Goal: Task Accomplishment & Management: Complete application form

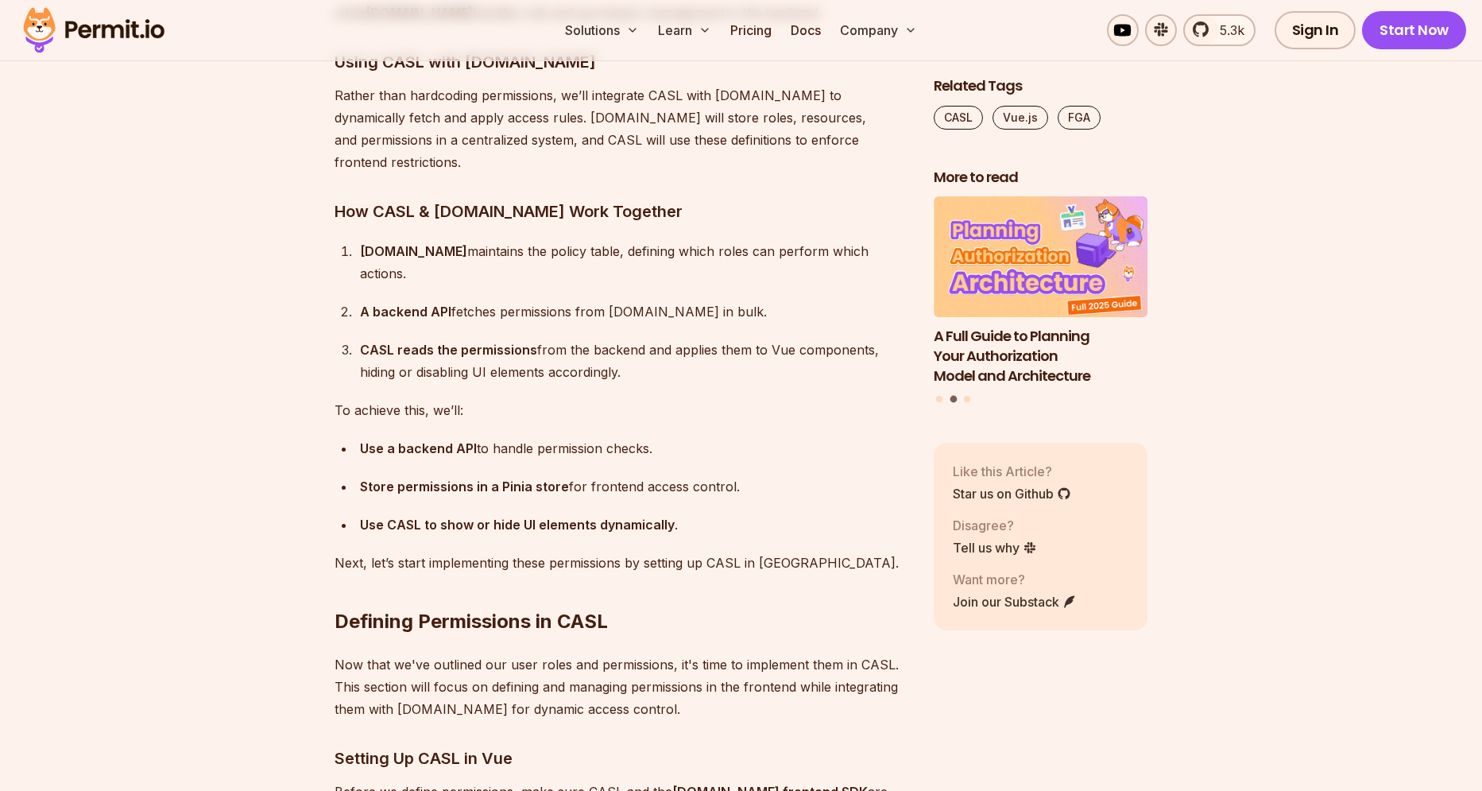
scroll to position [4063, 0]
click at [624, 340] on div "CASL reads the permissions from the backend and applies them to Vue components,…" at bounding box center [634, 362] width 548 height 45
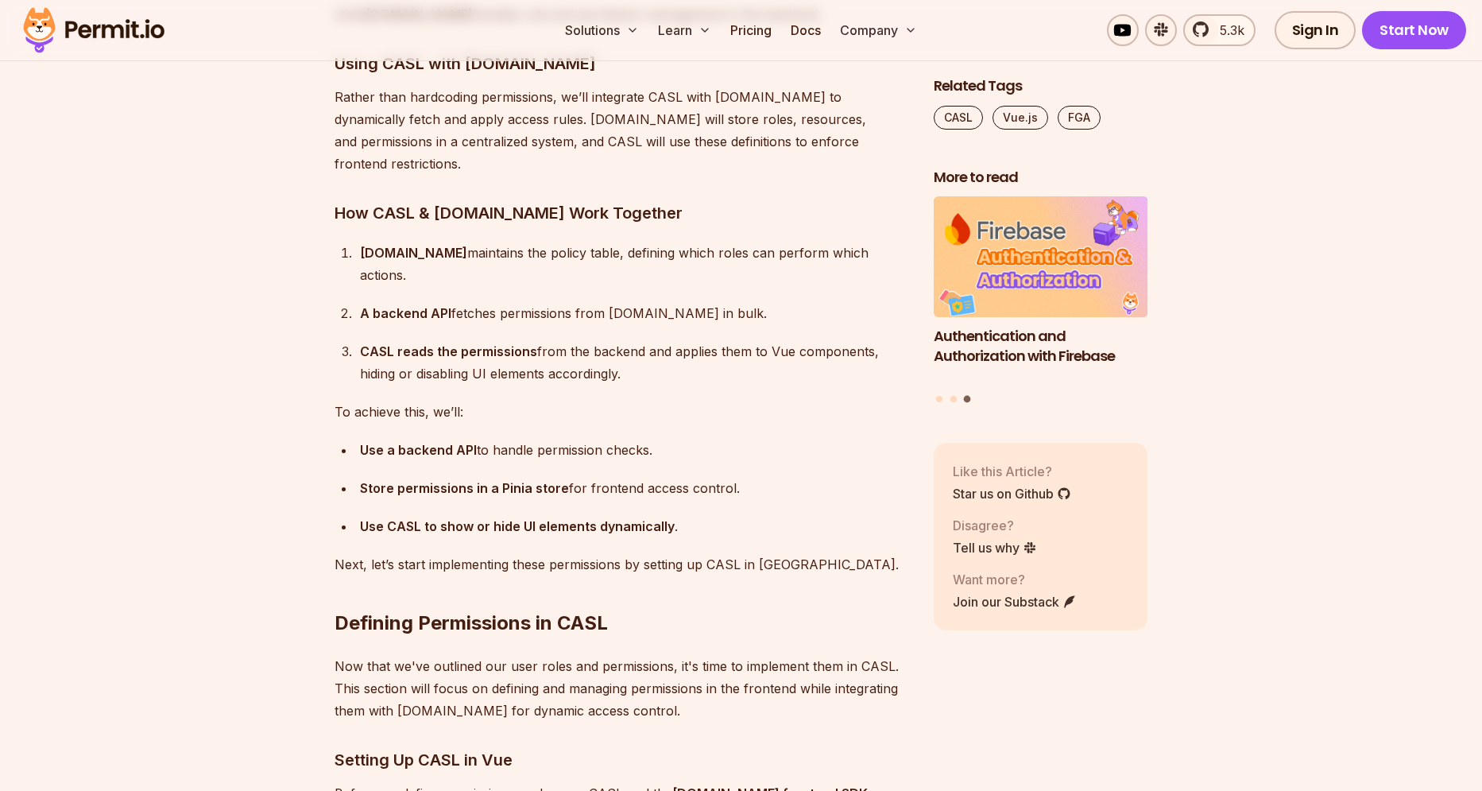
click at [594, 285] on ol "Permit.io maintains the policy table, defining which roles can perform which ac…" at bounding box center [622, 313] width 574 height 143
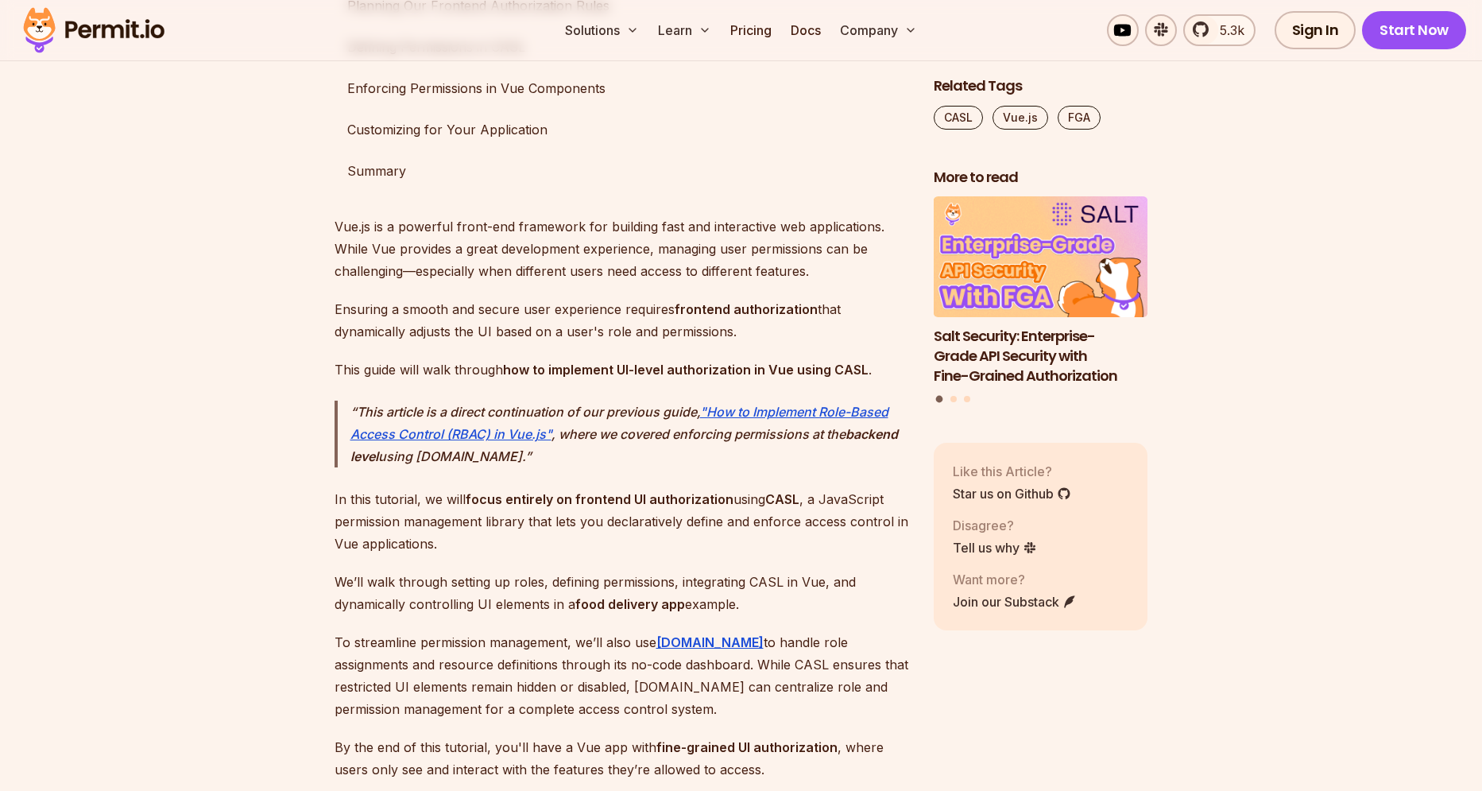
scroll to position [1115, 0]
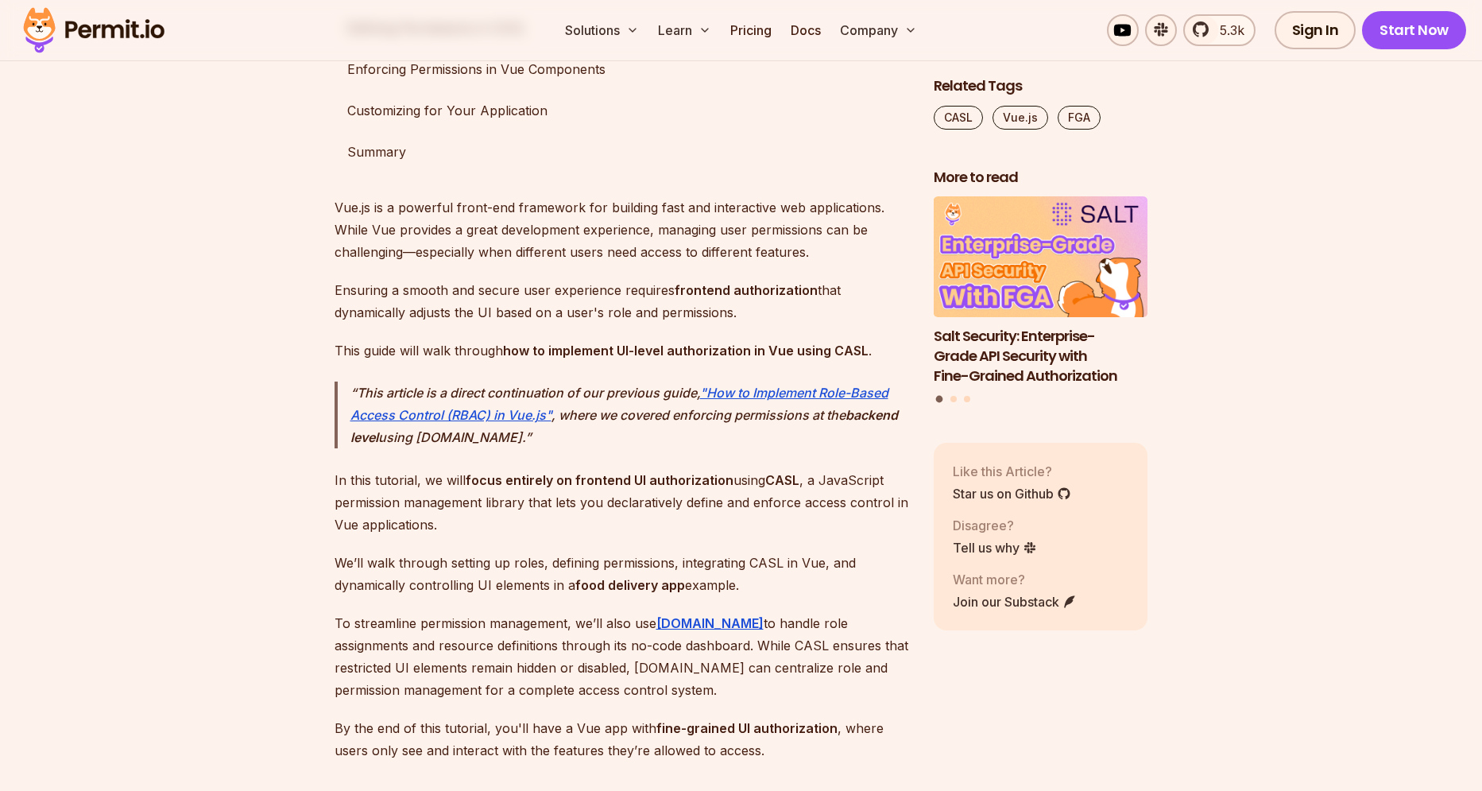
click at [478, 323] on p "Ensuring a smooth and secure user experience requires frontend authorization th…" at bounding box center [622, 301] width 574 height 45
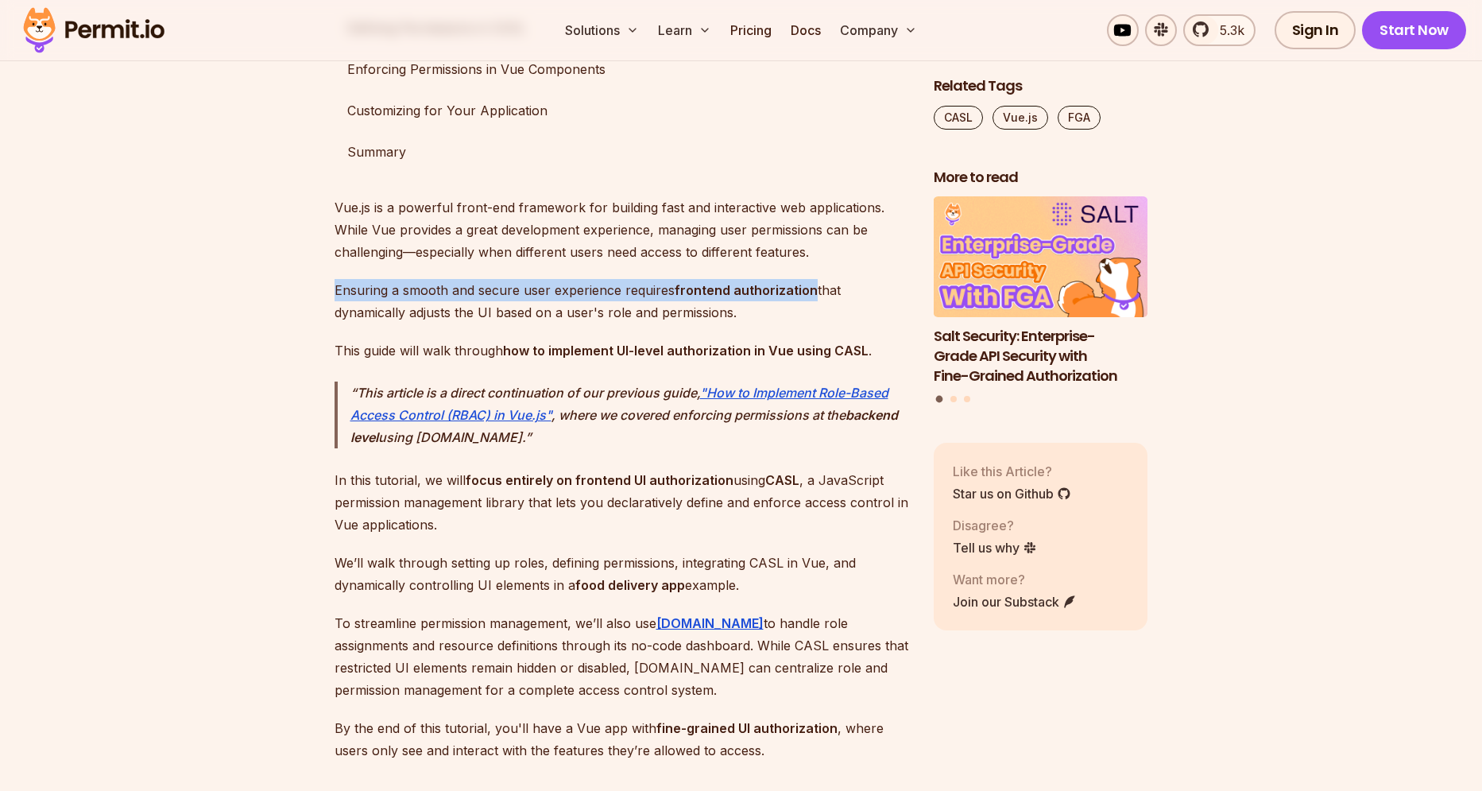
click at [478, 323] on p "Ensuring a smooth and secure user experience requires frontend authorization th…" at bounding box center [622, 301] width 574 height 45
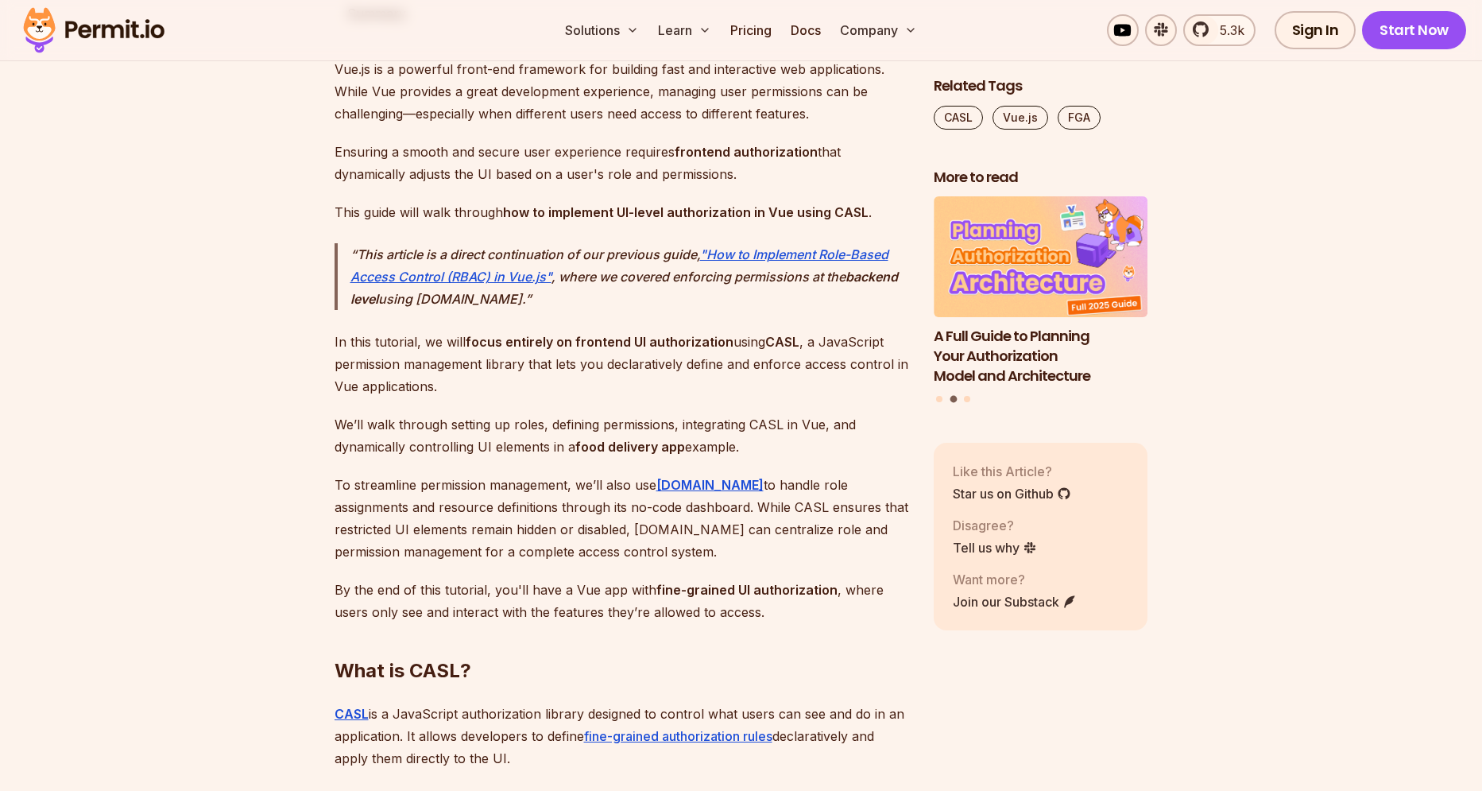
scroll to position [1256, 0]
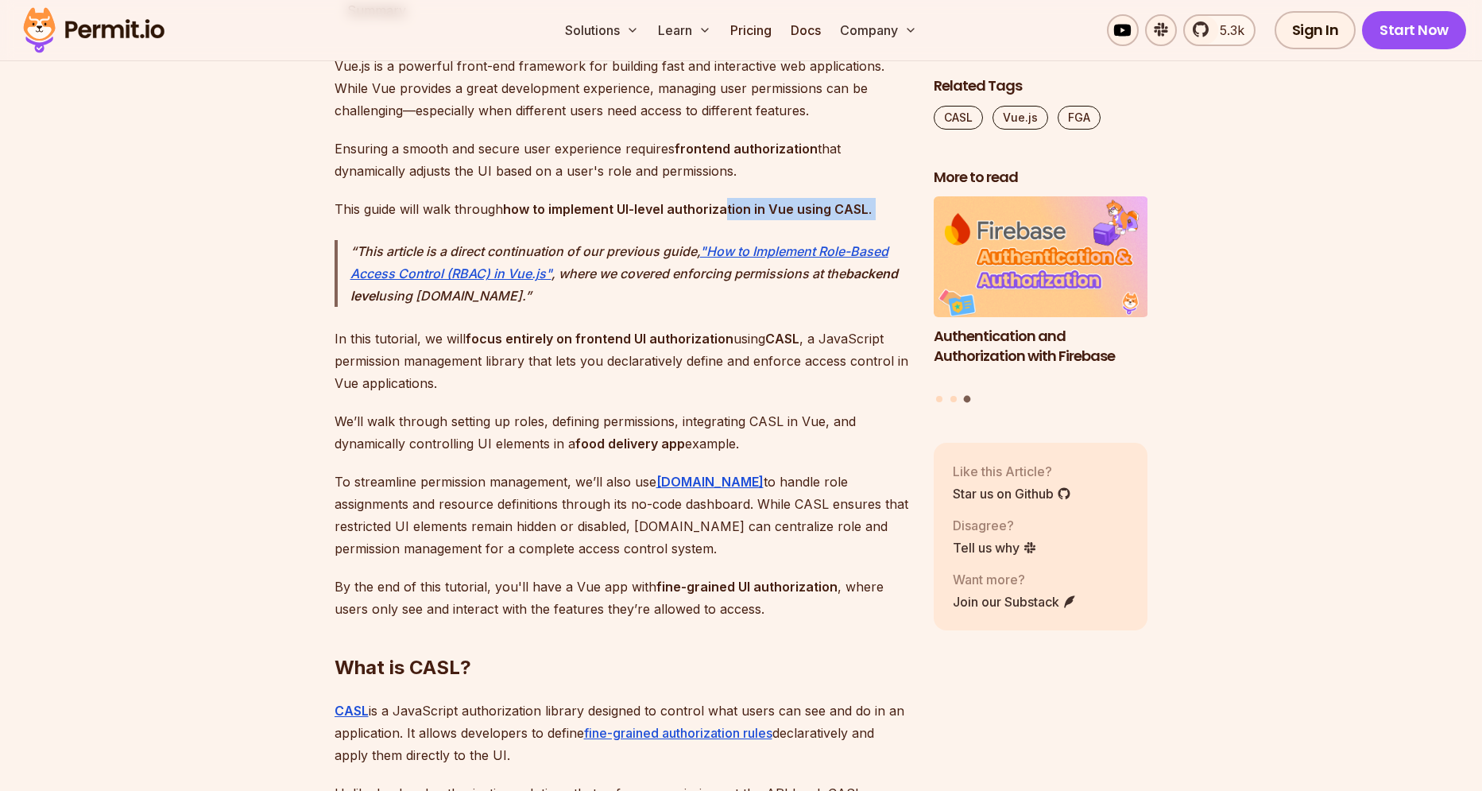
drag, startPoint x: 723, startPoint y: 242, endPoint x: 815, endPoint y: 248, distance: 91.6
click at [637, 307] on p "This article is a direct continuation of our previous guide, "How to Implement …" at bounding box center [629, 273] width 558 height 67
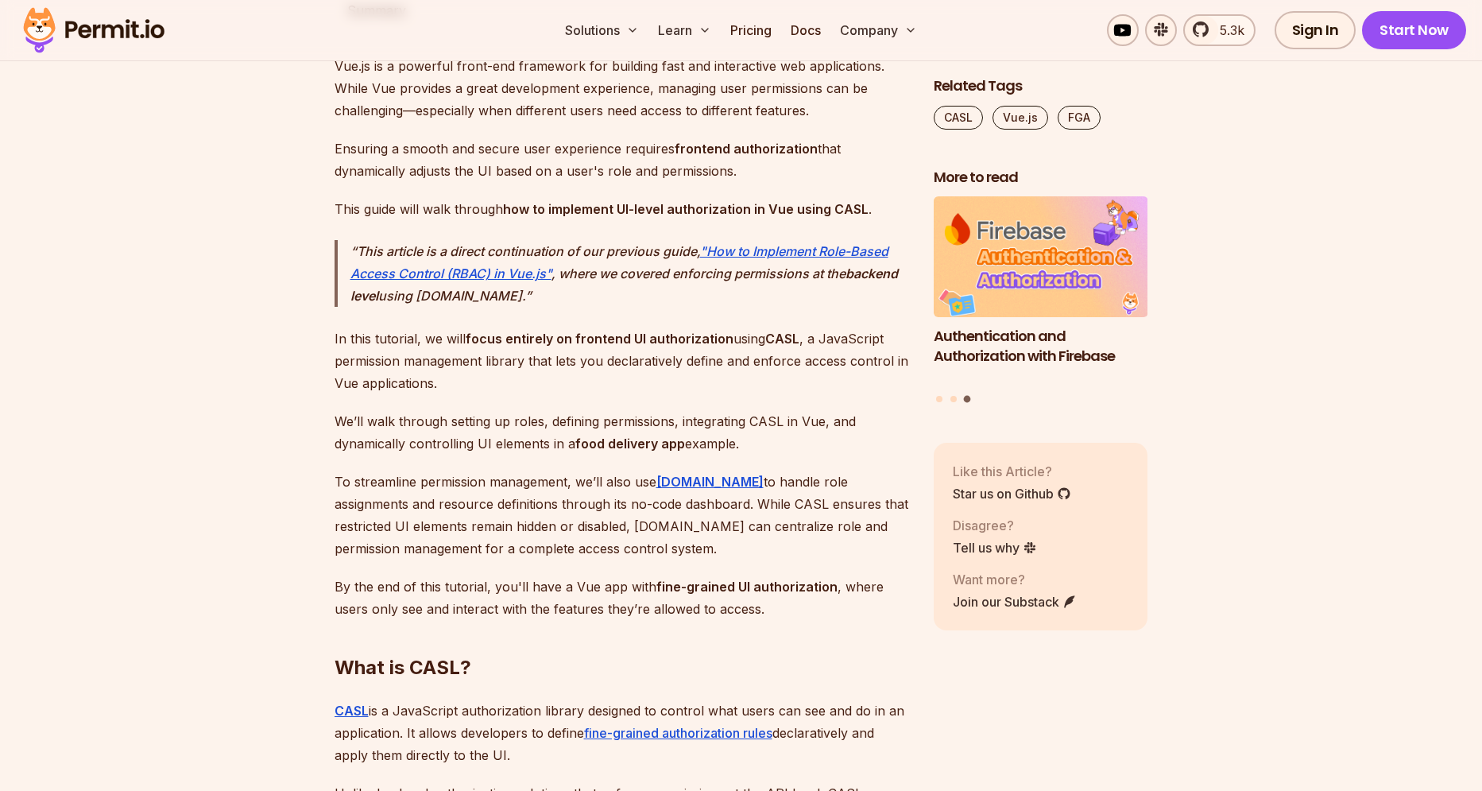
scroll to position [1258, 0]
drag, startPoint x: 637, startPoint y: 323, endPoint x: 571, endPoint y: 306, distance: 68.2
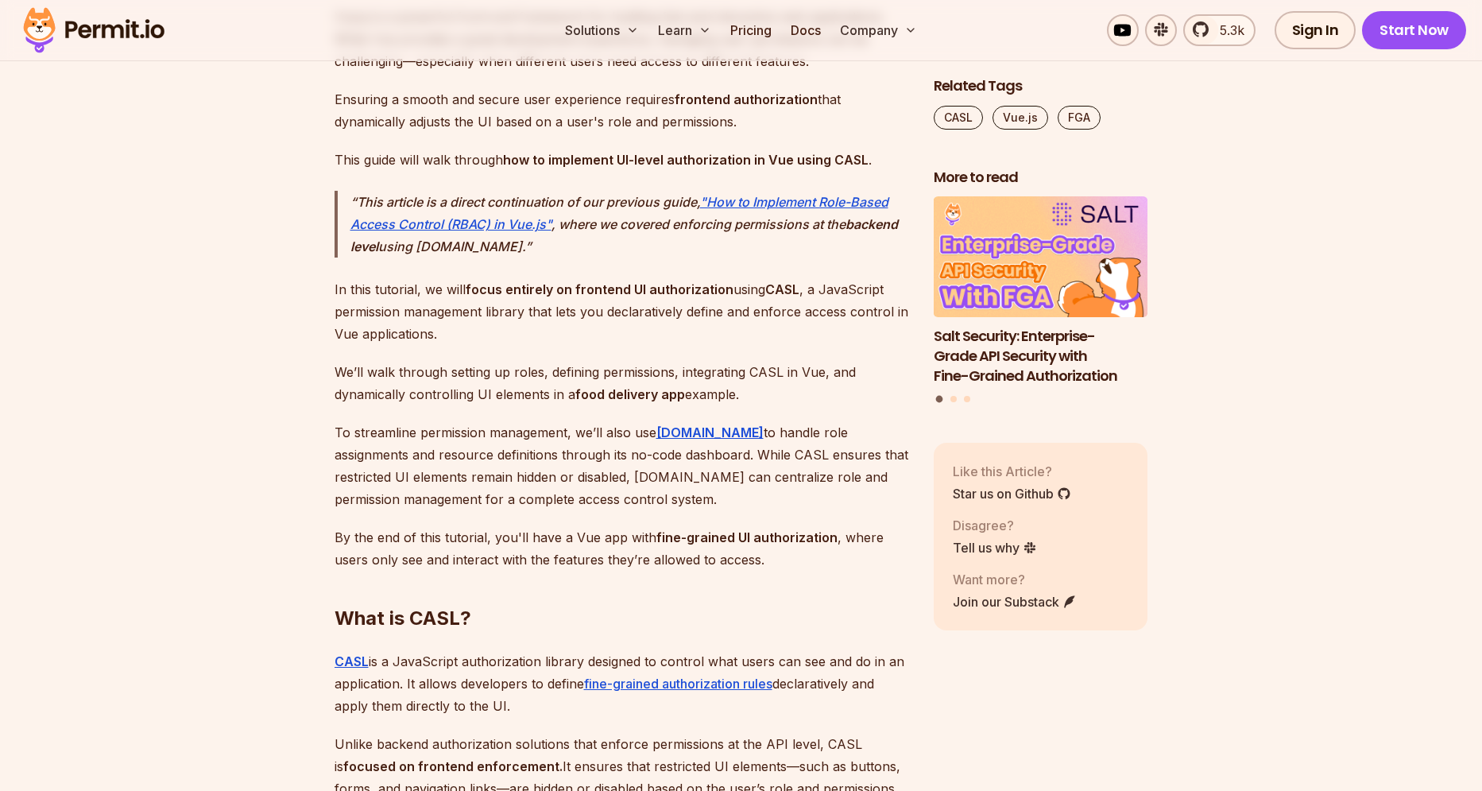
scroll to position [1308, 0]
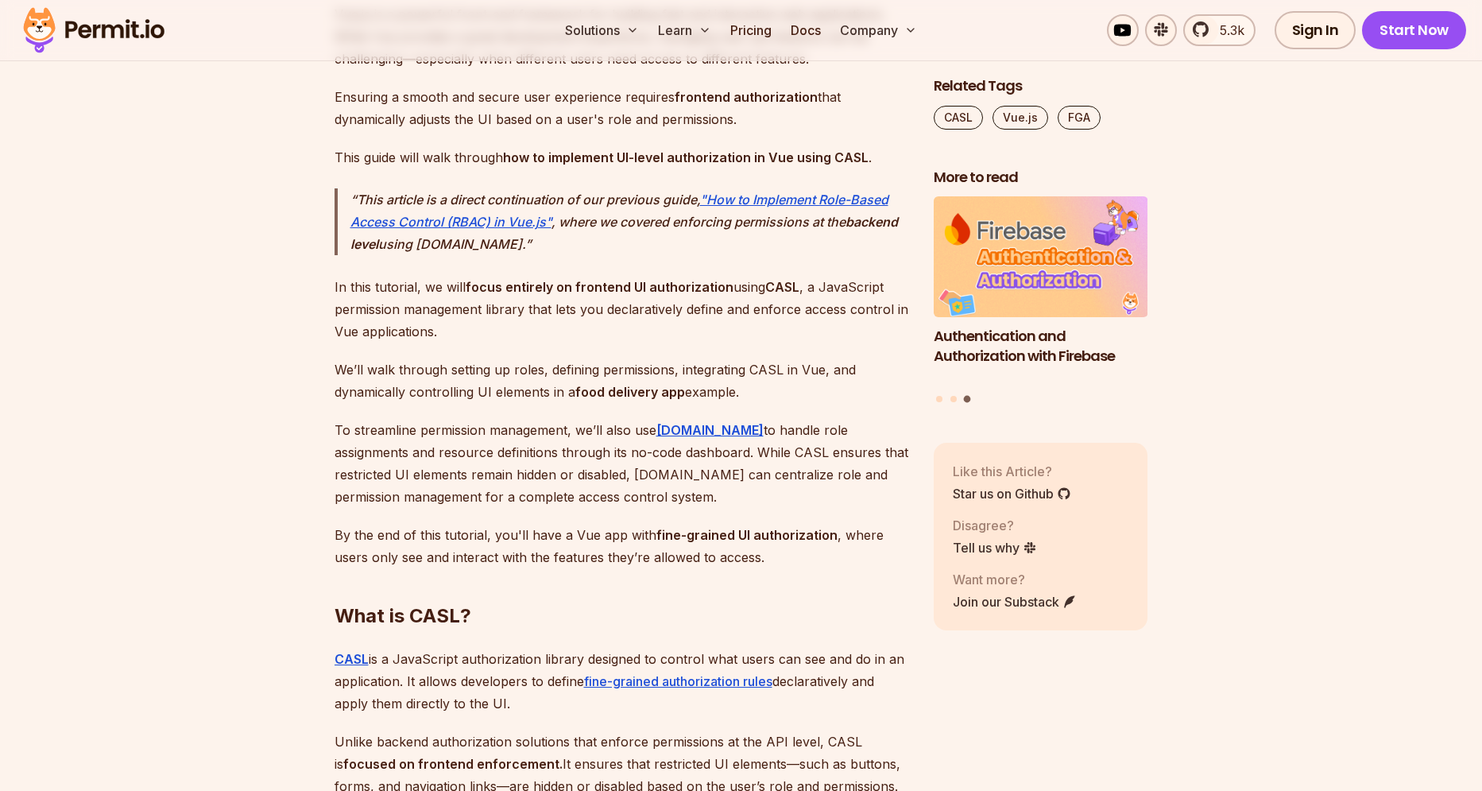
click at [524, 333] on p "In this tutorial, we will focus entirely on frontend UI authorization using CAS…" at bounding box center [622, 309] width 574 height 67
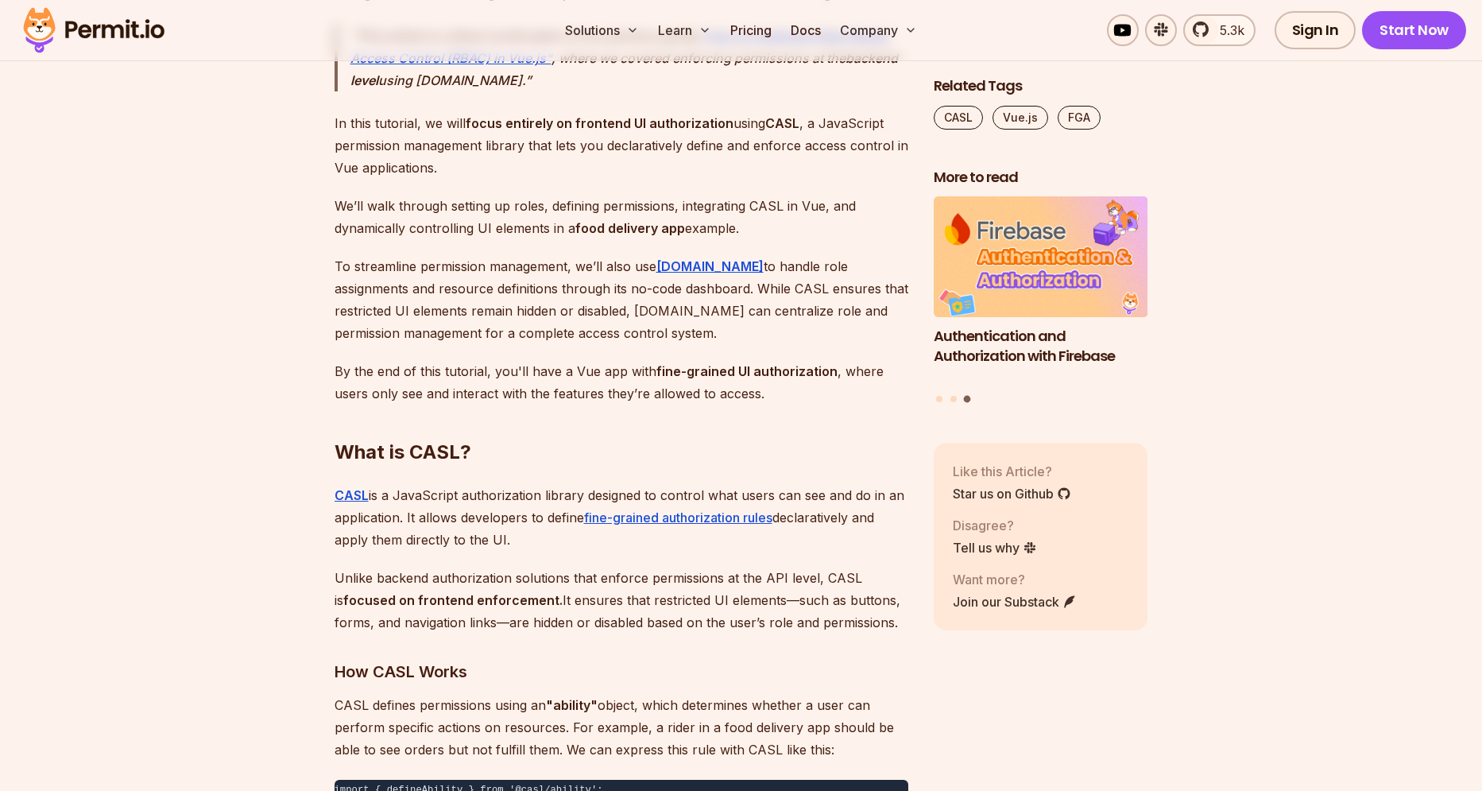
scroll to position [1473, 0]
click at [443, 395] on p "By the end of this tutorial, you'll have a Vue app with fine-grained UI authori…" at bounding box center [622, 380] width 574 height 45
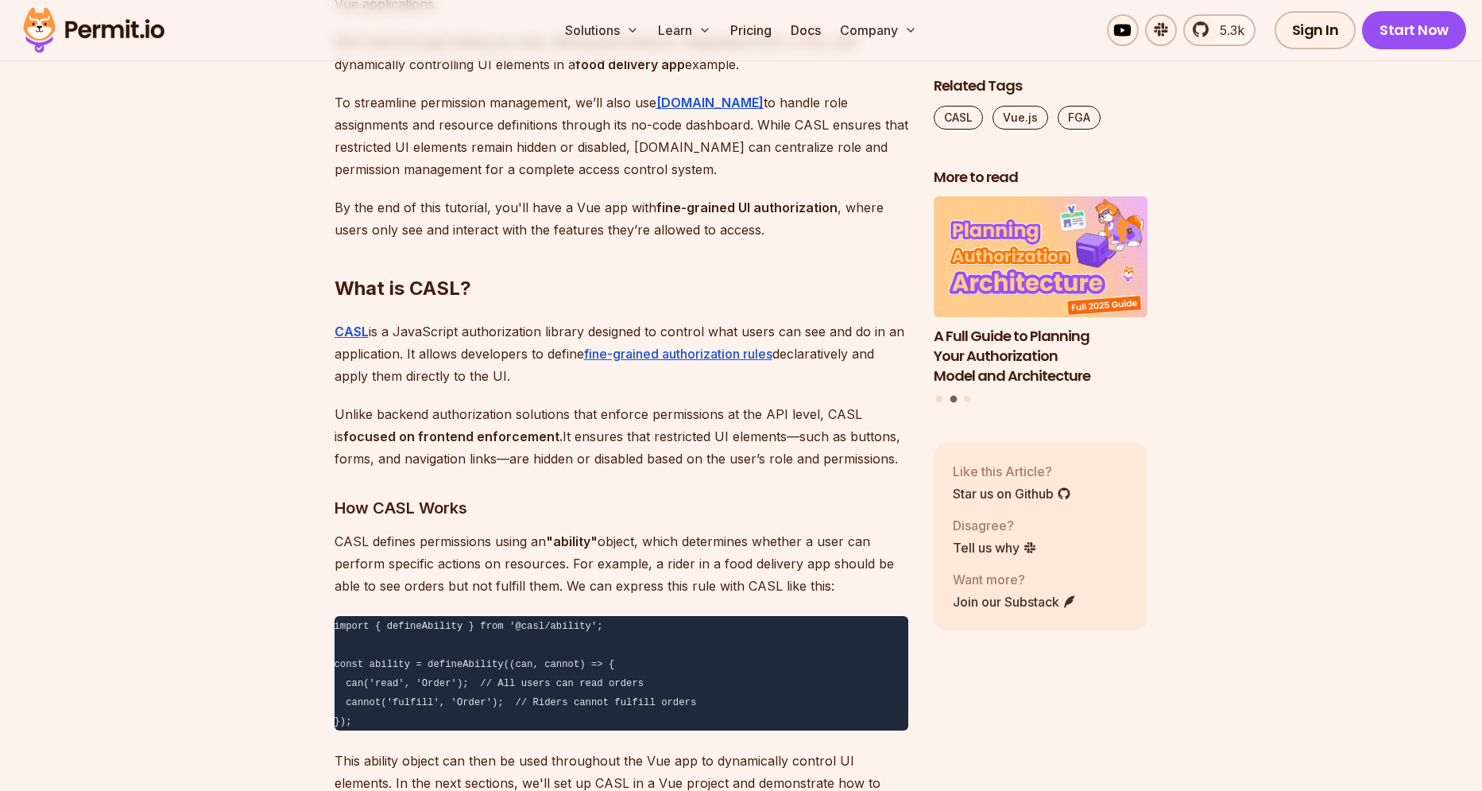
scroll to position [1648, 0]
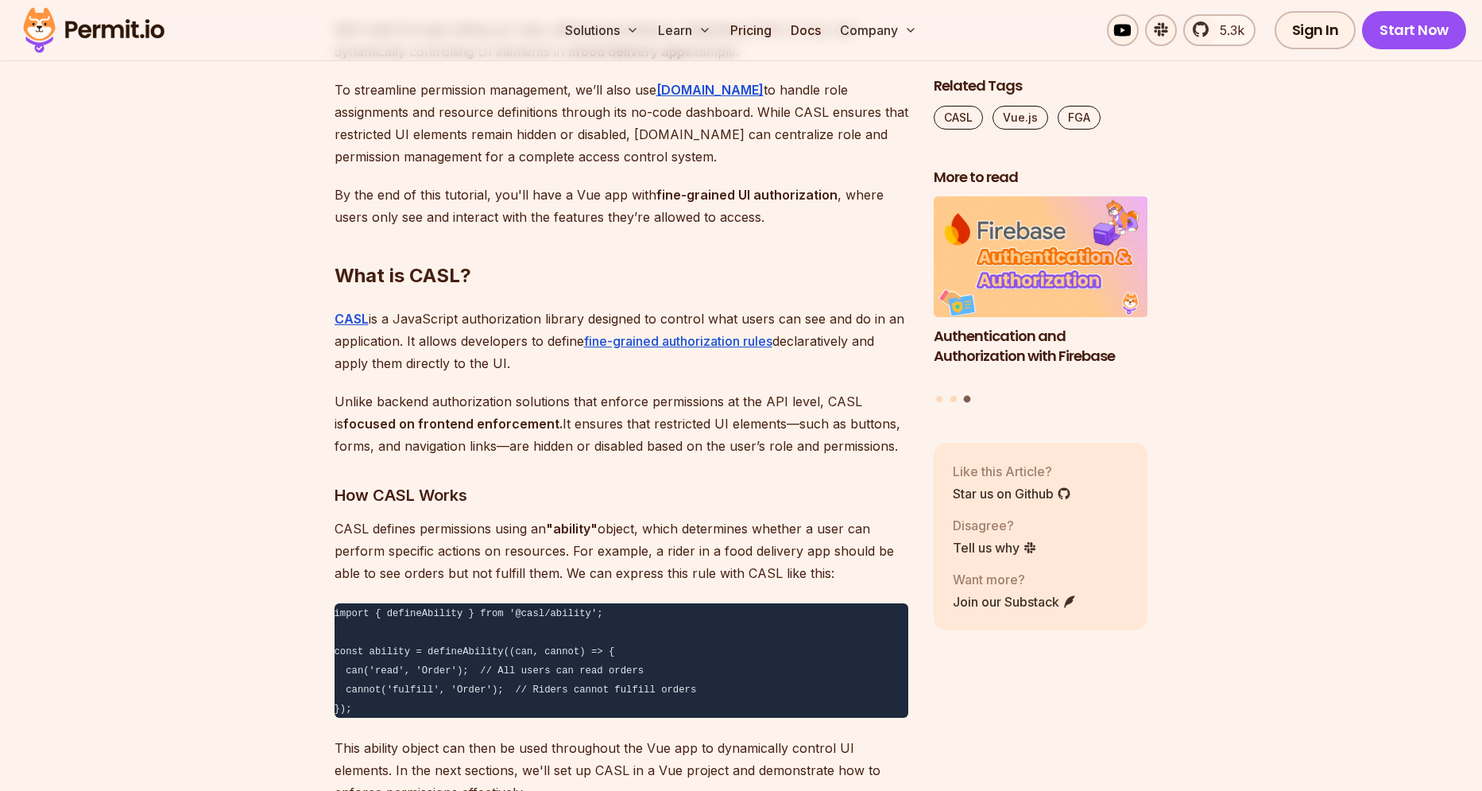
click at [458, 428] on p "Unlike backend authorization solutions that enforce permissions at the API leve…" at bounding box center [622, 423] width 574 height 67
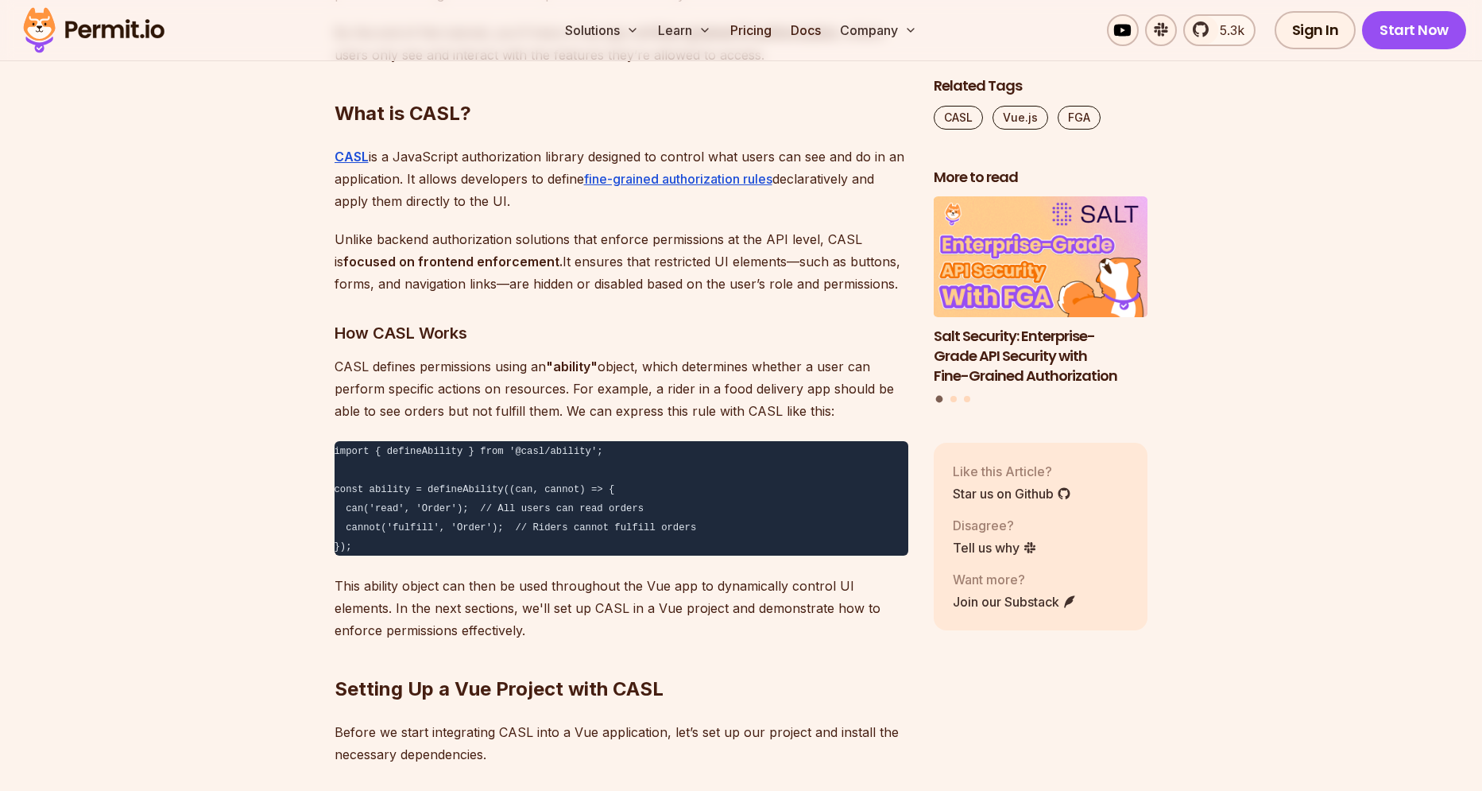
scroll to position [1819, 0]
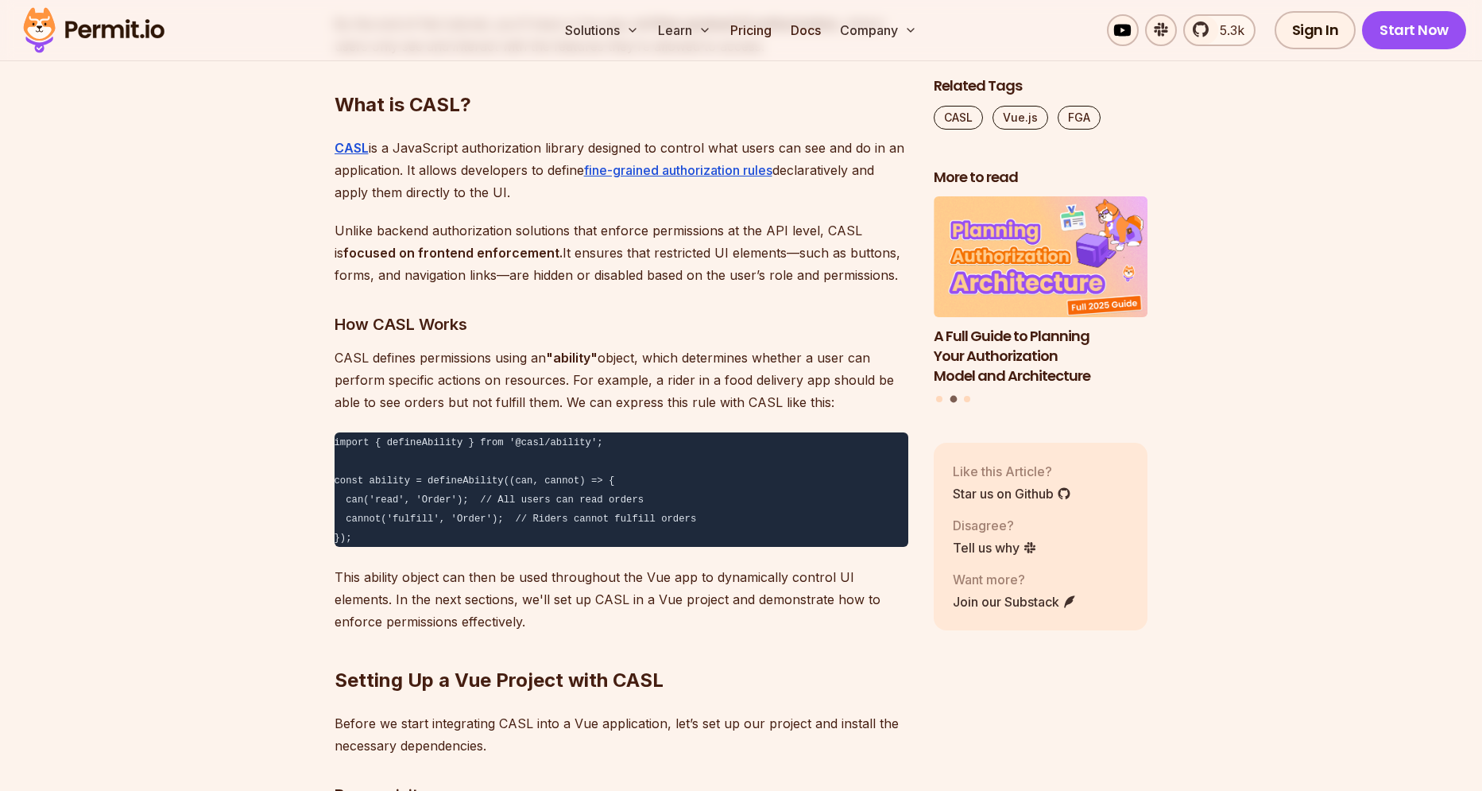
click at [414, 286] on p "Unlike backend authorization solutions that enforce permissions at the API leve…" at bounding box center [622, 252] width 574 height 67
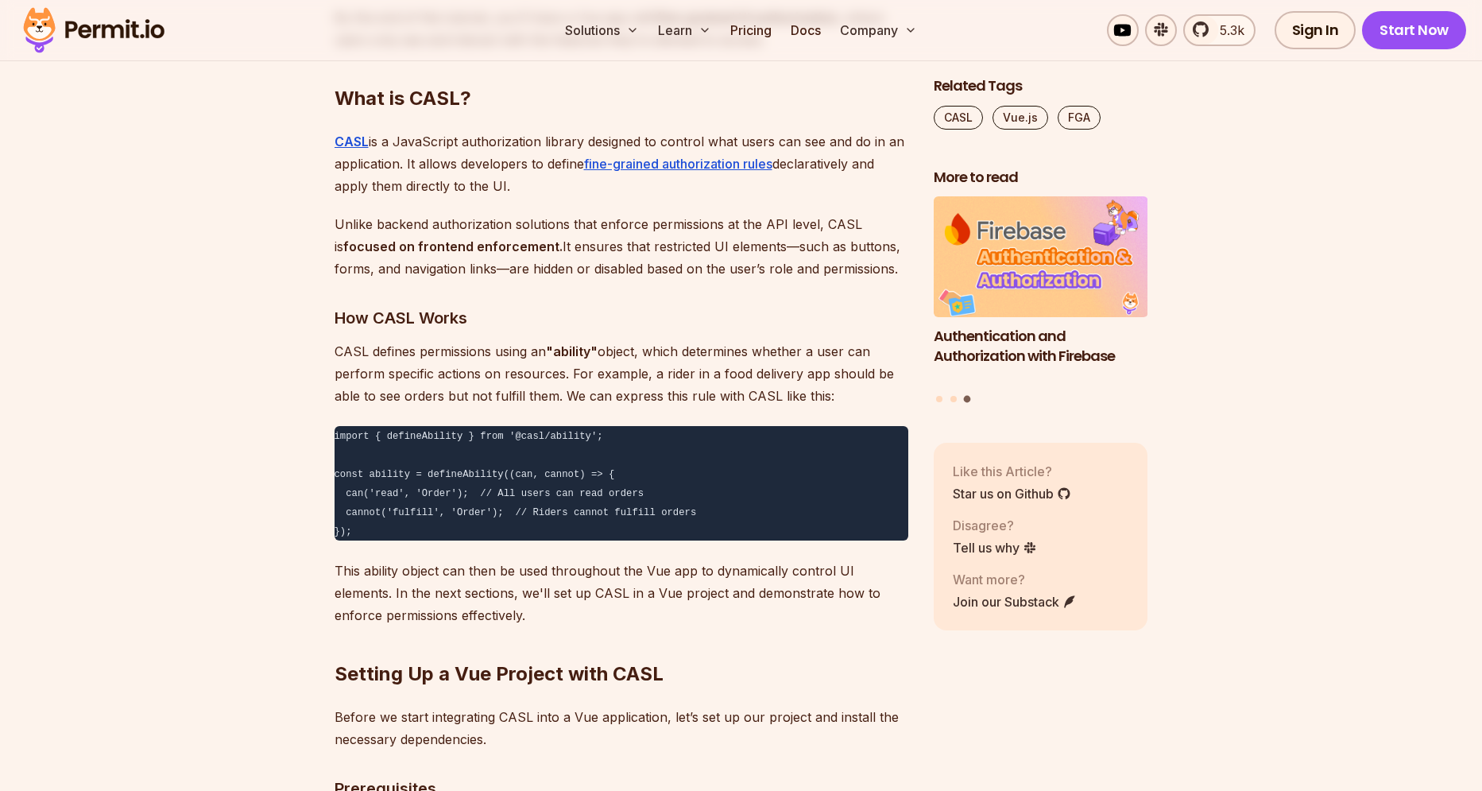
scroll to position [1829, 0]
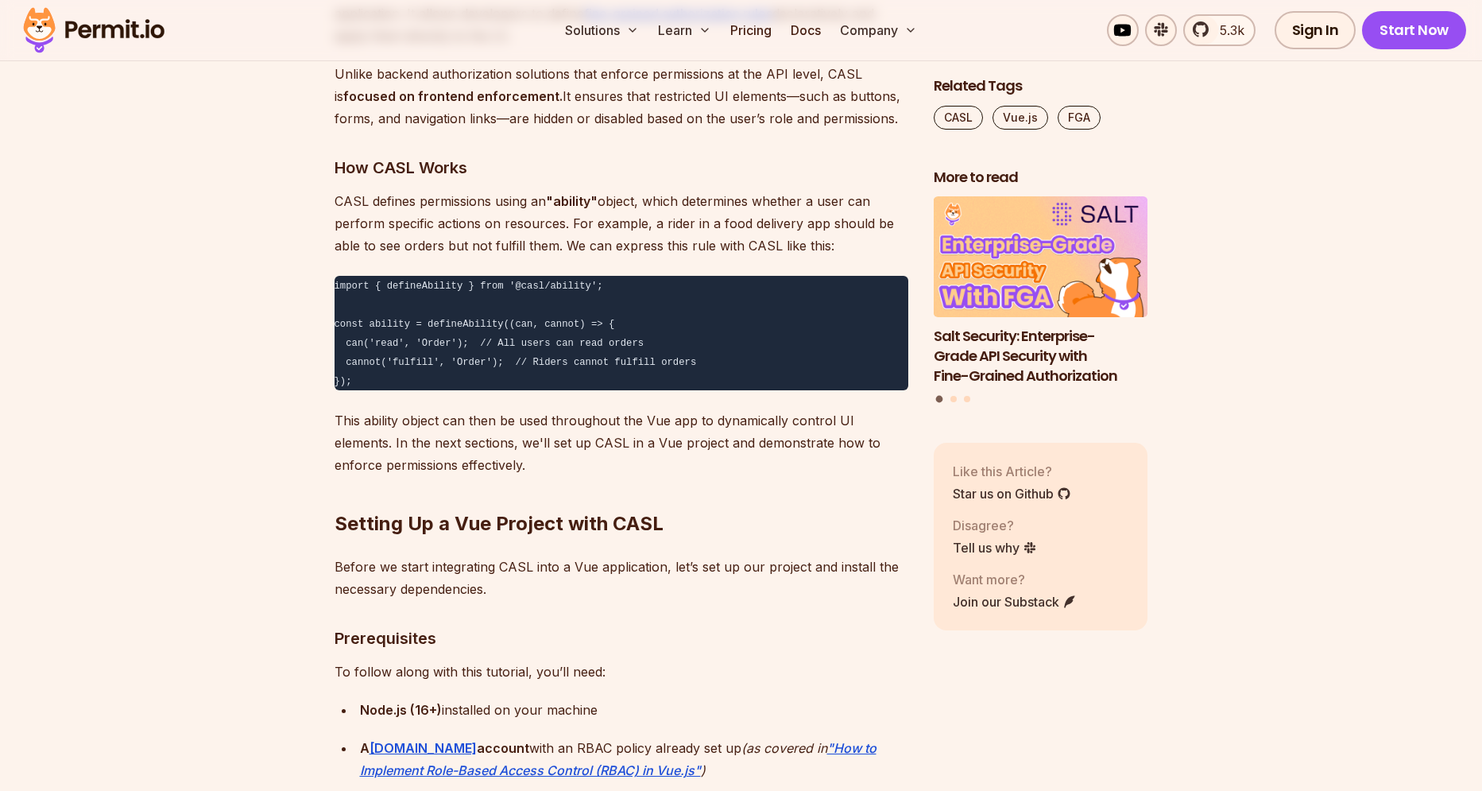
scroll to position [2042, 0]
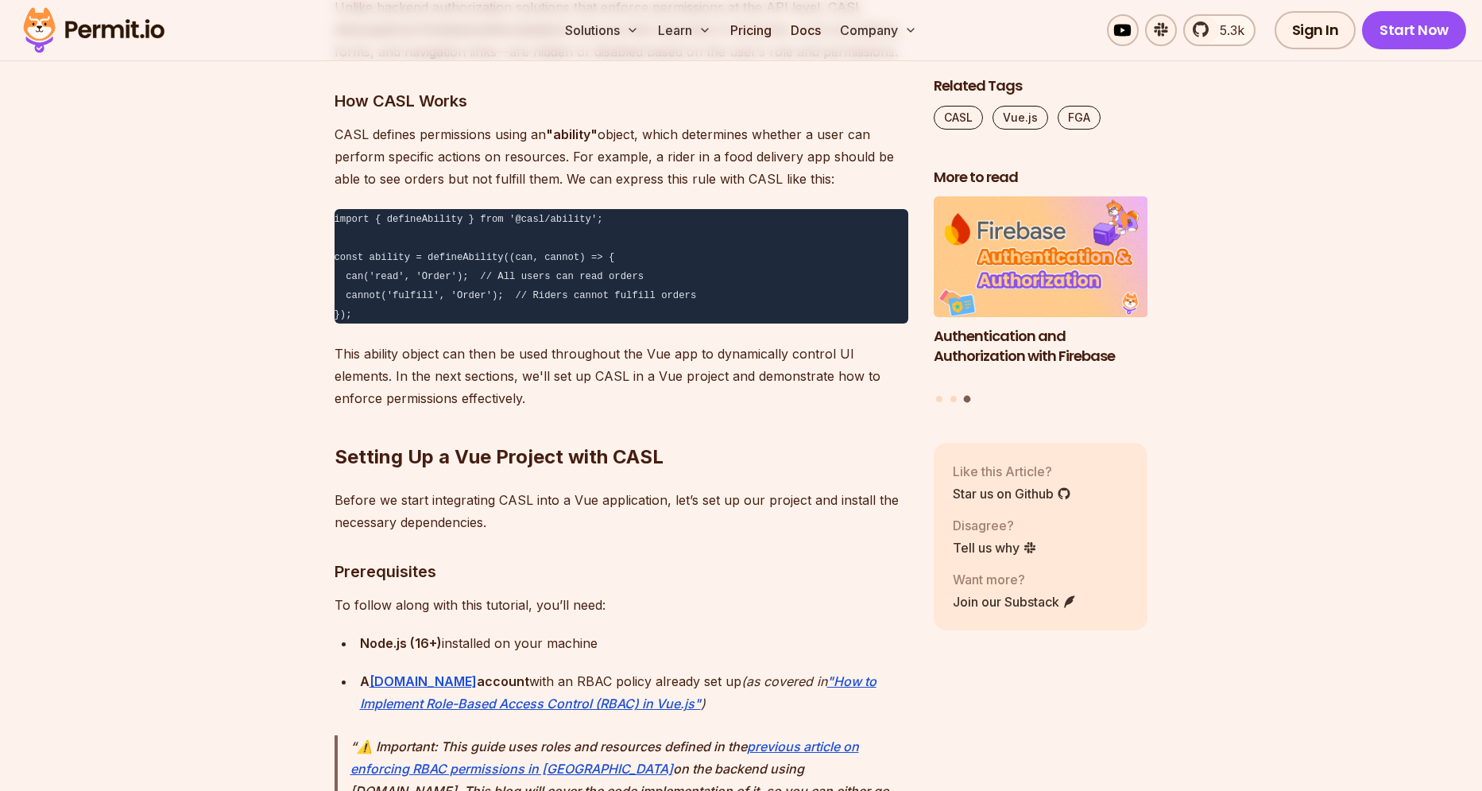
click at [571, 415] on h2 "Setting Up a Vue Project with CASL" at bounding box center [622, 425] width 574 height 89
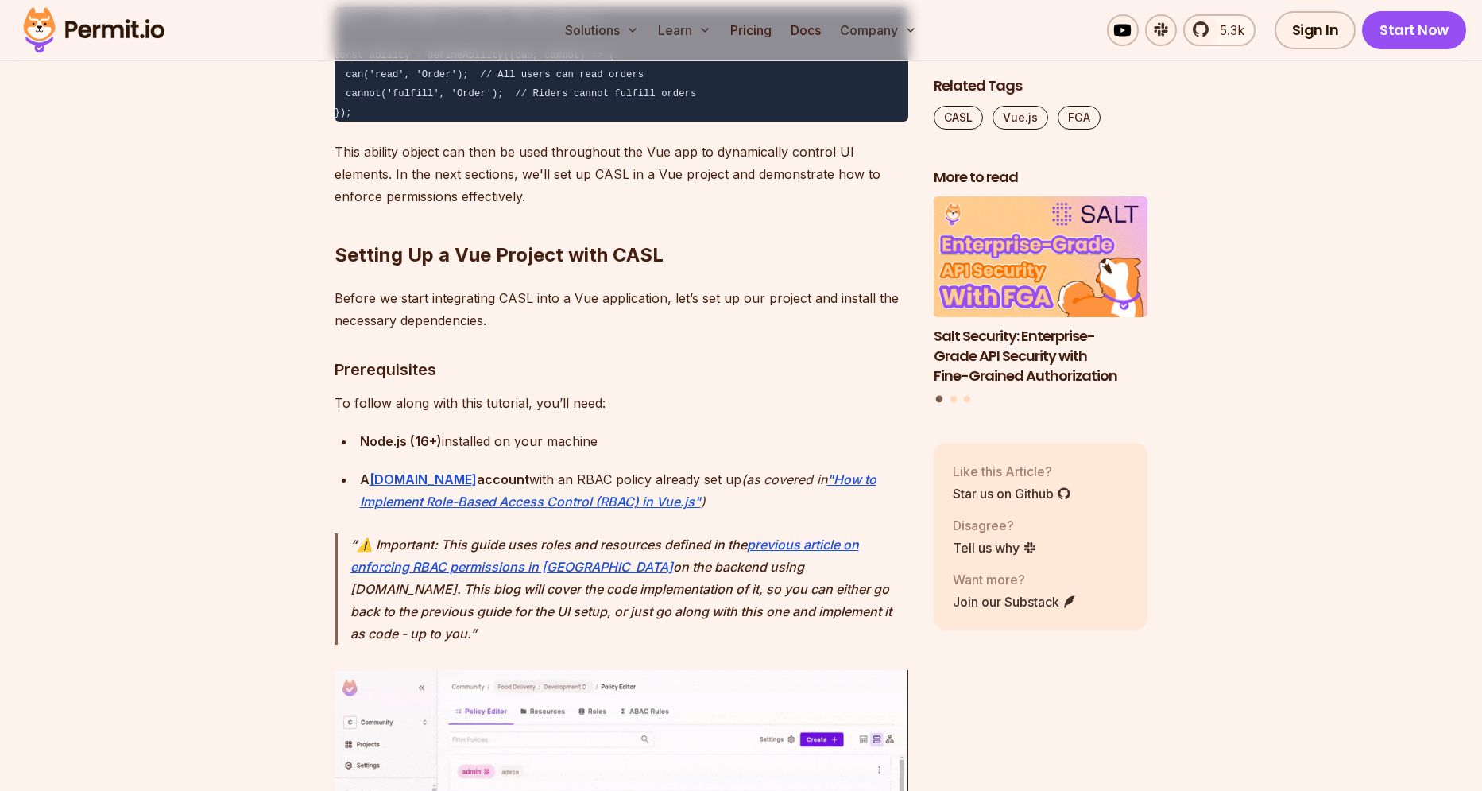
scroll to position [2247, 0]
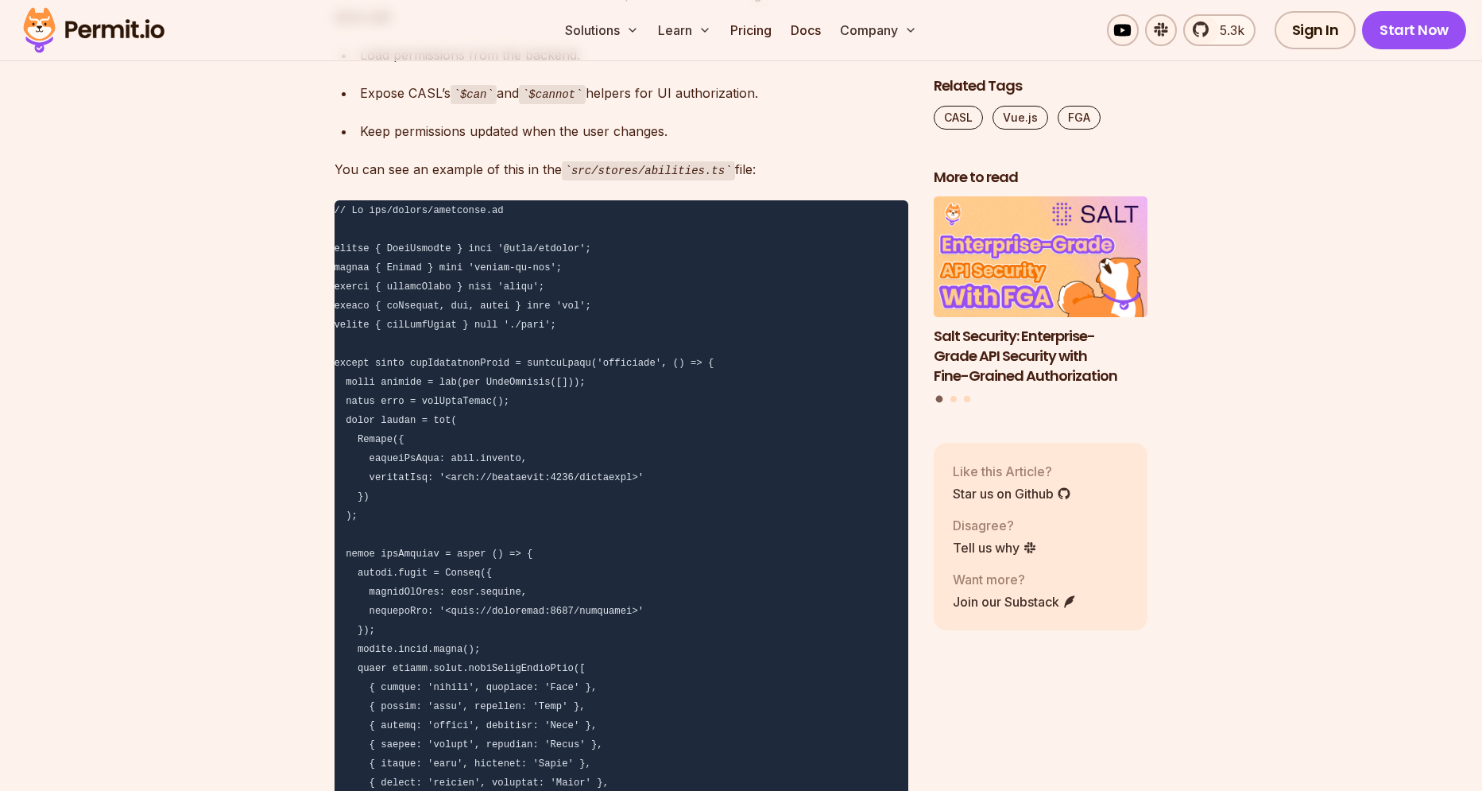
scroll to position [6537, 0]
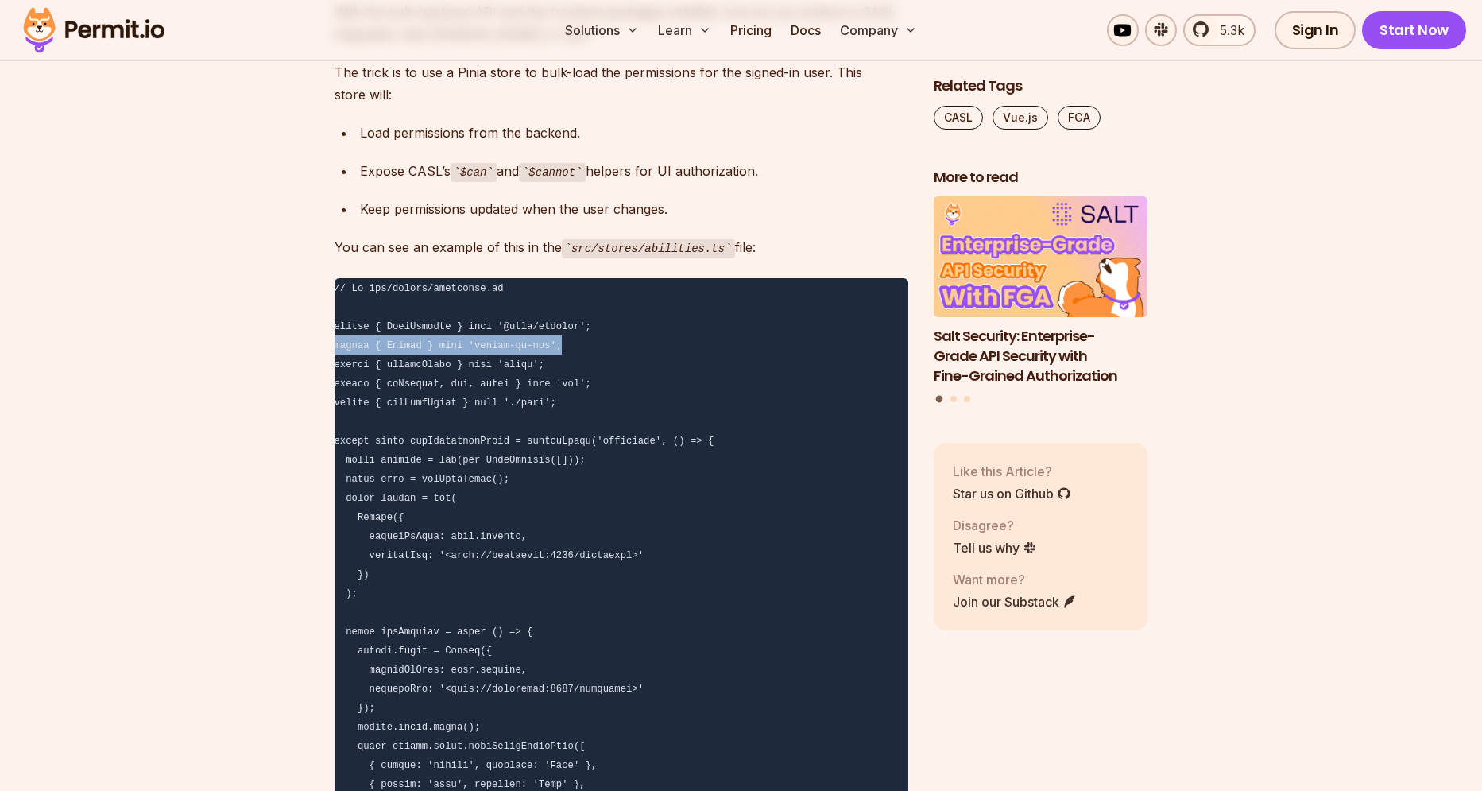
drag, startPoint x: 567, startPoint y: 283, endPoint x: 332, endPoint y: 274, distance: 235.4
click at [335, 278] on pre at bounding box center [622, 793] width 574 height 1030
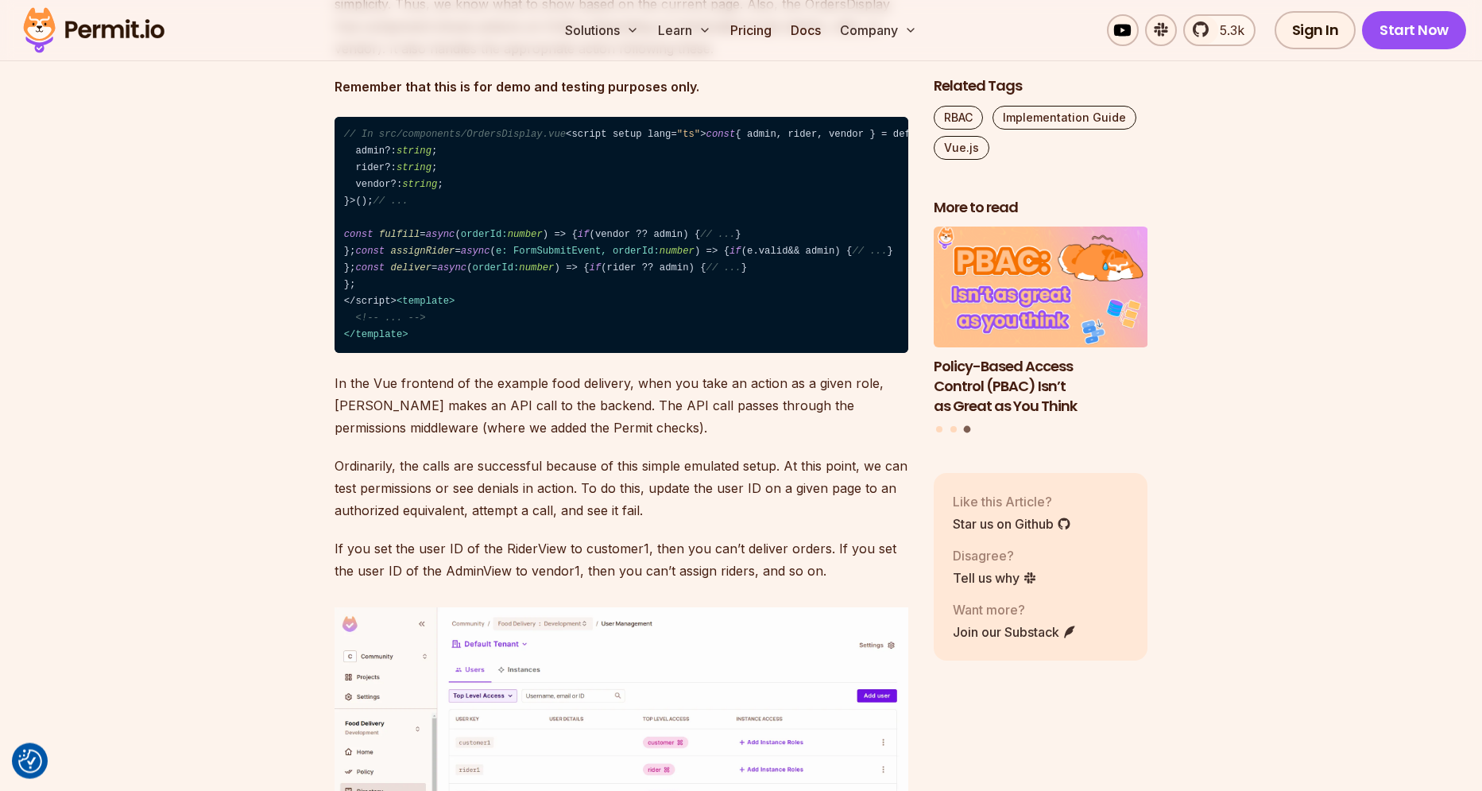
scroll to position [9308, 0]
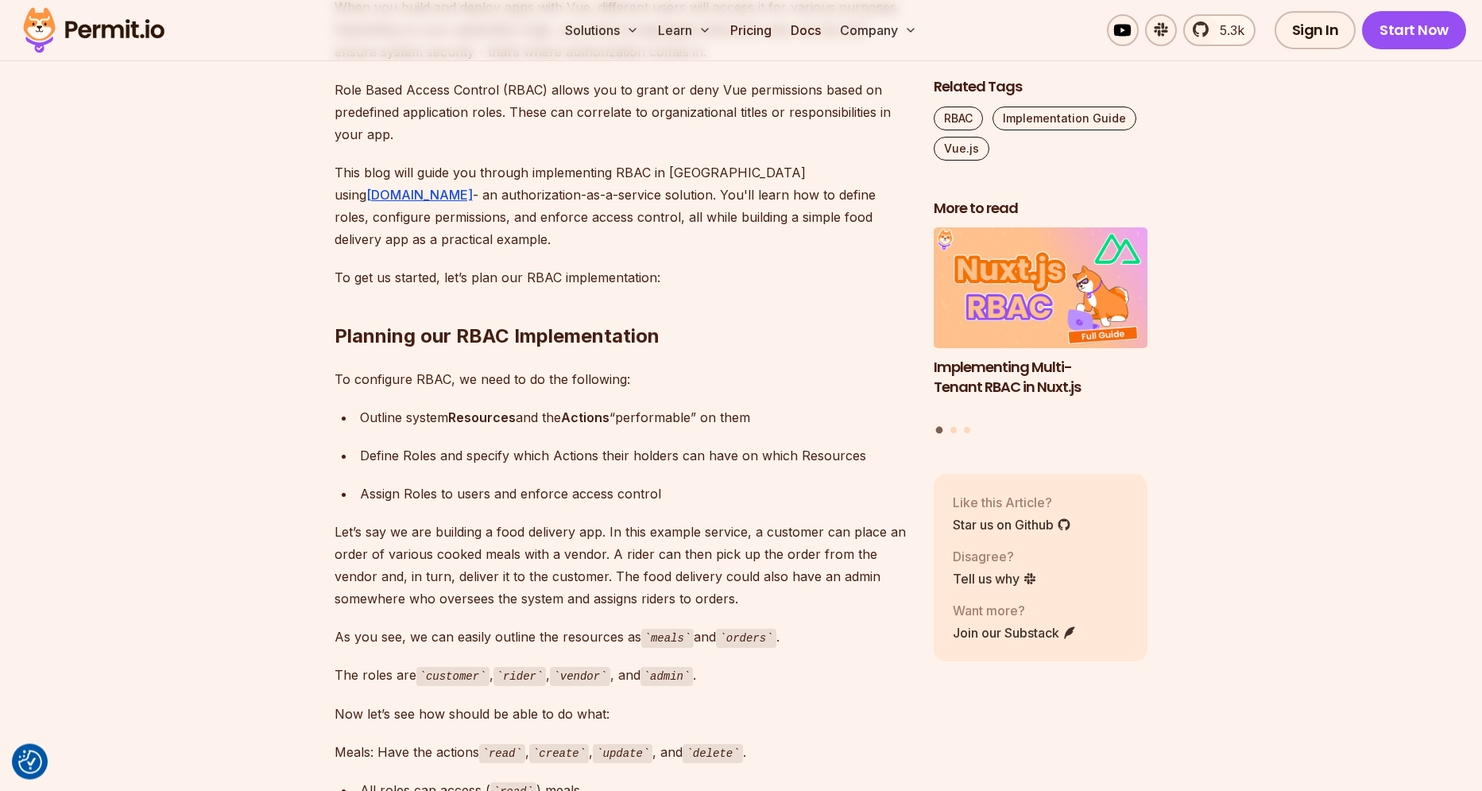
scroll to position [1232, 0]
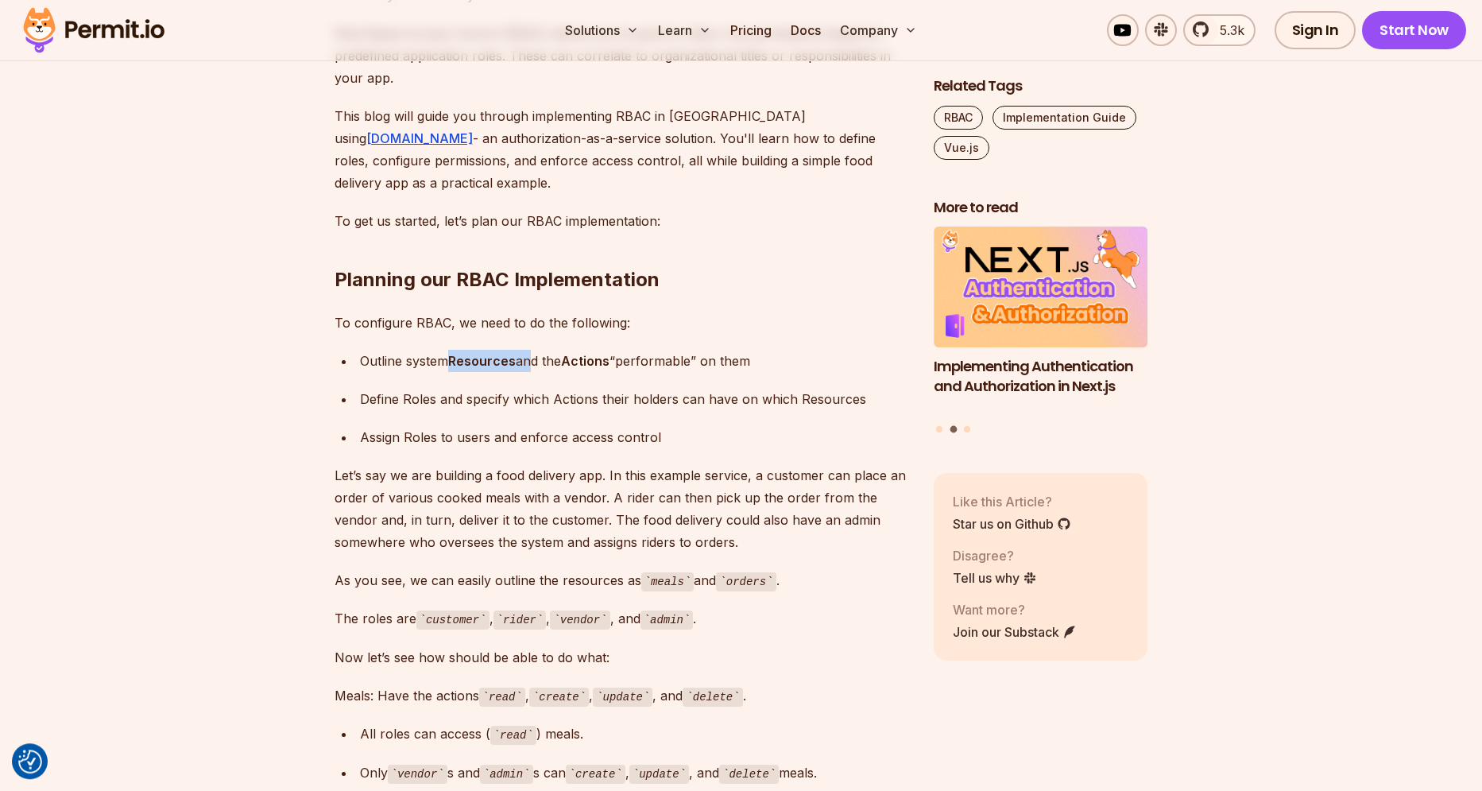
drag, startPoint x: 447, startPoint y: 338, endPoint x: 531, endPoint y: 338, distance: 84.2
click at [531, 350] on div "Outline system Resources and the Actions “performable” on them" at bounding box center [634, 361] width 548 height 22
drag, startPoint x: 581, startPoint y: 335, endPoint x: 629, endPoint y: 336, distance: 48.5
click at [629, 350] on div "Outline system Resources and the Actions “performable” on them" at bounding box center [634, 361] width 548 height 22
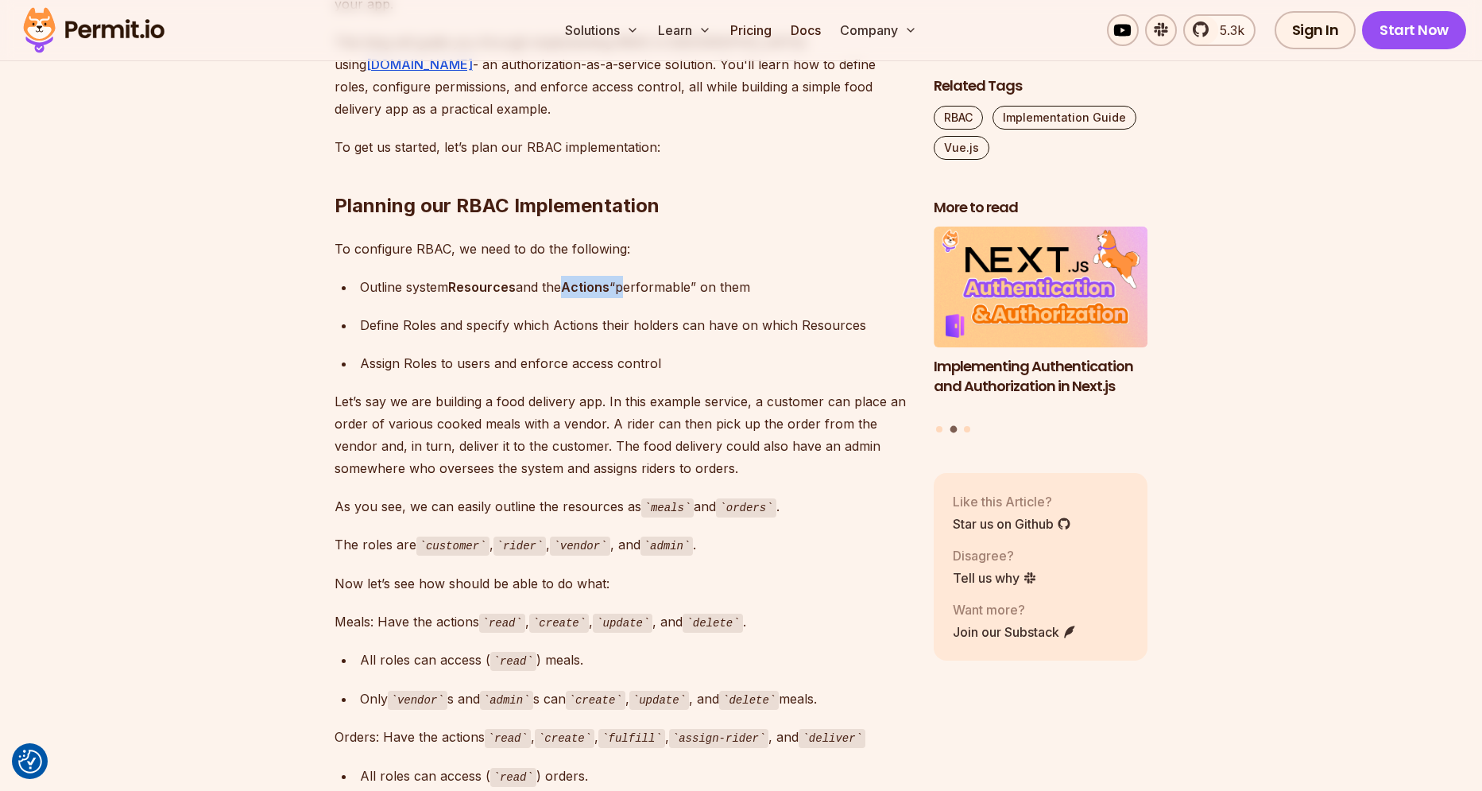
scroll to position [1307, 0]
drag, startPoint x: 629, startPoint y: 336, endPoint x: 388, endPoint y: 296, distance: 244.8
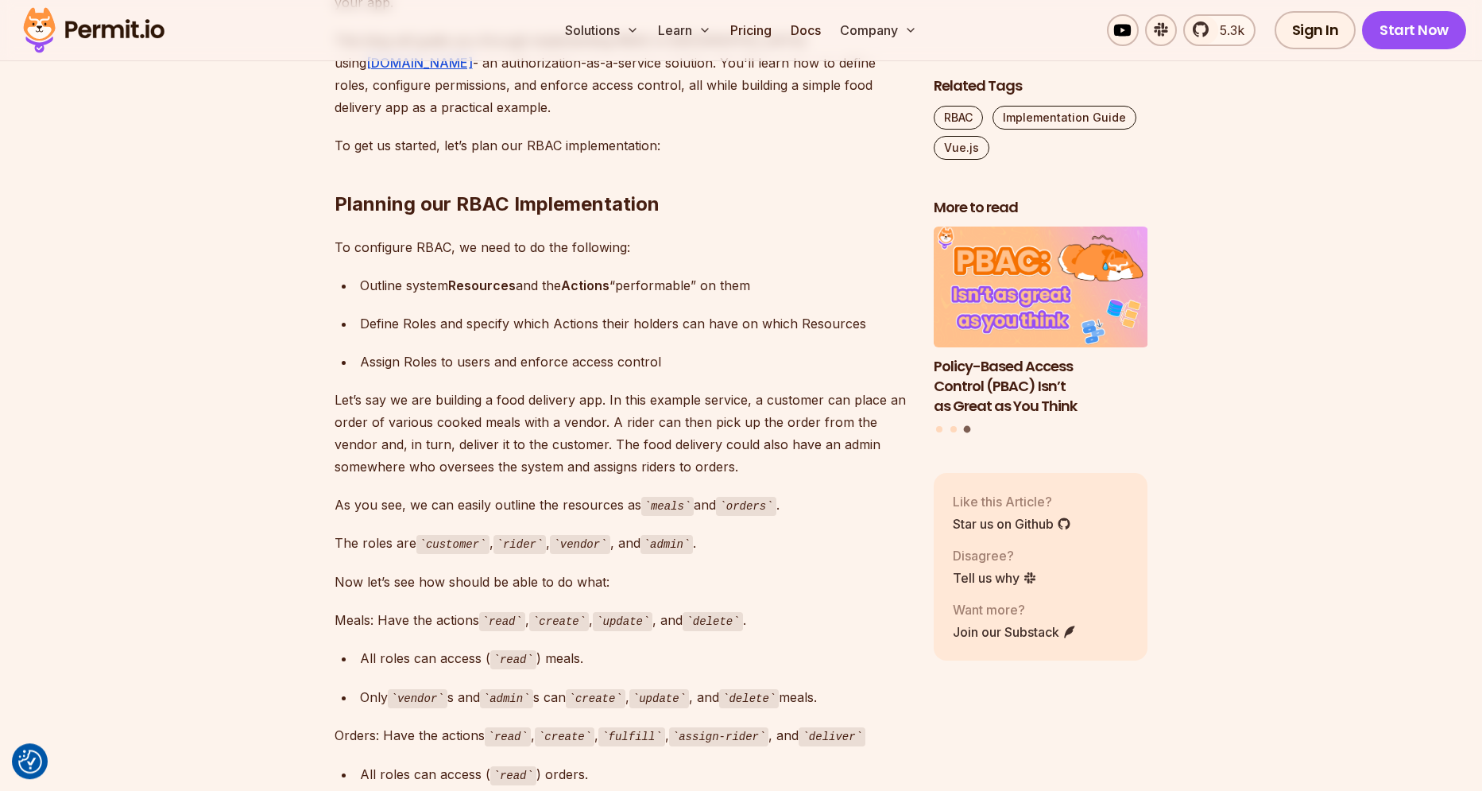
click at [642, 312] on div "Define Roles and specify which Actions their holders can have on which Resources" at bounding box center [634, 323] width 548 height 22
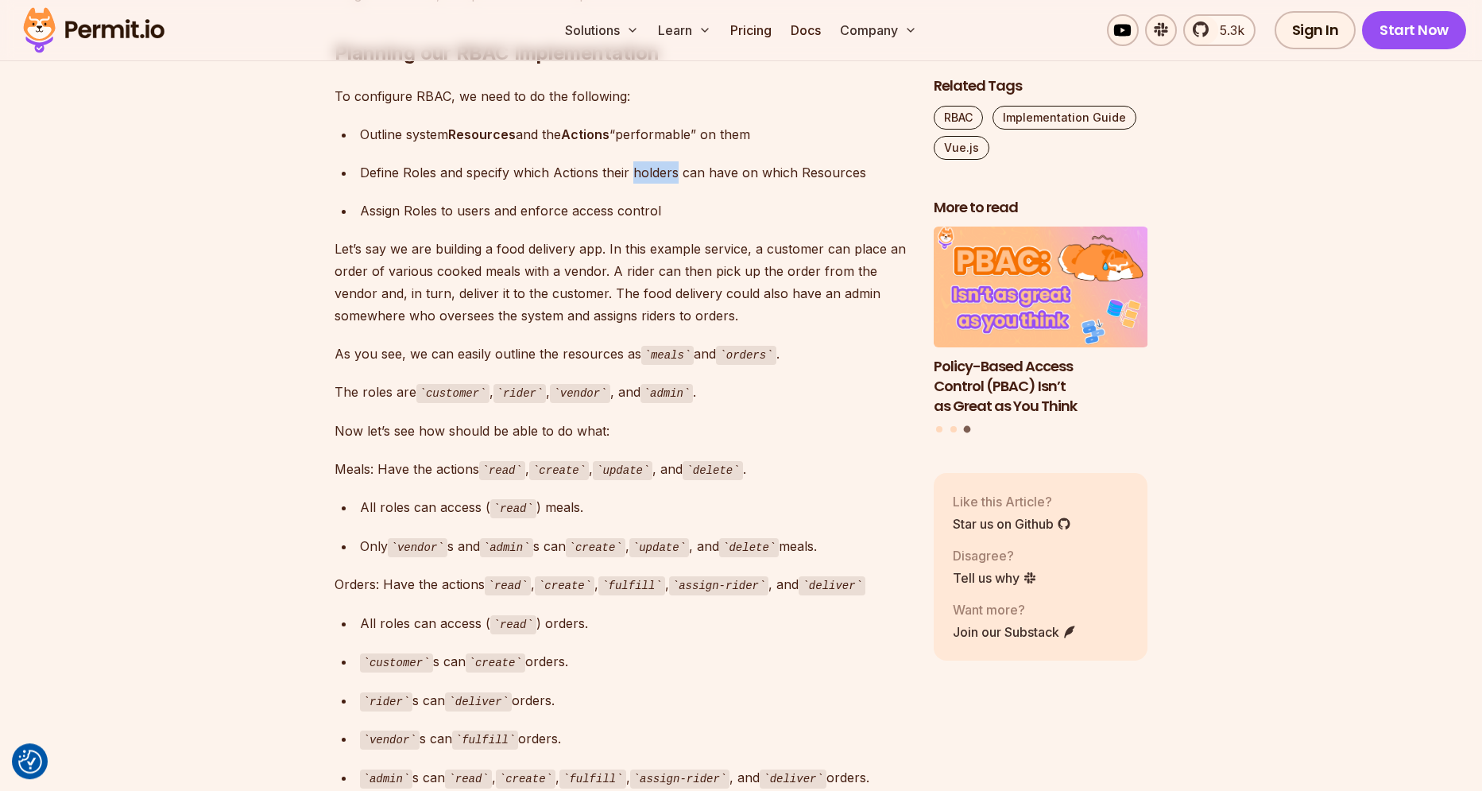
scroll to position [1462, 0]
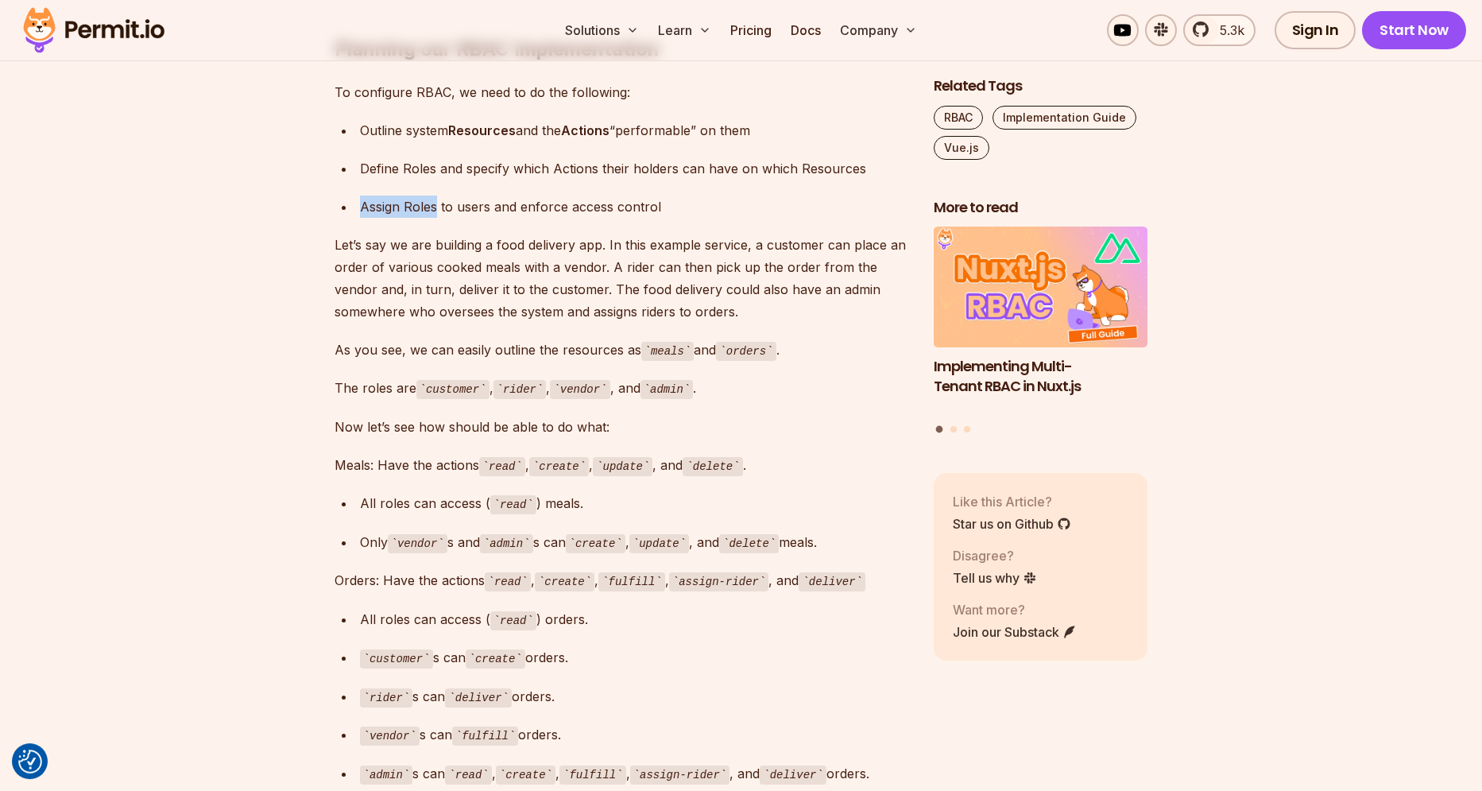
drag, startPoint x: 359, startPoint y: 187, endPoint x: 437, endPoint y: 184, distance: 77.9
click at [437, 195] on li "Assign Roles to users and enforce access control" at bounding box center [631, 206] width 553 height 22
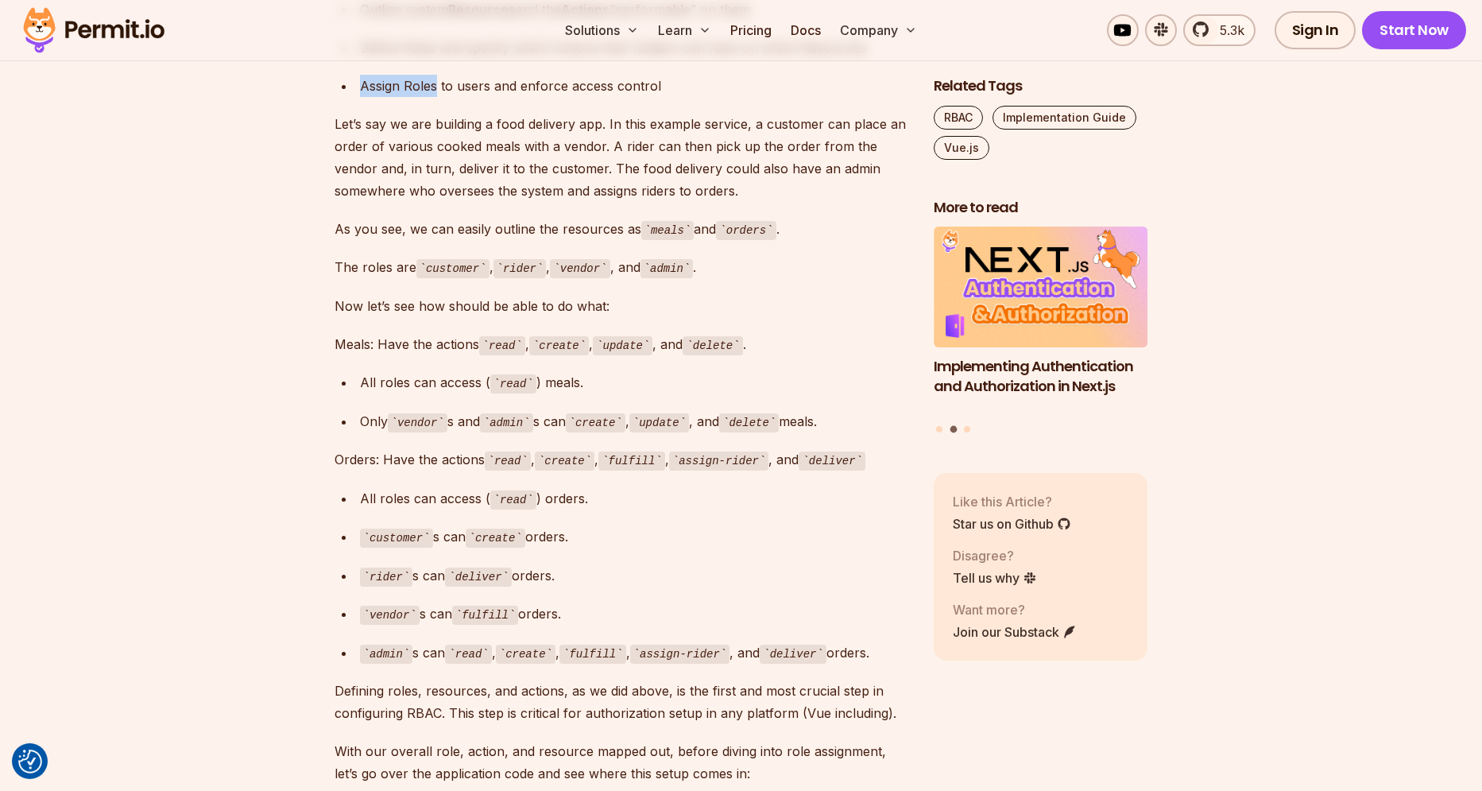
scroll to position [1589, 0]
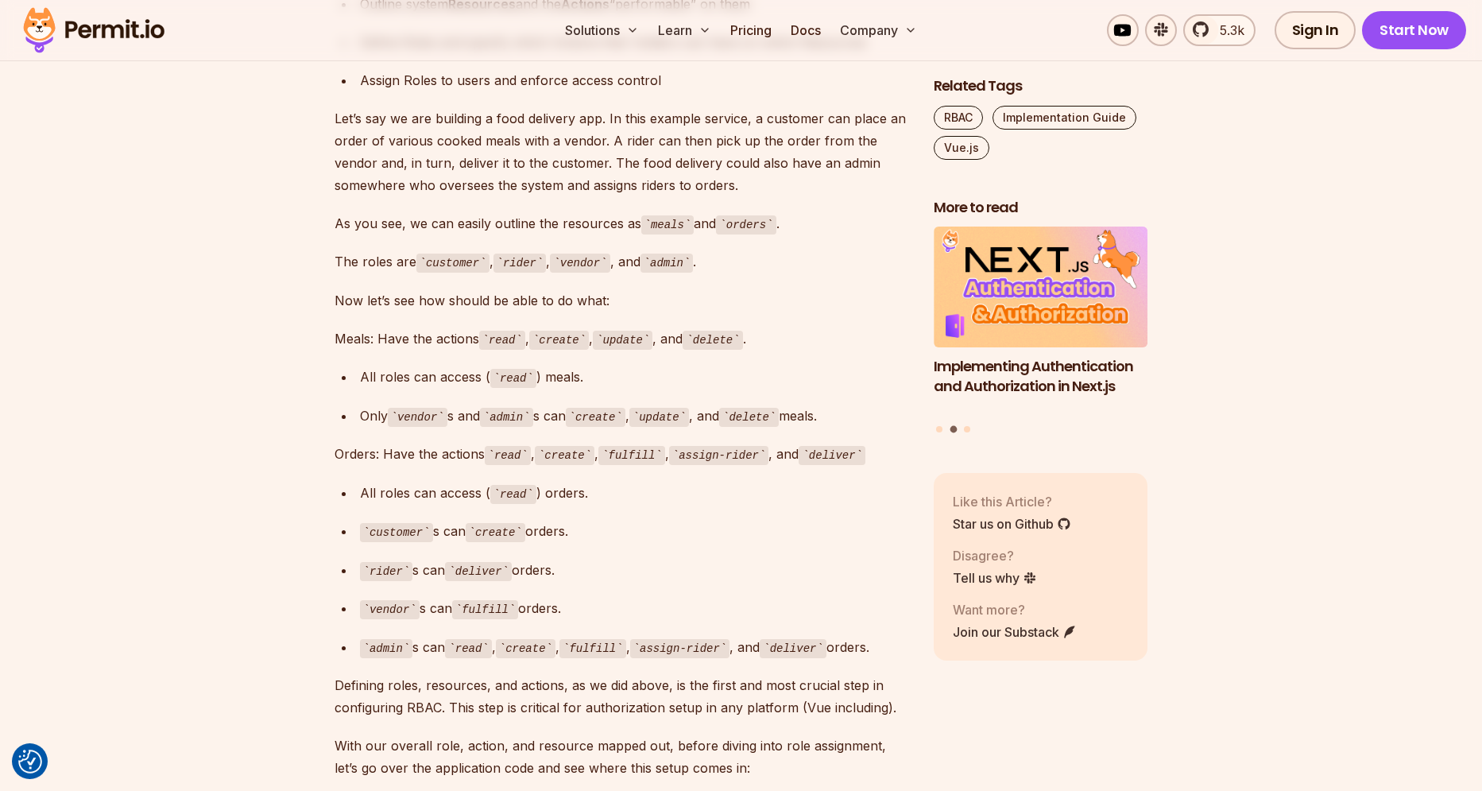
click at [501, 212] on p "As you see, we can easily outline the resources as meals and orders ." at bounding box center [622, 223] width 574 height 23
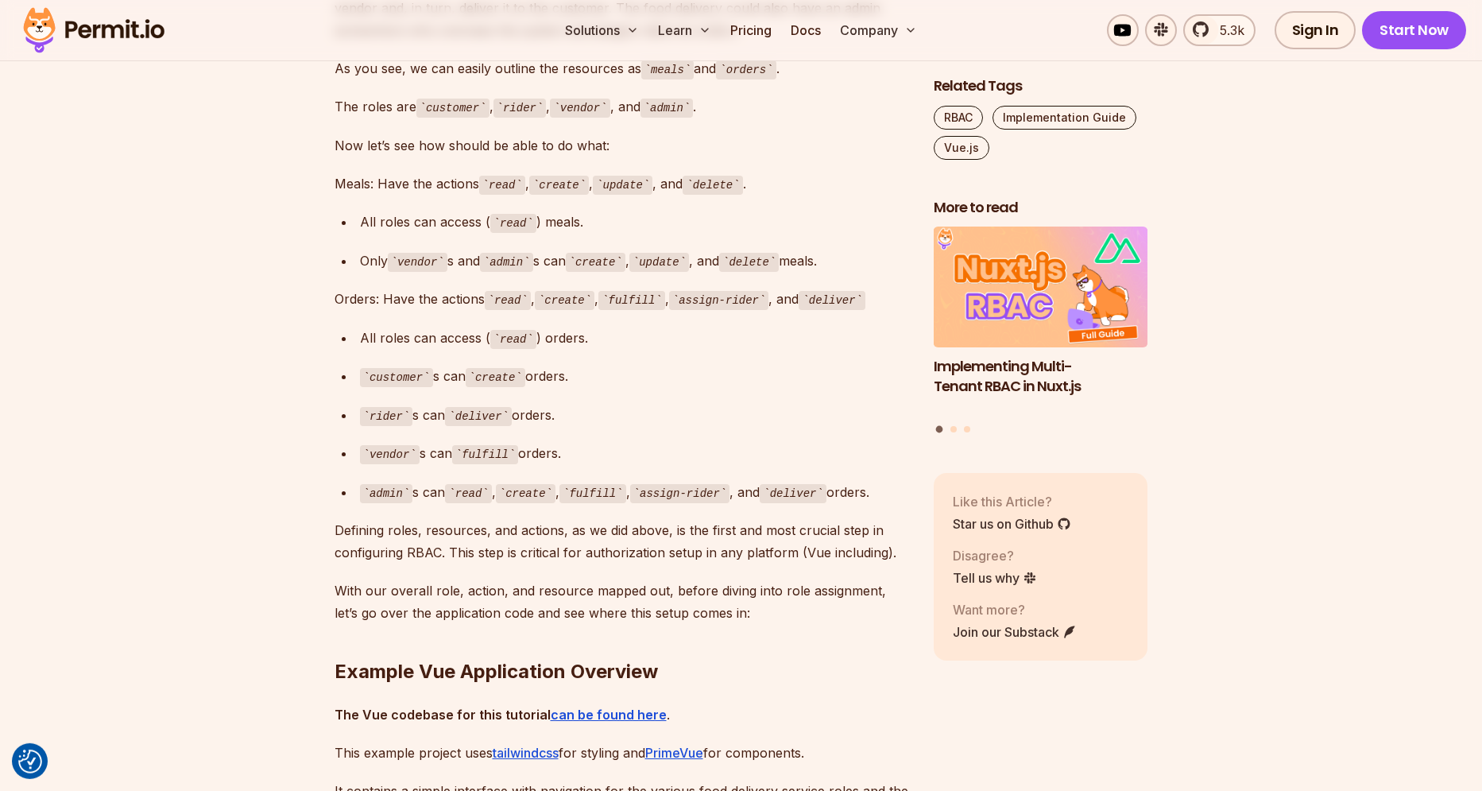
scroll to position [1745, 0]
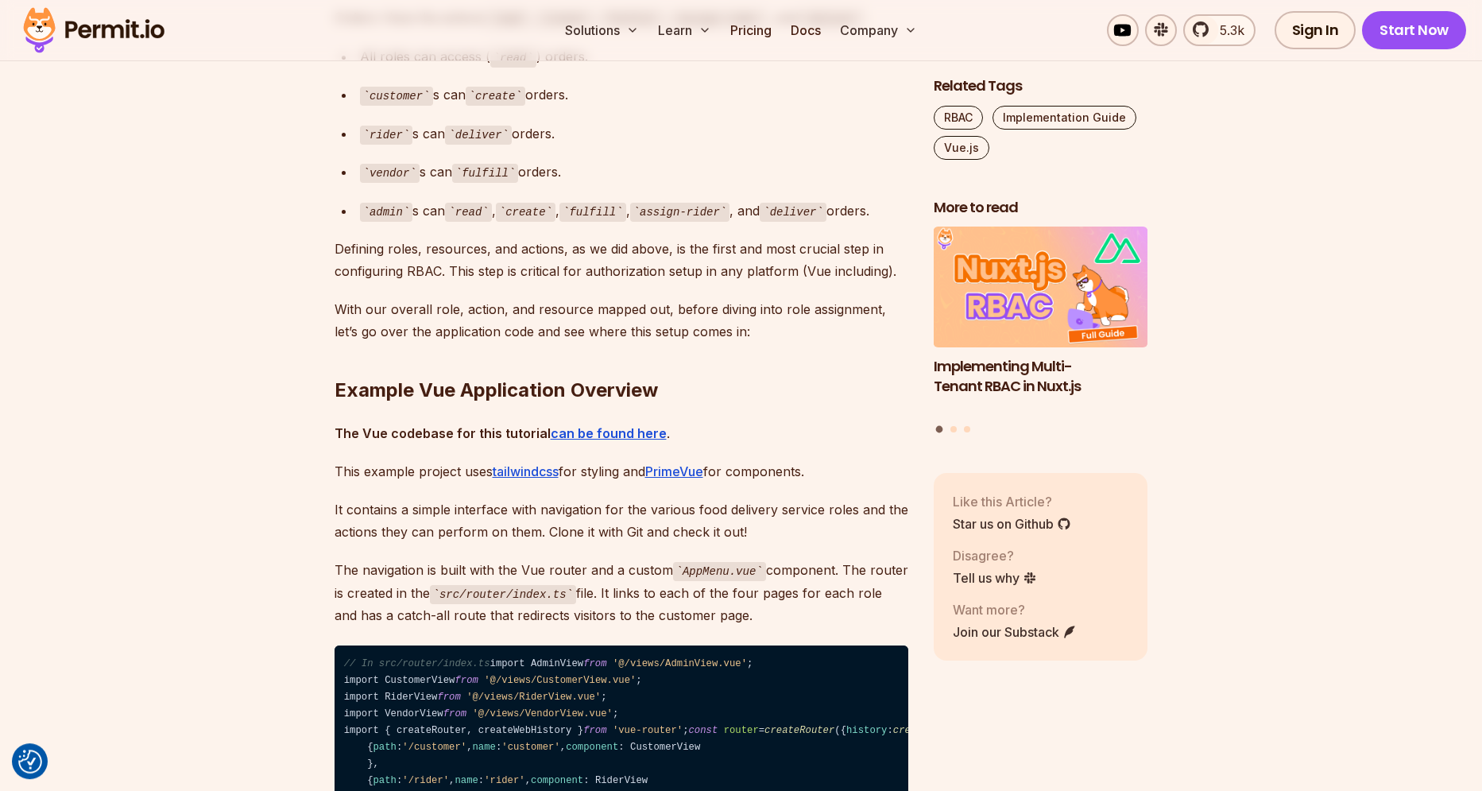
scroll to position [2065, 0]
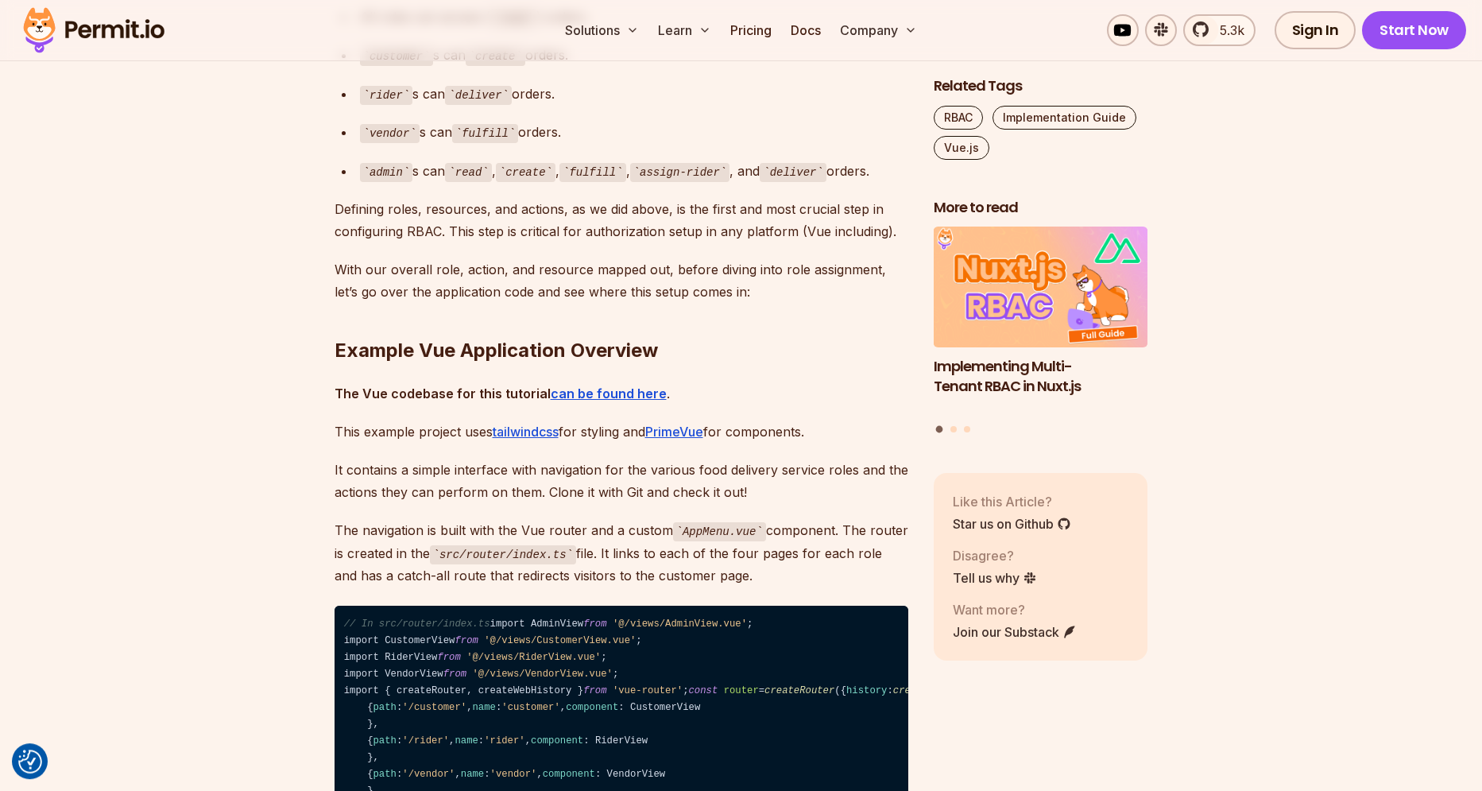
click at [826, 336] on h2 "Example Vue Application Overview" at bounding box center [622, 318] width 574 height 89
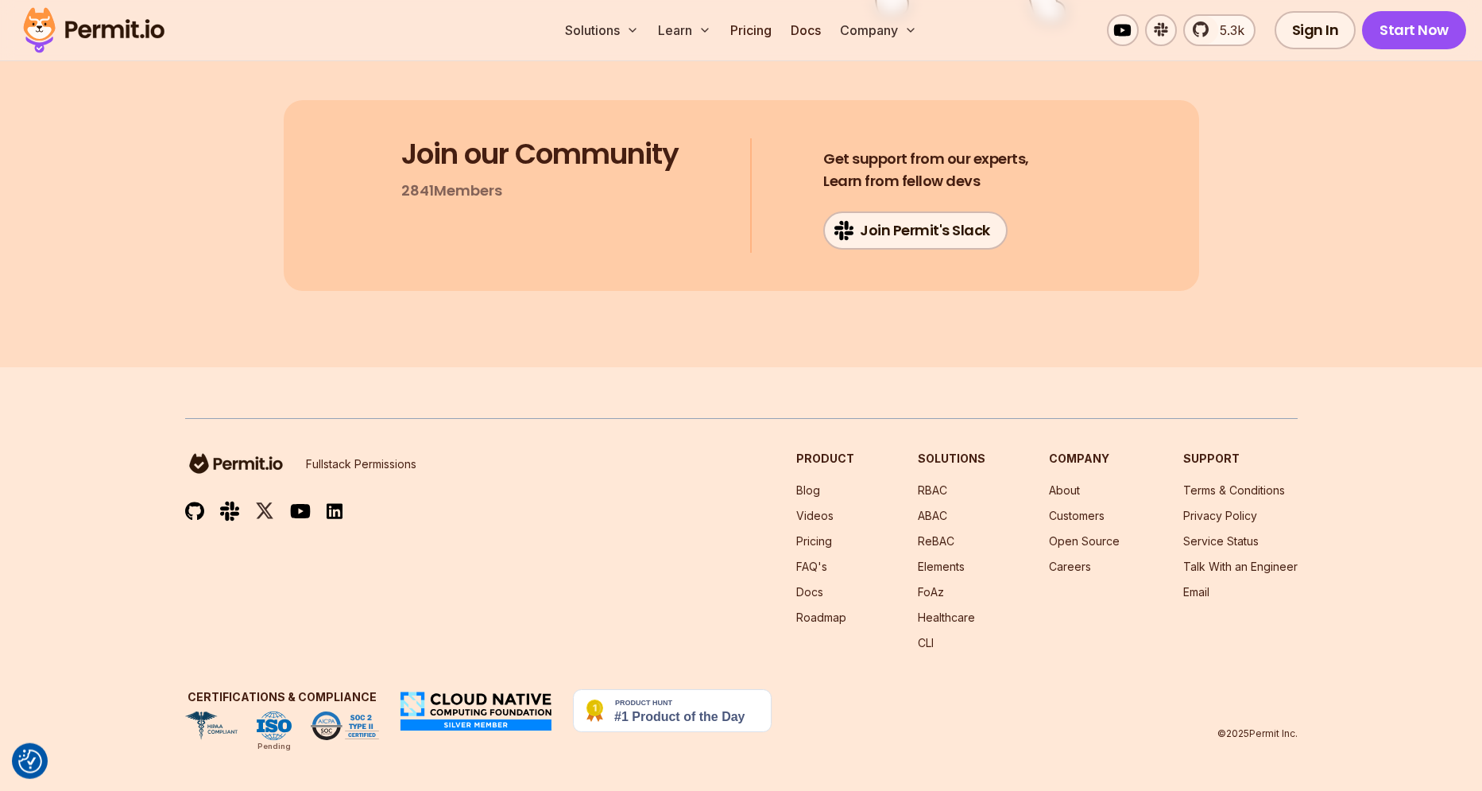
scroll to position [12324, 0]
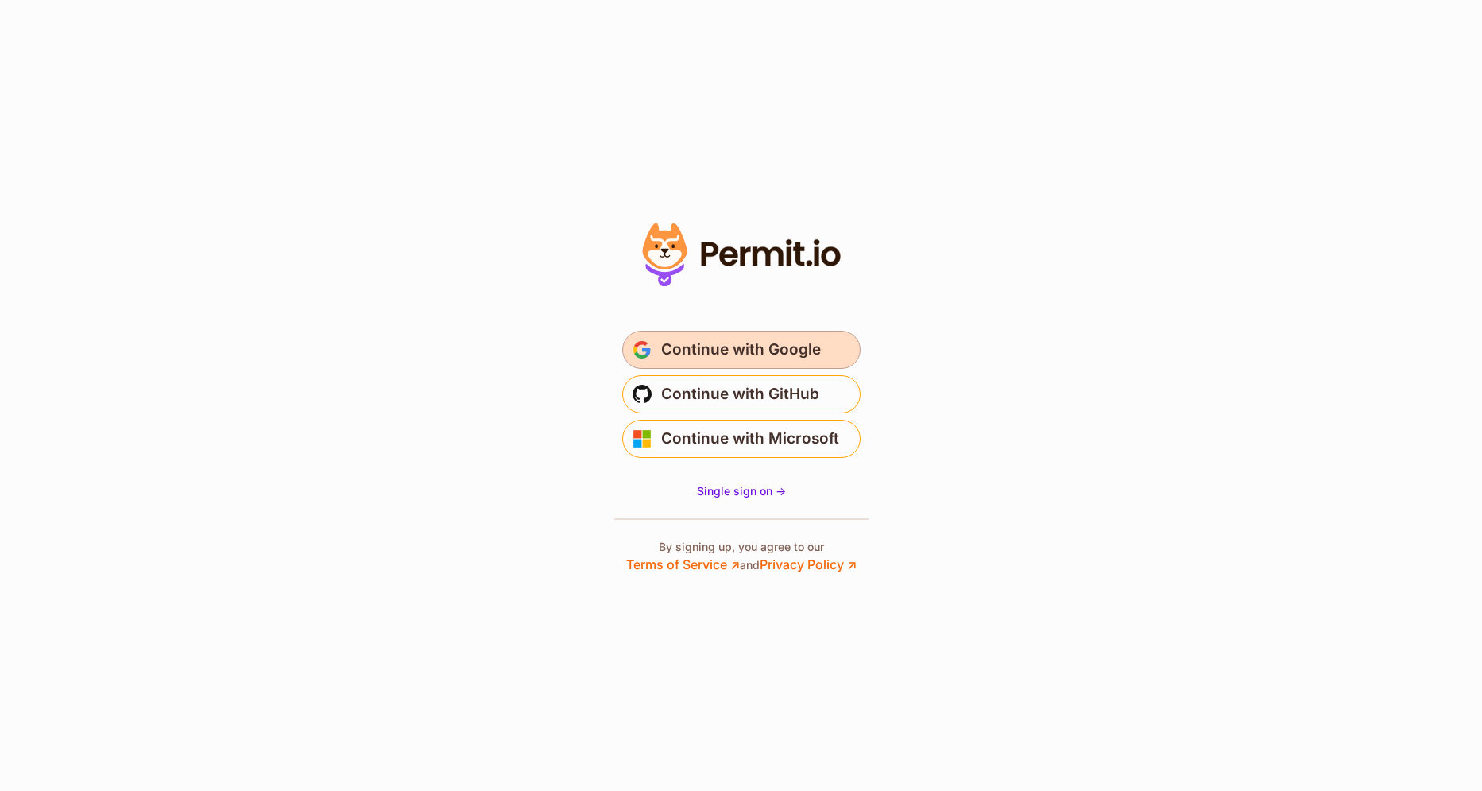
click at [750, 358] on span "Continue with Google" at bounding box center [741, 349] width 160 height 25
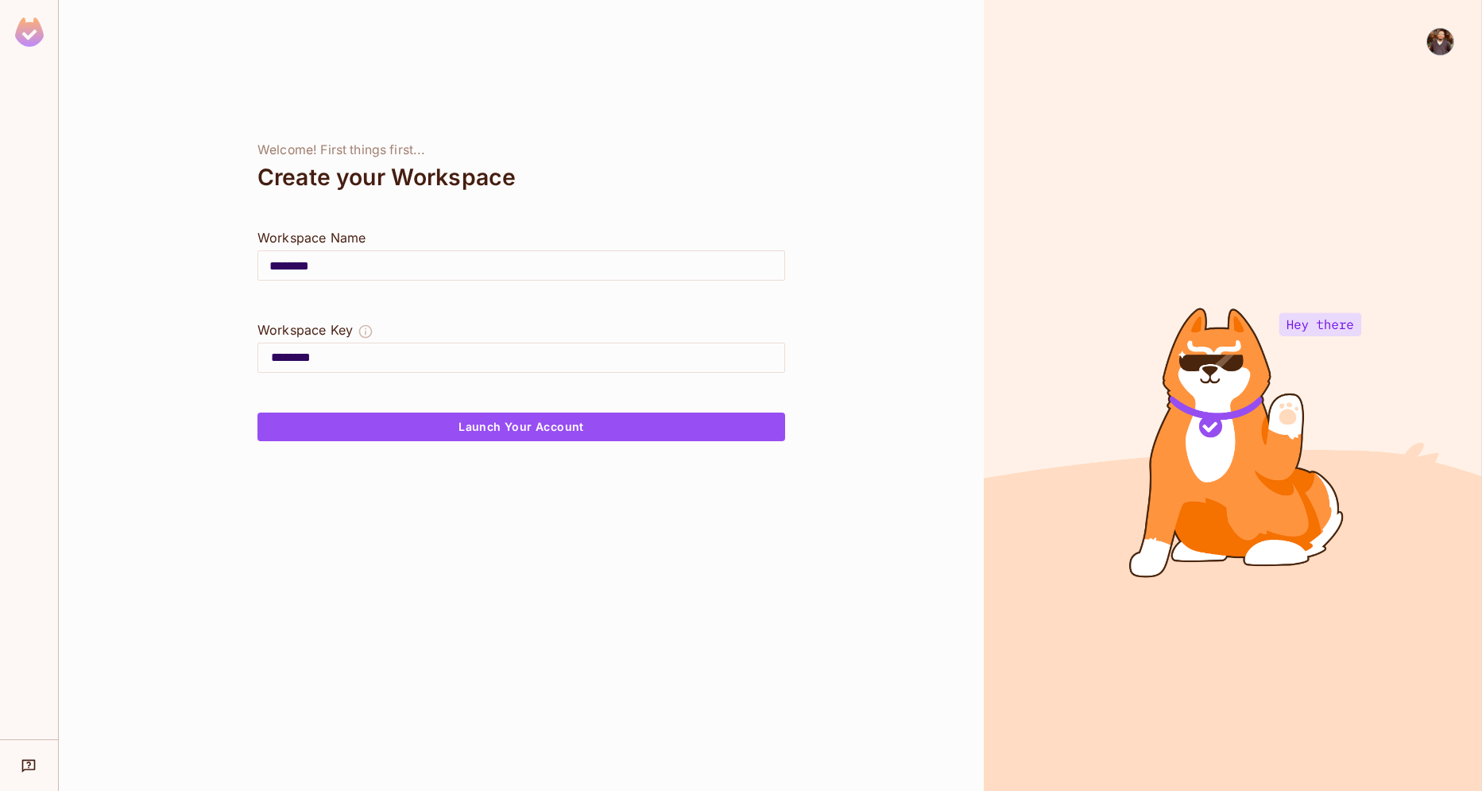
drag, startPoint x: 322, startPoint y: 270, endPoint x: 238, endPoint y: 233, distance: 91.4
click at [258, 243] on input "********" at bounding box center [521, 265] width 526 height 45
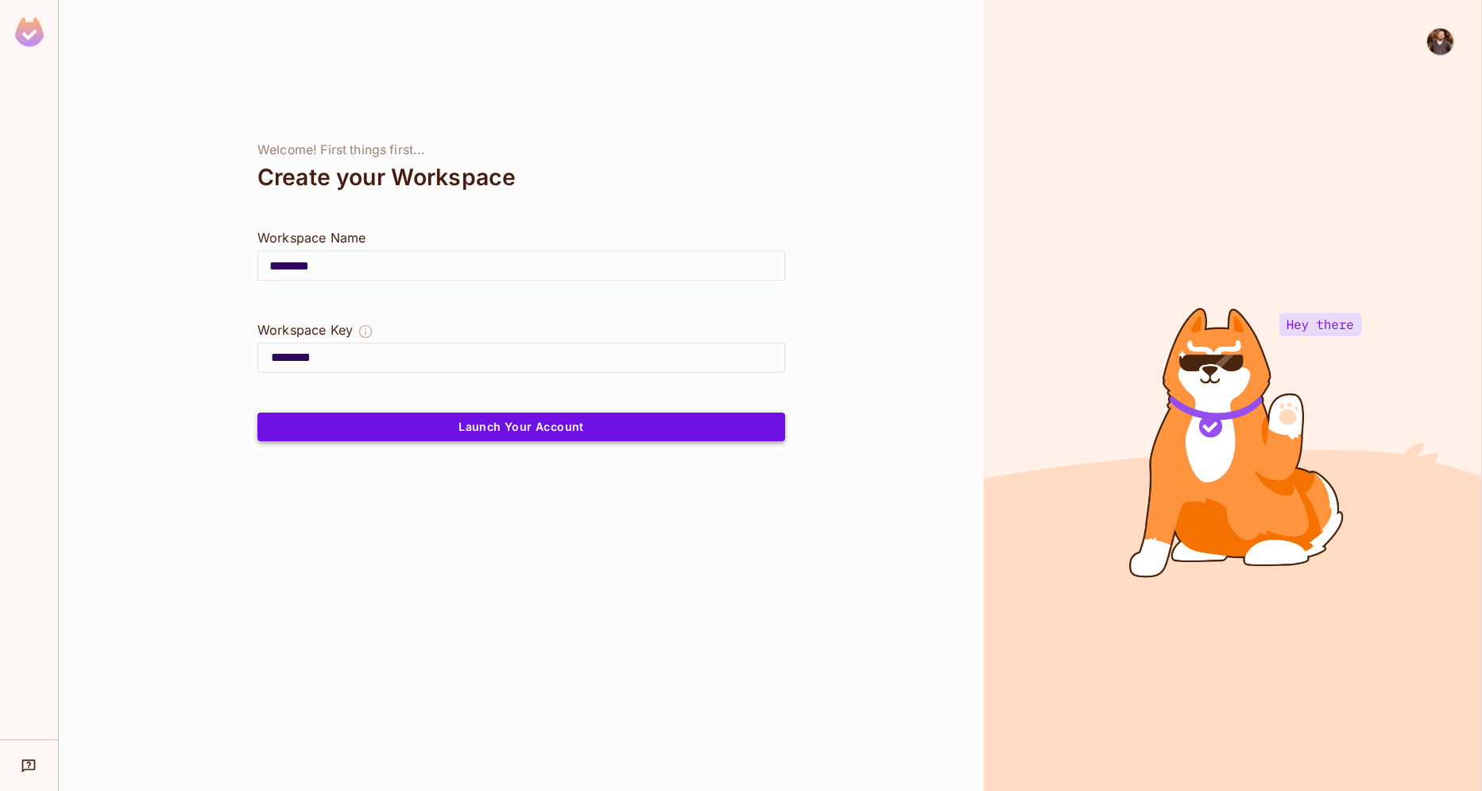
click at [352, 420] on button "Launch Your Account" at bounding box center [521, 426] width 528 height 29
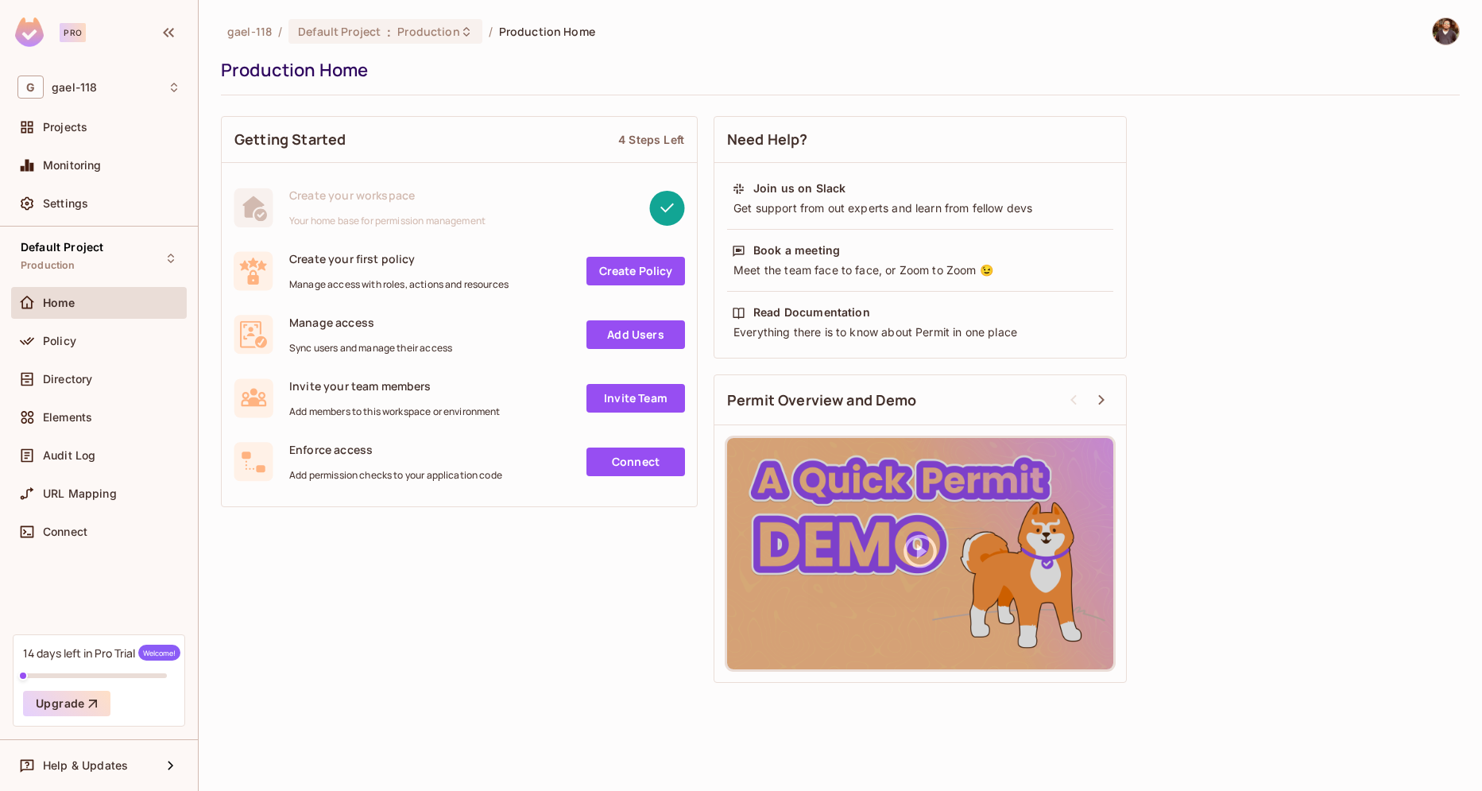
click at [617, 276] on link "Create Policy" at bounding box center [635, 271] width 99 height 29
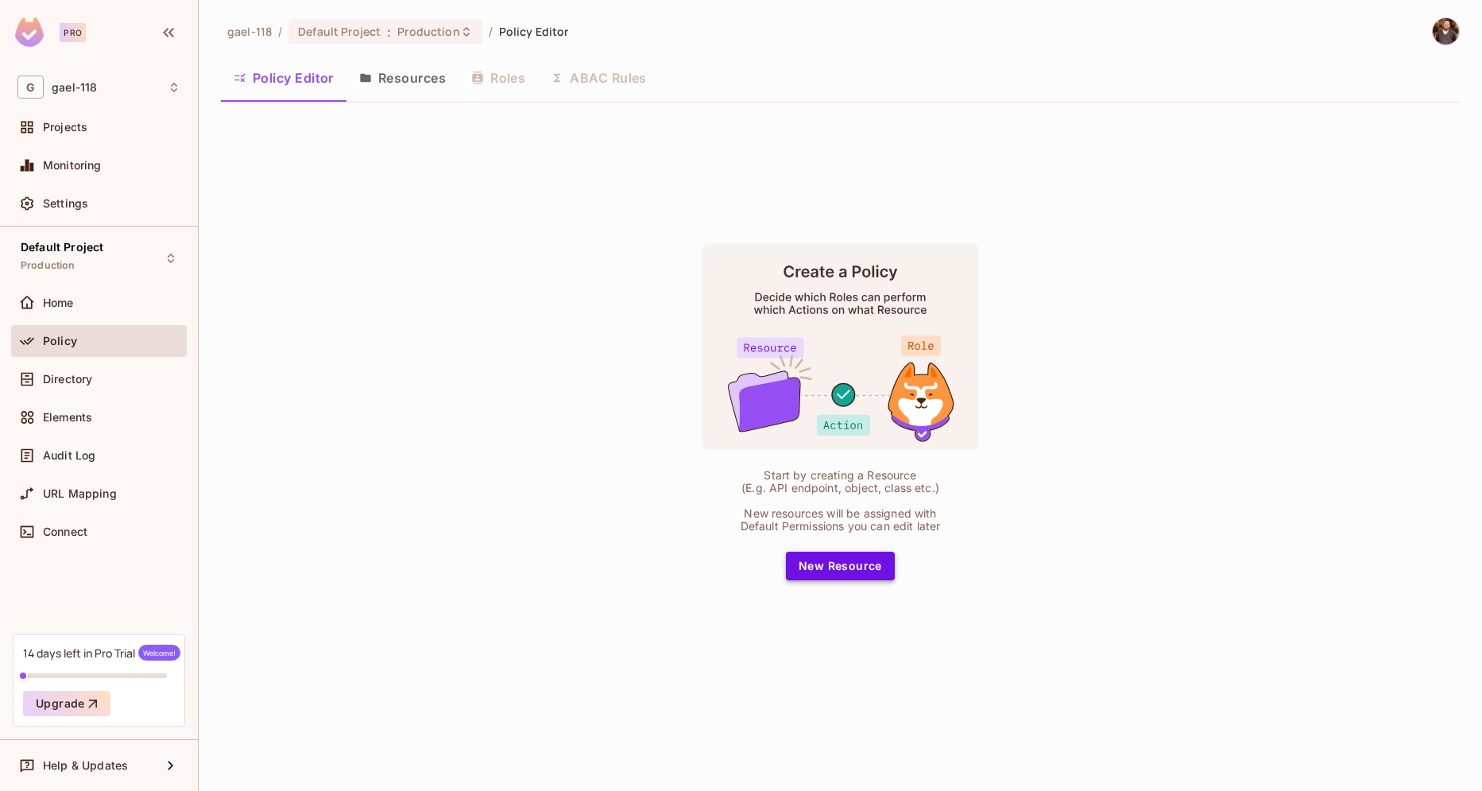
click at [873, 559] on button "New Resource" at bounding box center [840, 566] width 109 height 29
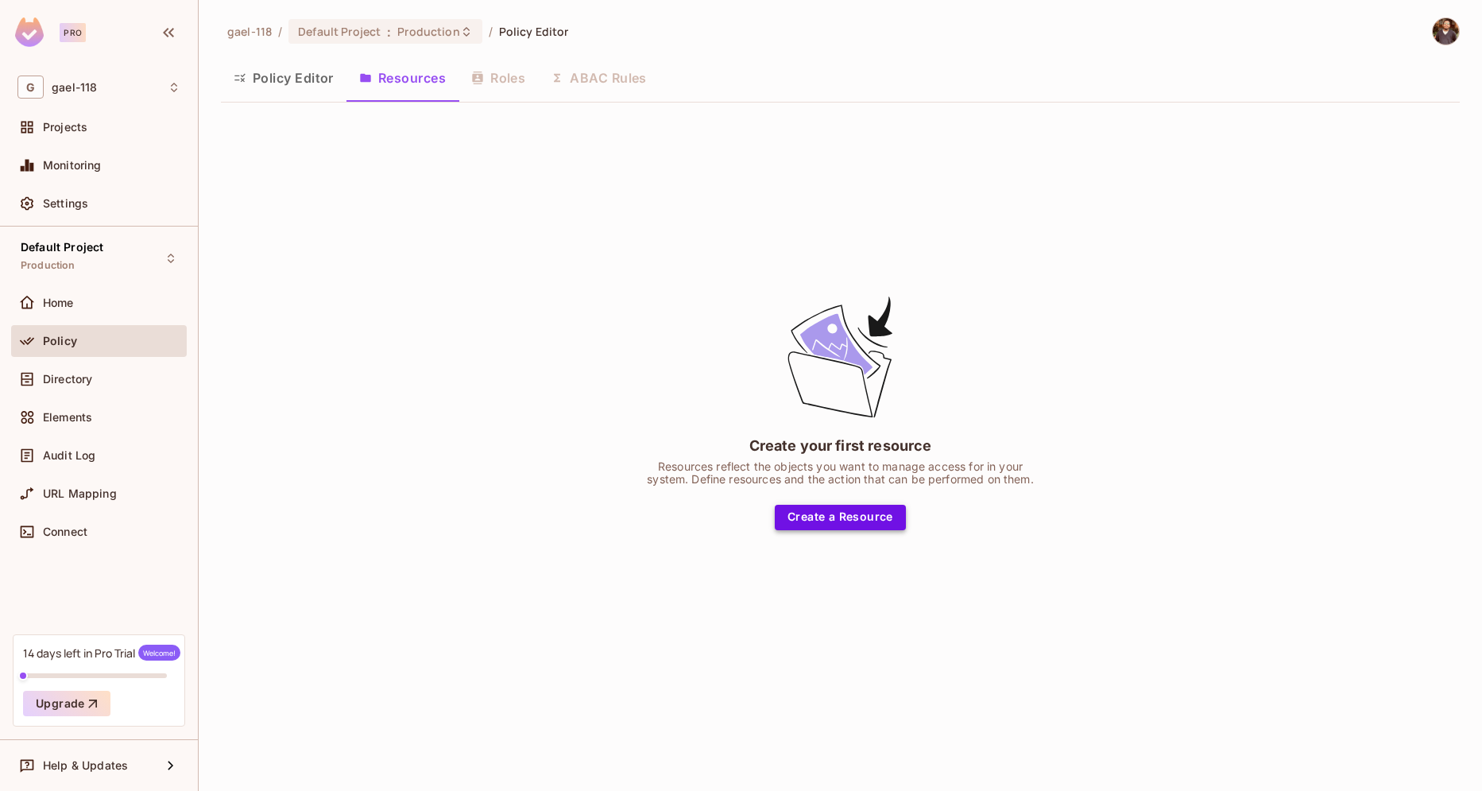
click at [870, 521] on button "Create a Resource" at bounding box center [840, 517] width 131 height 25
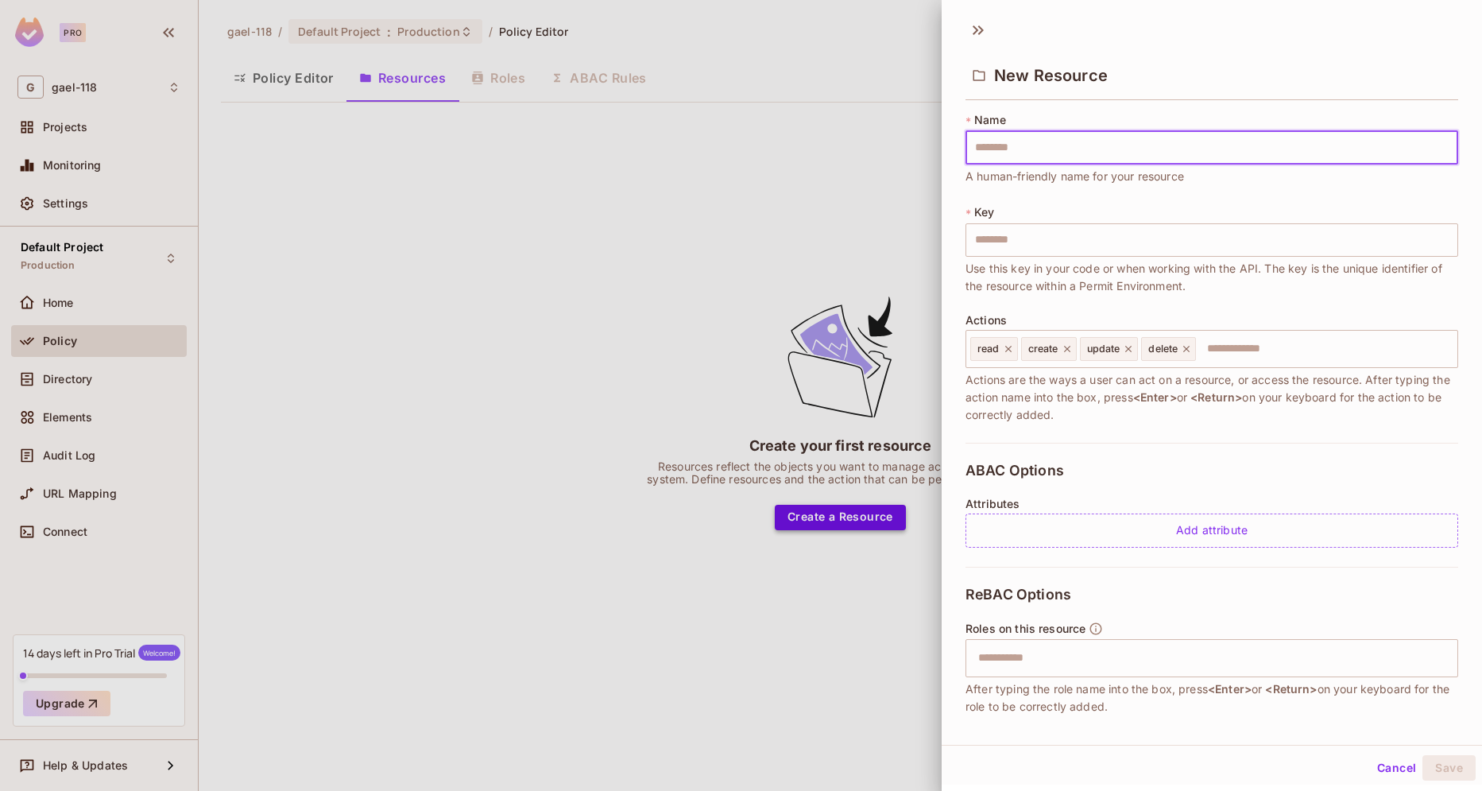
type input "*"
type input "**"
type input "***"
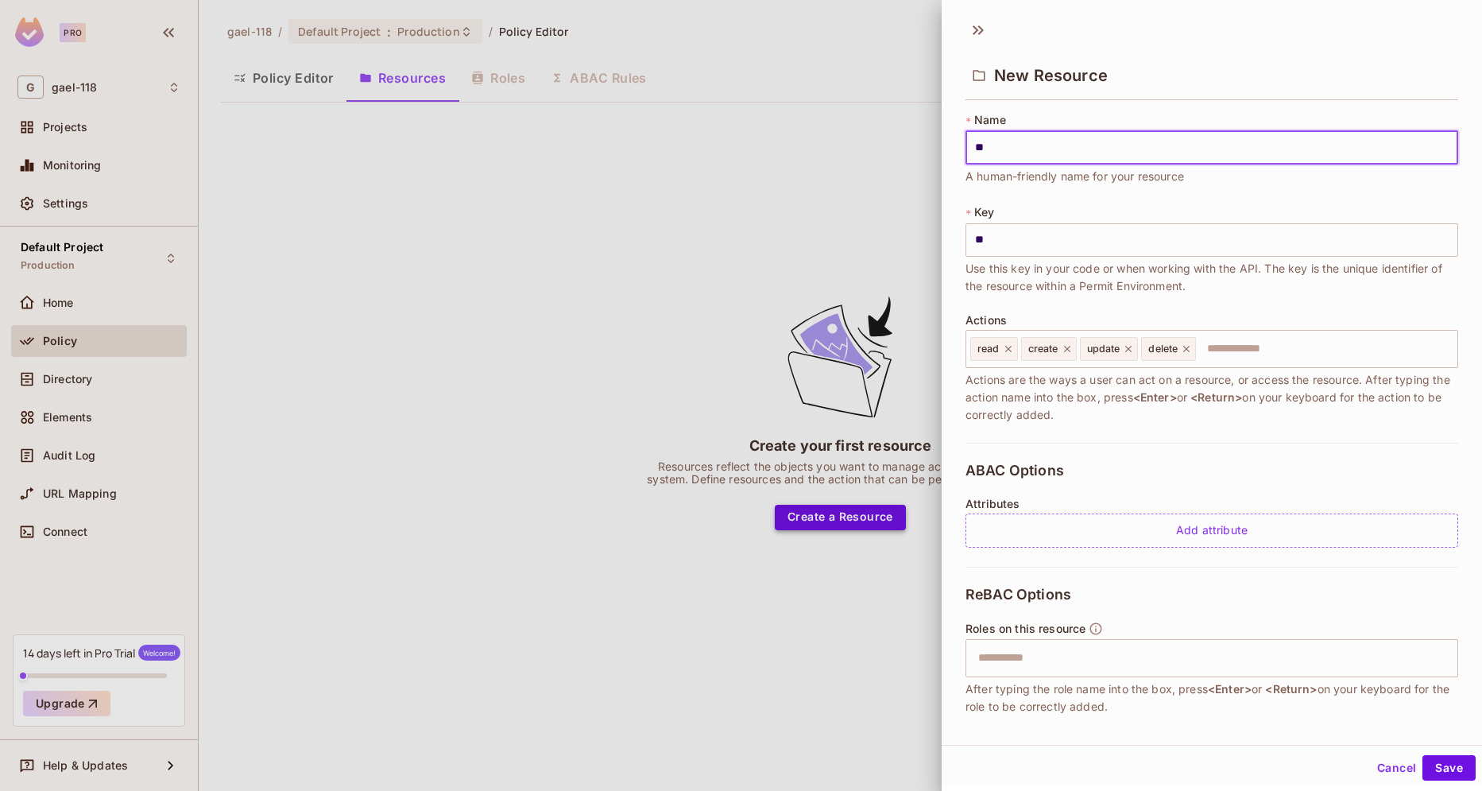
type input "***"
type input "****"
type input "*****"
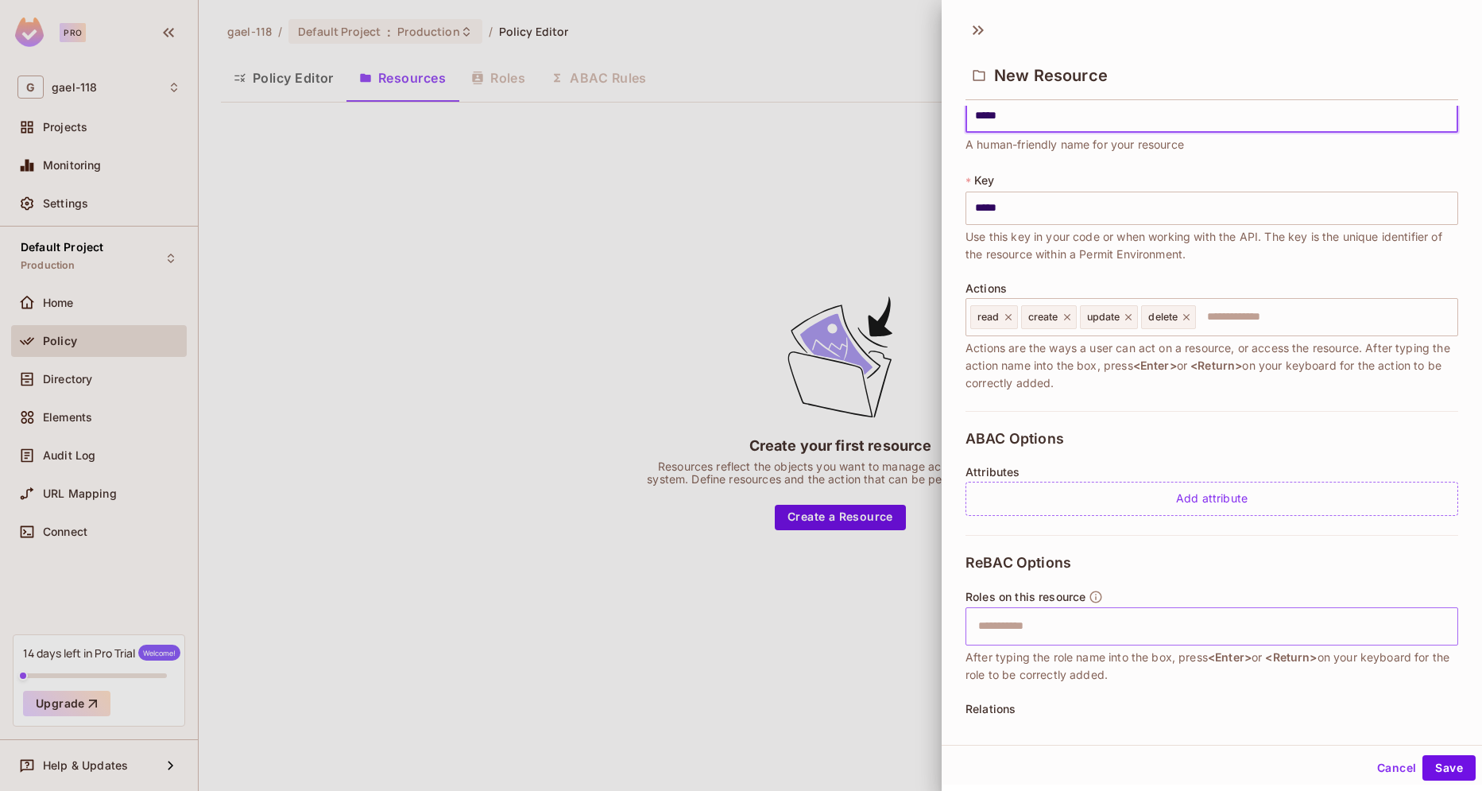
scroll to position [29, 0]
type input "*****"
click at [1461, 758] on button "Save" at bounding box center [1449, 767] width 53 height 25
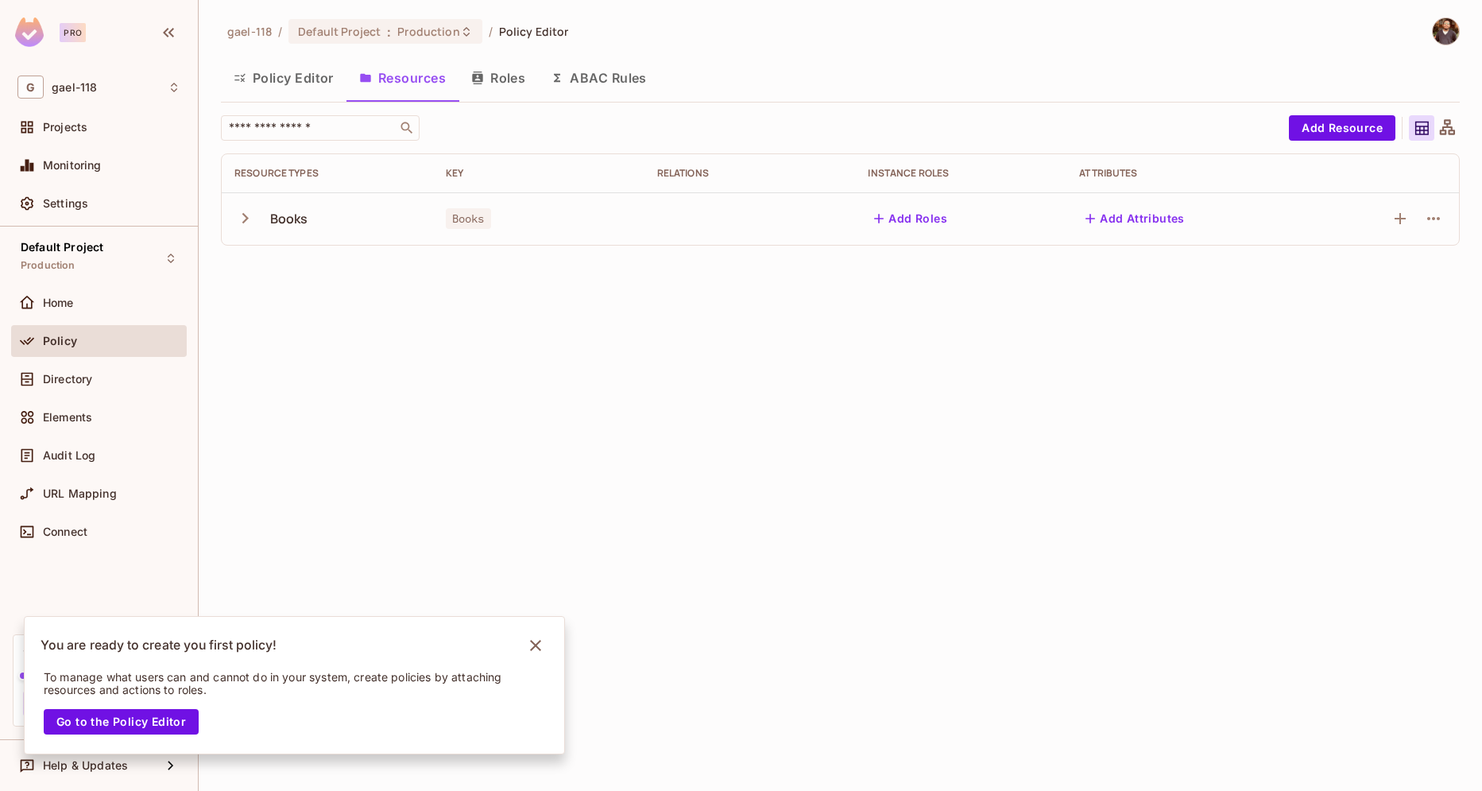
click at [796, 269] on div "gael-118 / Default Project : Production / Policy Editor Policy Editor Resources…" at bounding box center [840, 395] width 1283 height 791
drag, startPoint x: 796, startPoint y: 269, endPoint x: 874, endPoint y: 250, distance: 80.4
click at [874, 250] on div "gael-118 / Default Project : Production / Policy Editor Policy Editor Resources…" at bounding box center [840, 395] width 1283 height 791
click at [898, 223] on button "Add Roles" at bounding box center [911, 218] width 86 height 25
click at [898, 223] on body "Pro G gael-118 Projects Monitoring Settings Default Project Production Home Pol…" at bounding box center [741, 395] width 1482 height 791
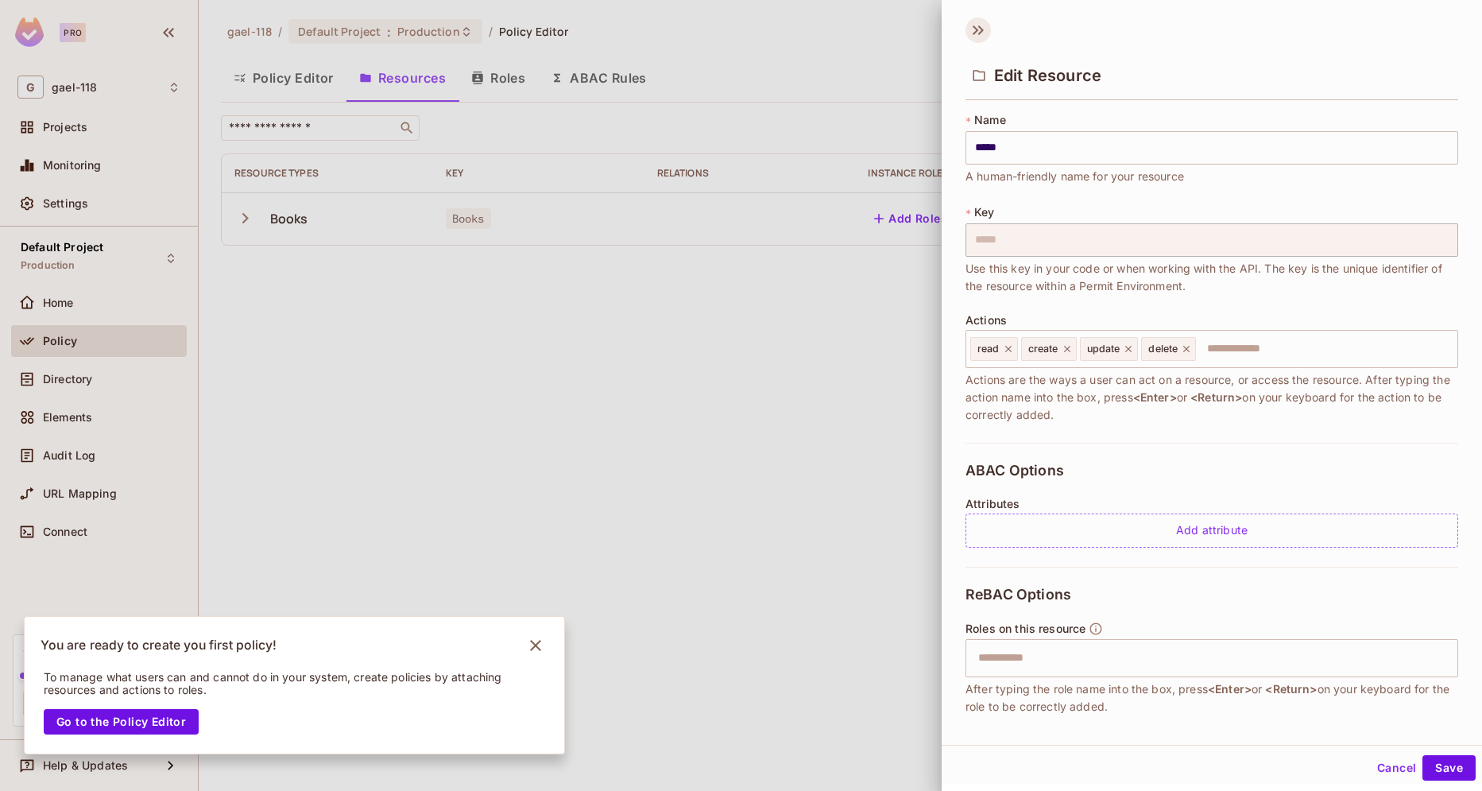
click at [975, 38] on icon at bounding box center [978, 29] width 25 height 25
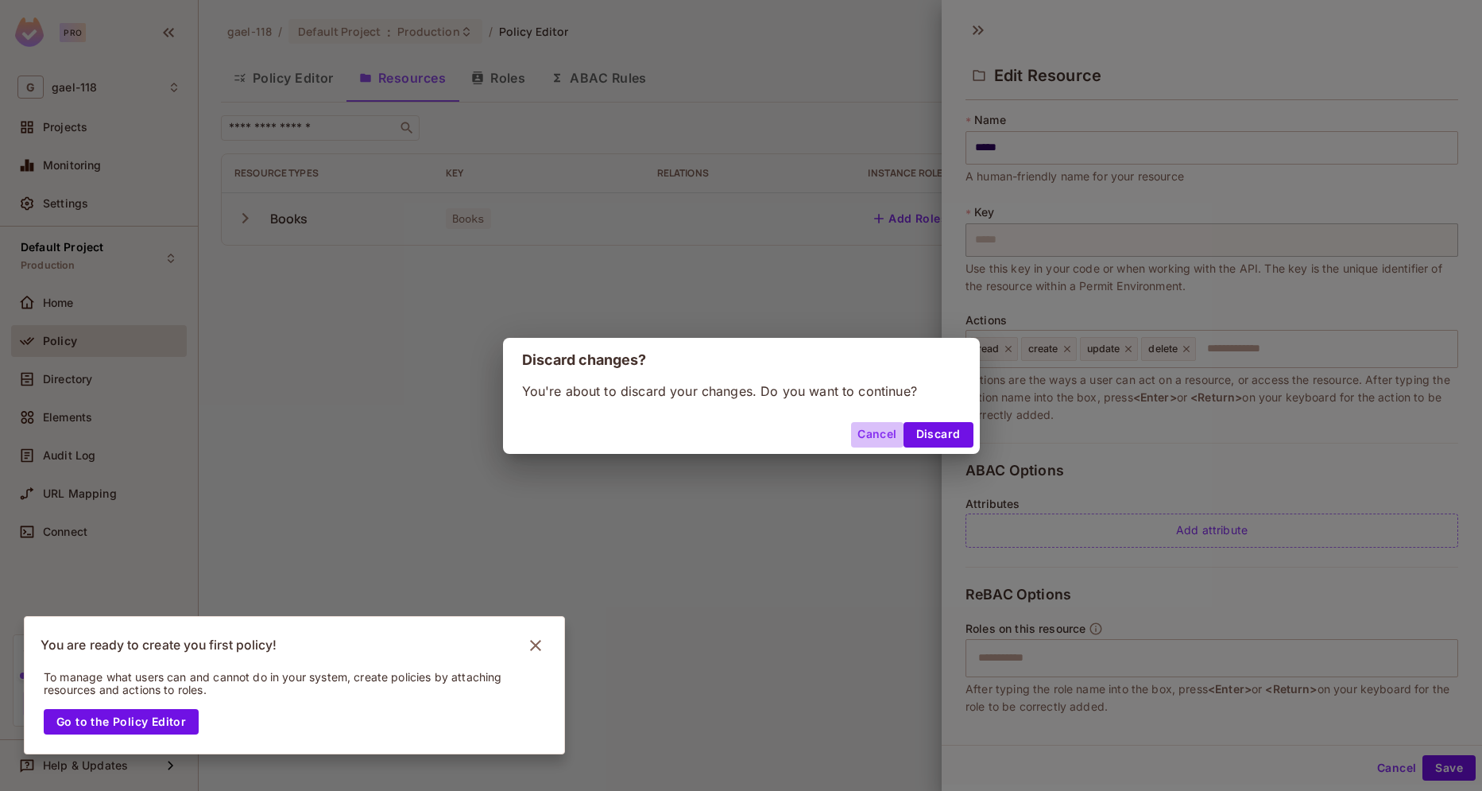
click at [866, 431] on button "Cancel" at bounding box center [877, 434] width 52 height 25
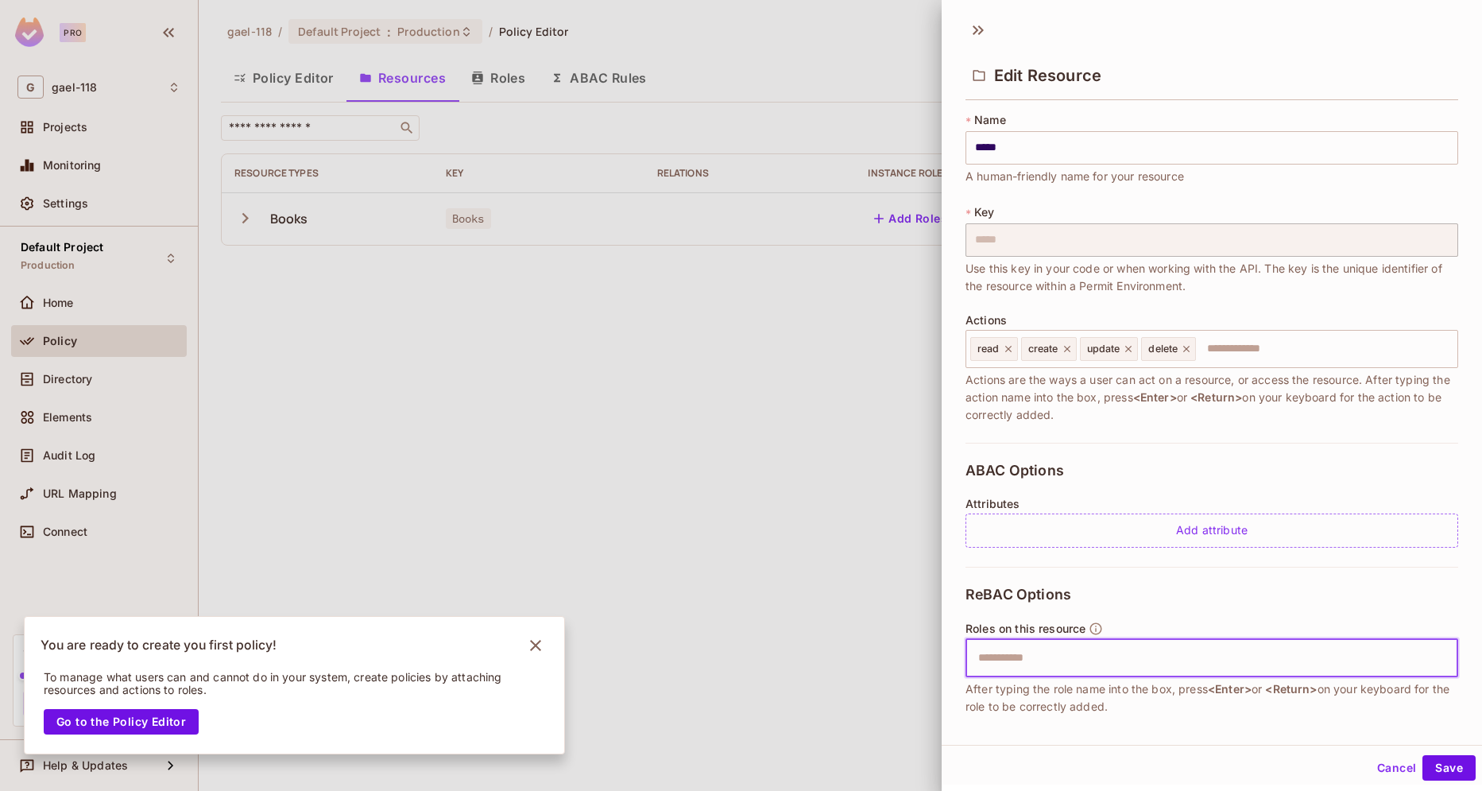
scroll to position [83, 0]
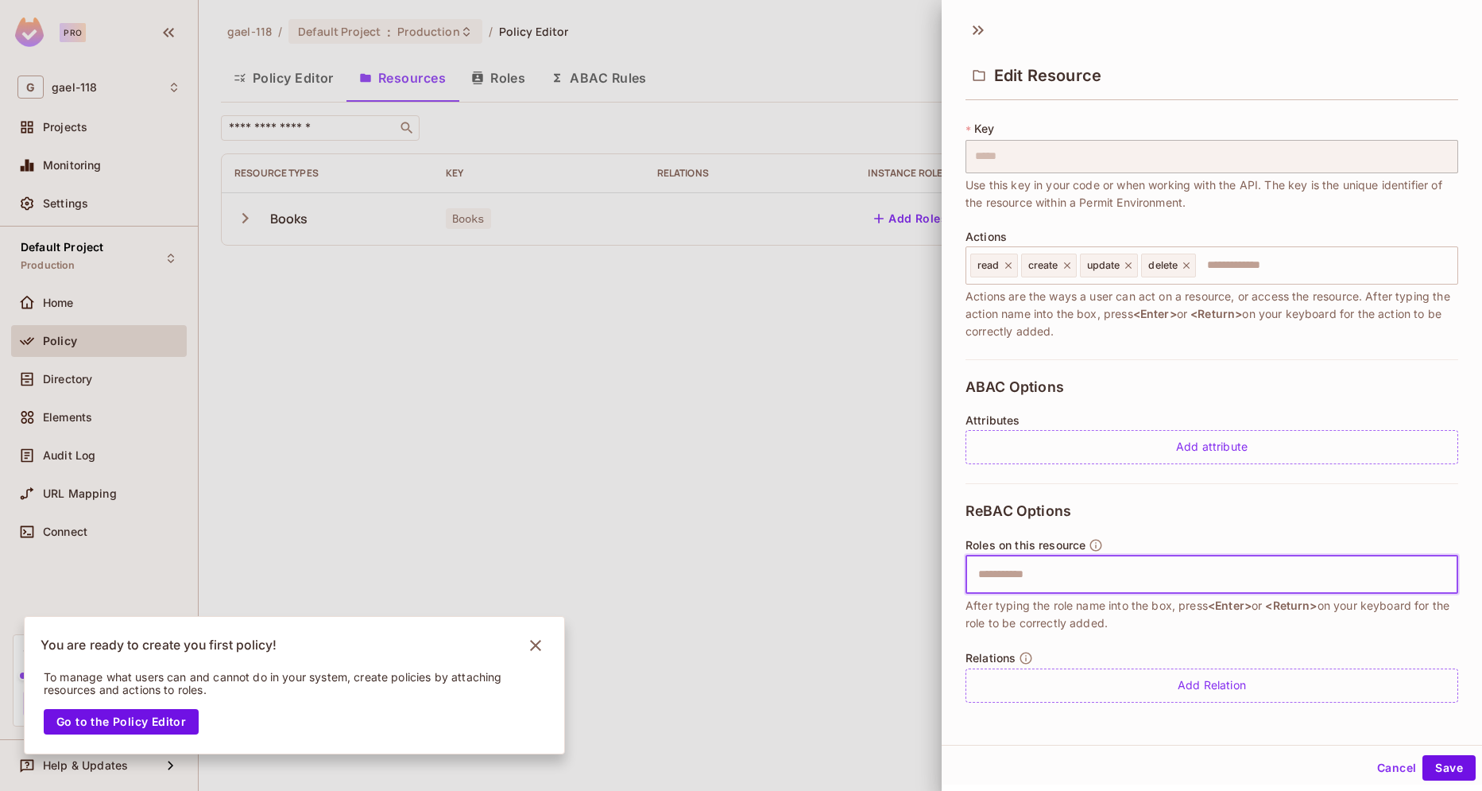
drag, startPoint x: 1197, startPoint y: 672, endPoint x: 1386, endPoint y: 773, distance: 214.8
click at [1386, 590] on input "text" at bounding box center [1210, 575] width 482 height 32
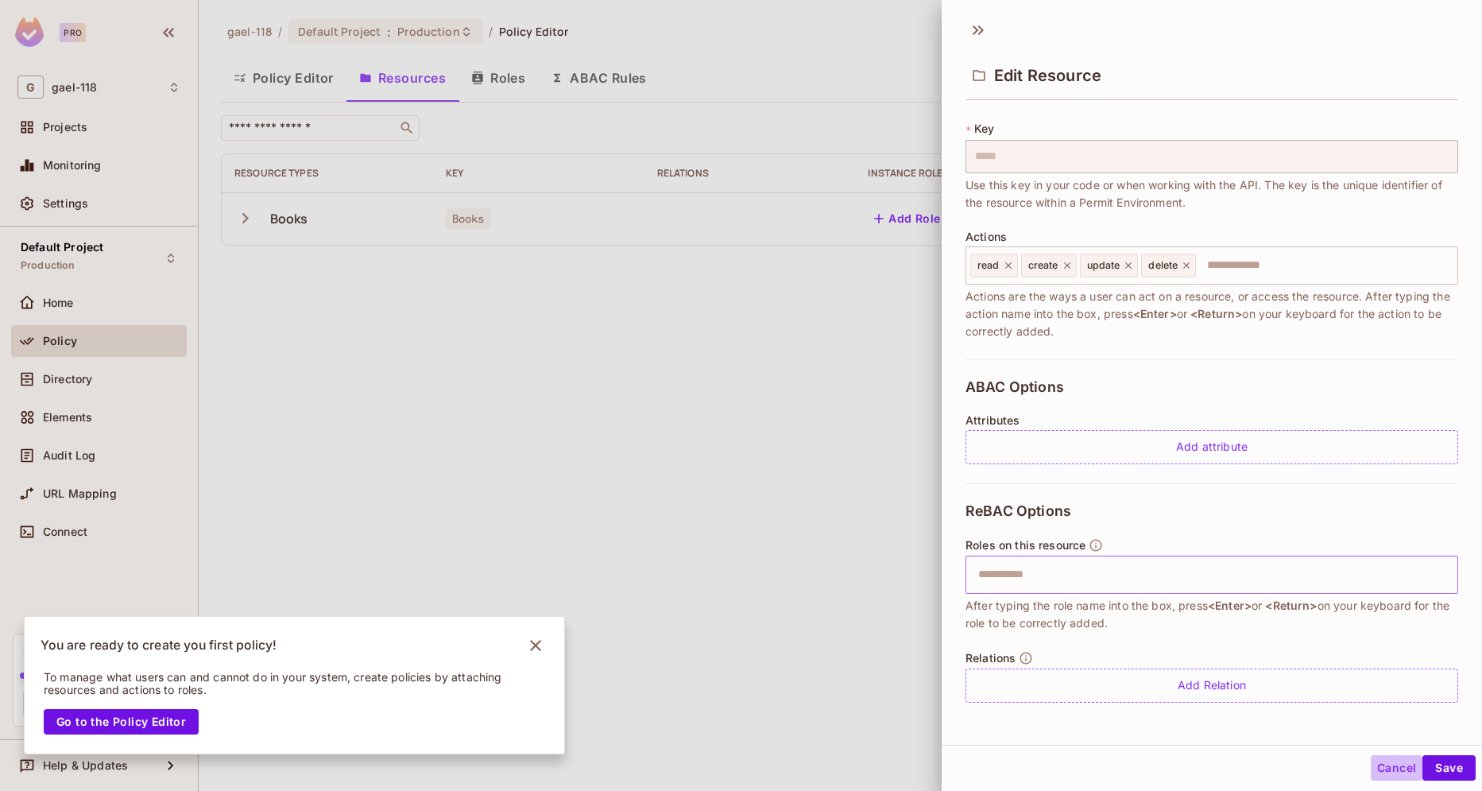
click at [1386, 773] on button "Cancel" at bounding box center [1397, 767] width 52 height 25
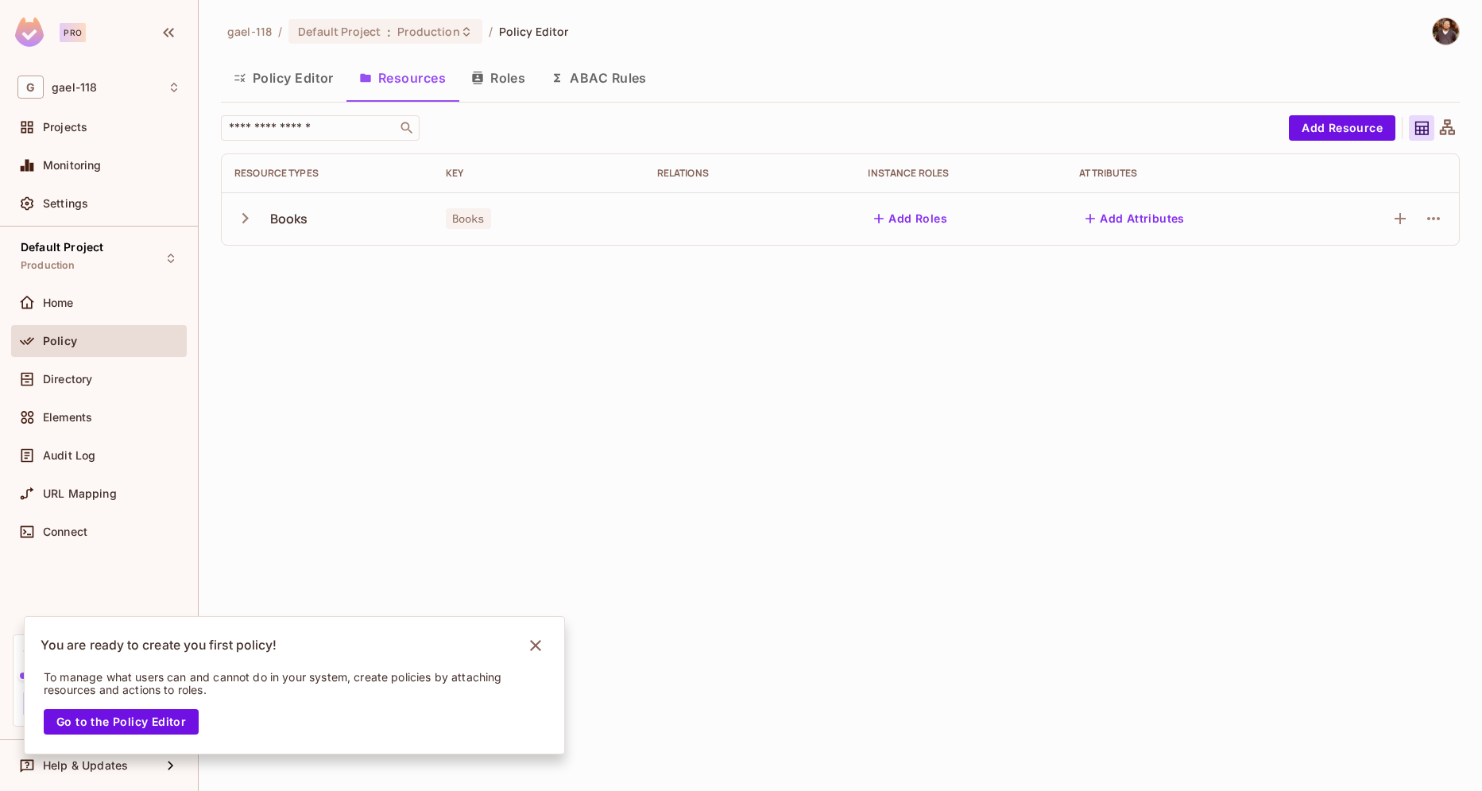
click at [1386, 773] on div "gael-118 / Default Project : Production / Policy Editor Policy Editor Resources…" at bounding box center [840, 395] width 1283 height 791
click at [482, 75] on icon "button" at bounding box center [477, 78] width 10 height 13
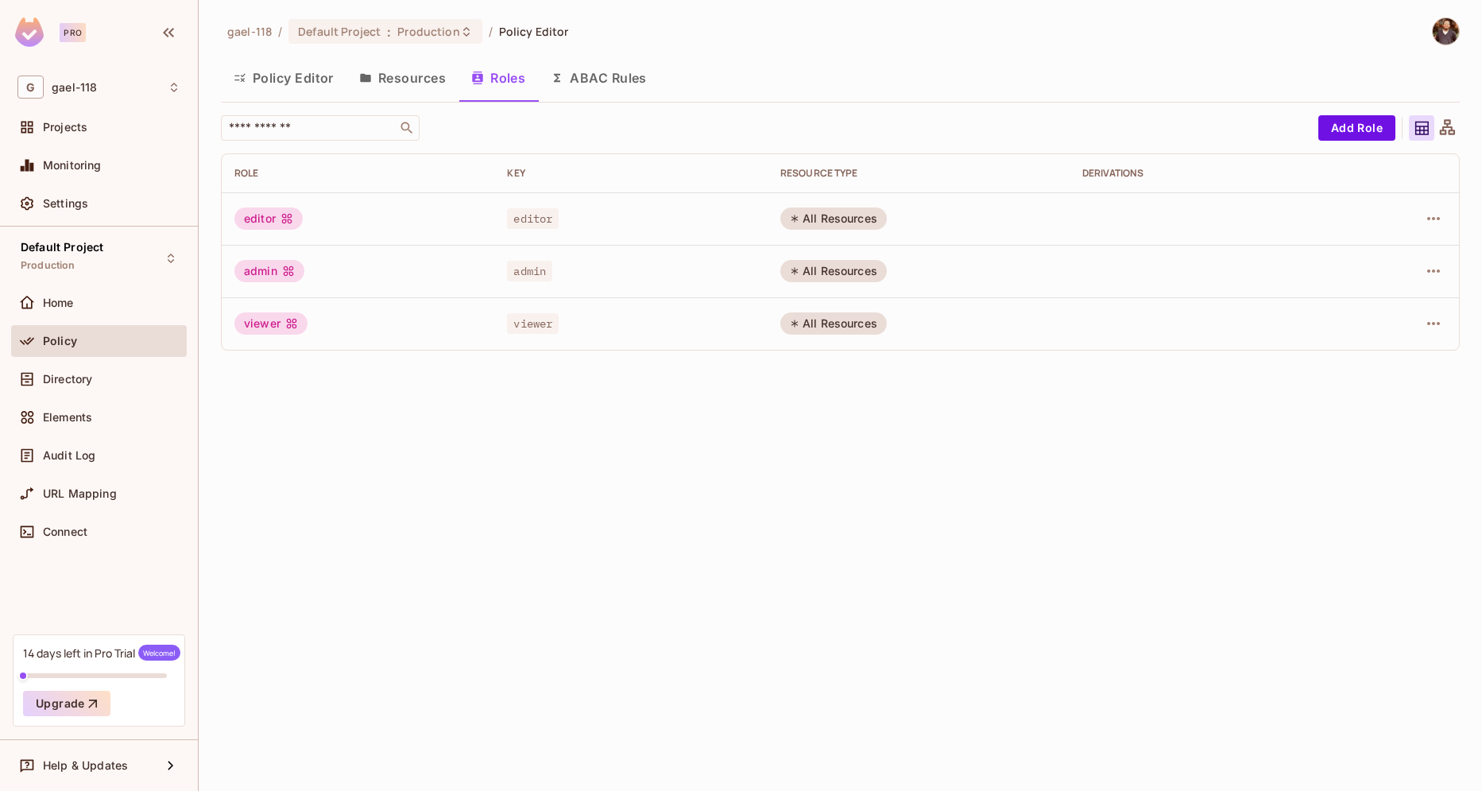
drag, startPoint x: 865, startPoint y: 339, endPoint x: 949, endPoint y: 318, distance: 86.0
click at [949, 318] on td "All Resources" at bounding box center [919, 323] width 302 height 52
click at [1424, 320] on icon "button" at bounding box center [1433, 323] width 19 height 19
click at [1402, 353] on li "Edit Role" at bounding box center [1365, 360] width 141 height 35
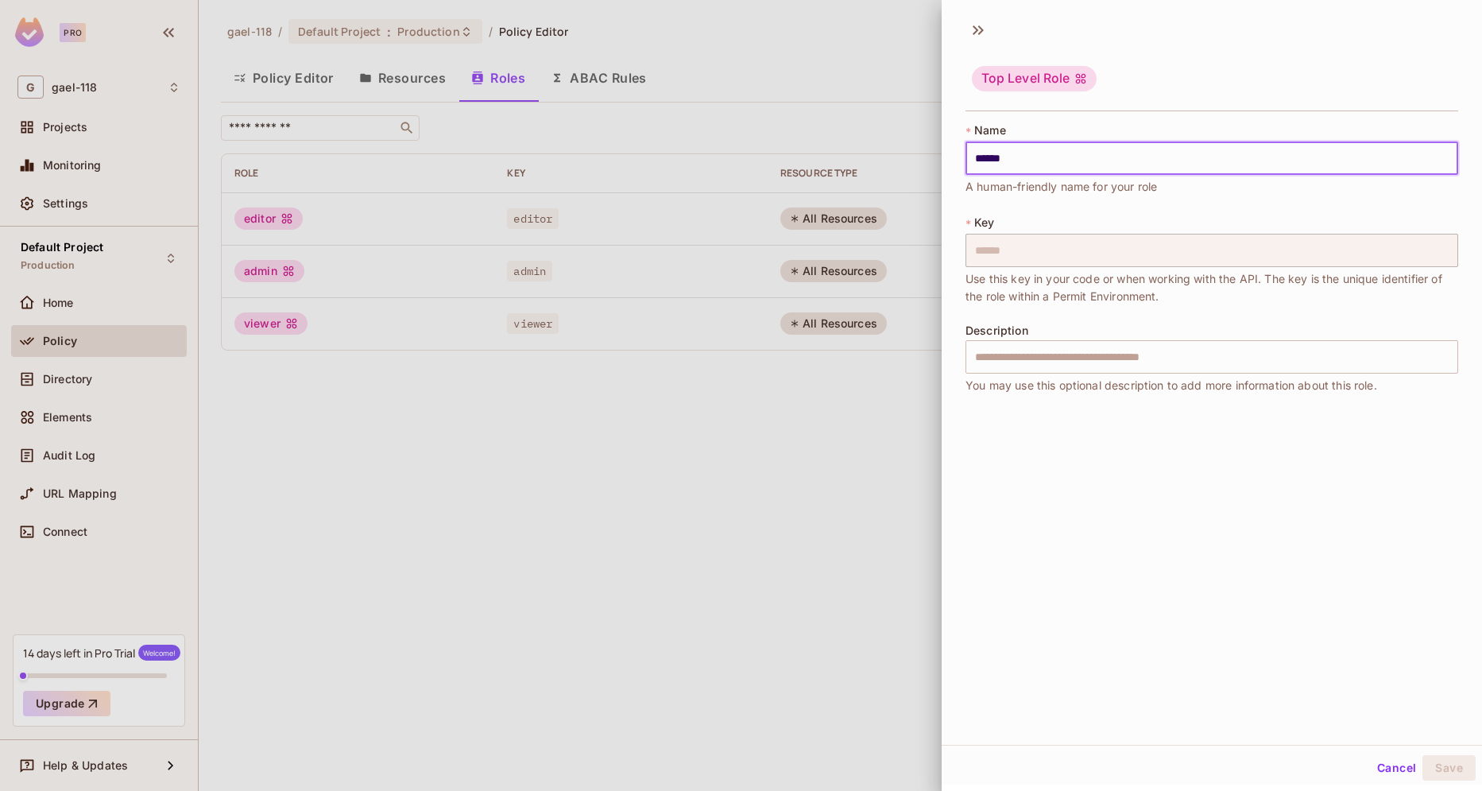
click at [1032, 167] on input "******" at bounding box center [1212, 157] width 493 height 33
click at [1016, 345] on input "text" at bounding box center [1212, 356] width 493 height 33
click at [891, 400] on div at bounding box center [741, 395] width 1482 height 791
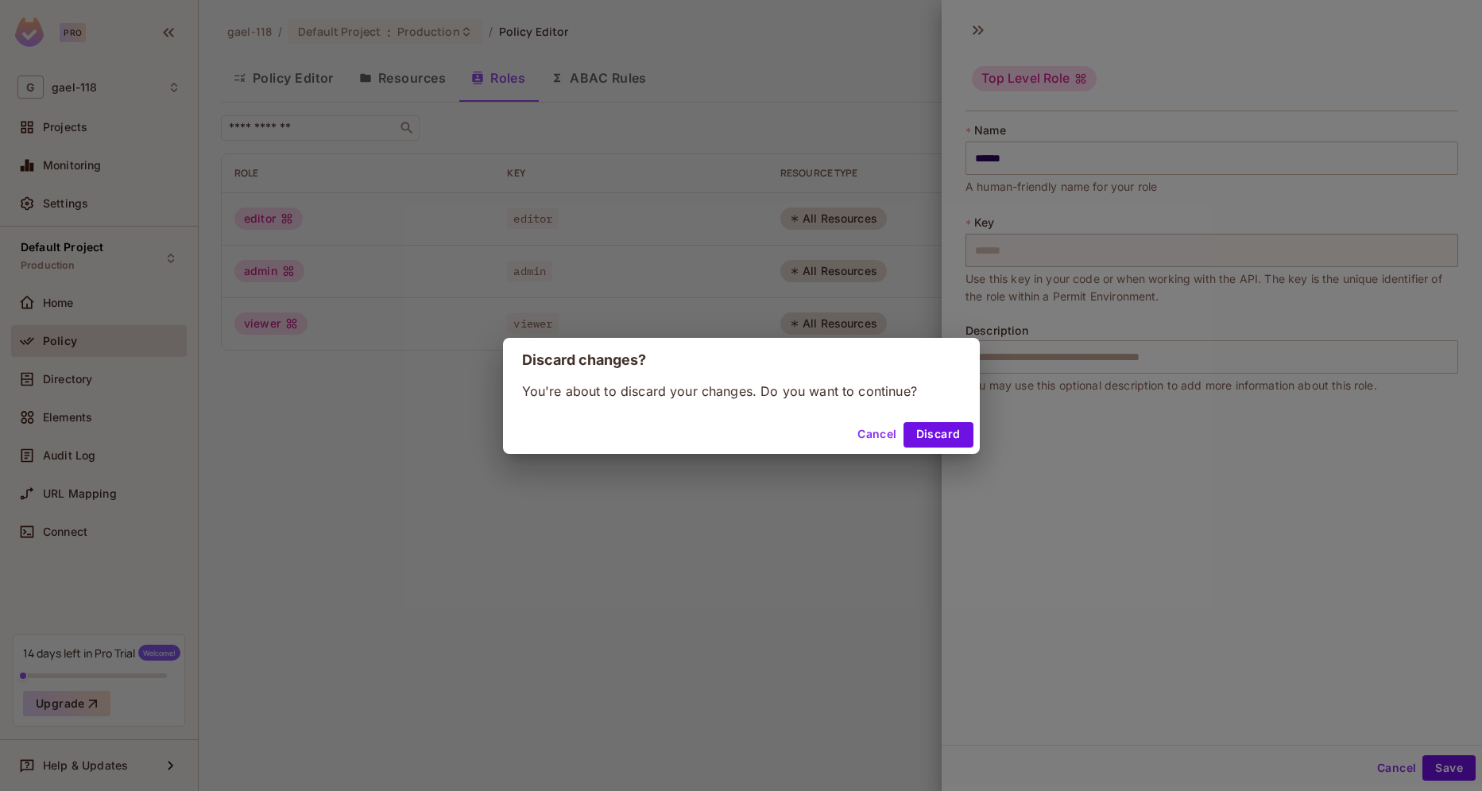
click at [873, 433] on button "Cancel" at bounding box center [877, 434] width 52 height 25
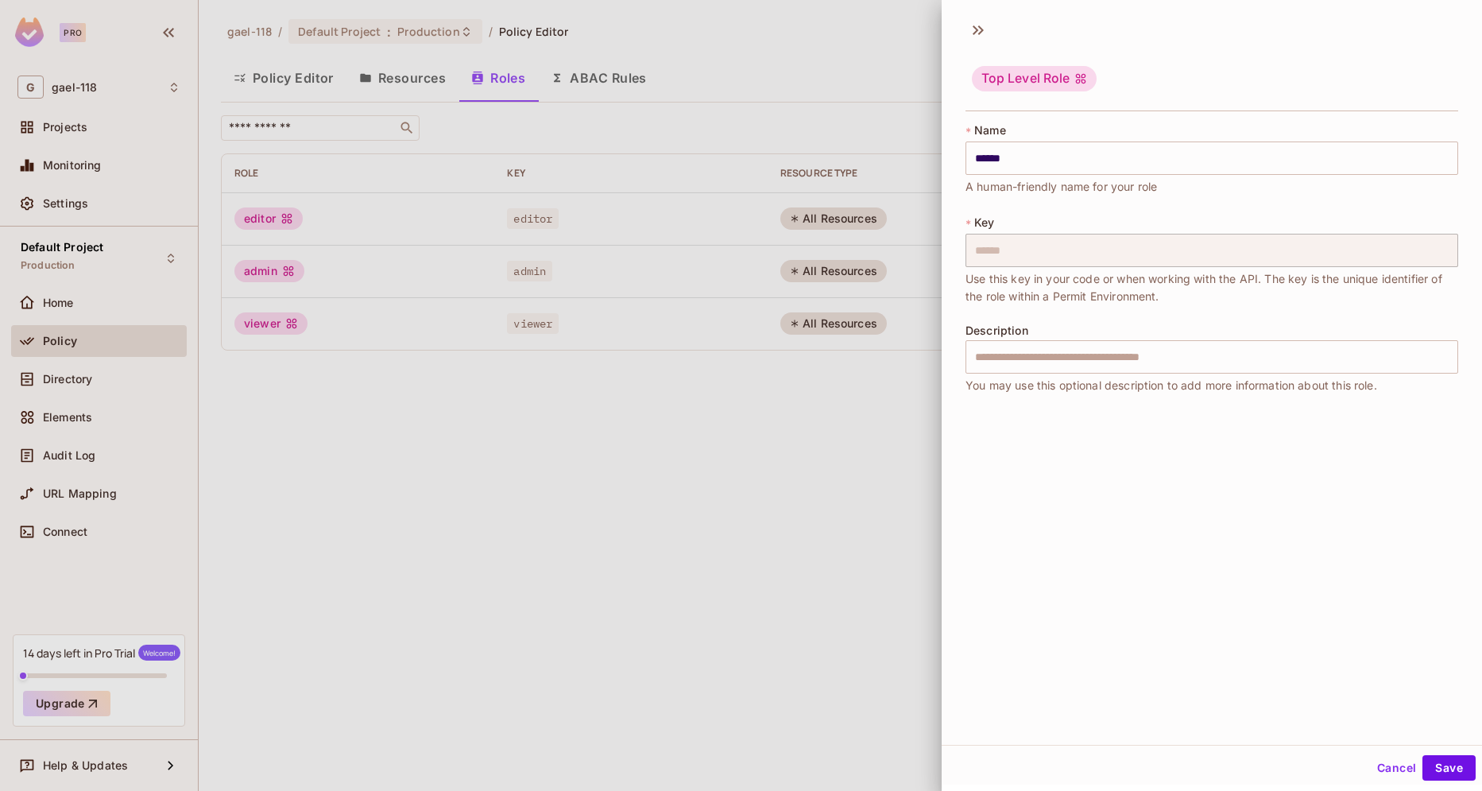
click at [873, 433] on button "Cancel" at bounding box center [877, 434] width 52 height 25
drag, startPoint x: 1233, startPoint y: 591, endPoint x: 1438, endPoint y: 745, distance: 257.2
click at [1438, 745] on div "Top Level Role * Name ****** ​ A human-friendly name for your role * Key ******…" at bounding box center [1212, 392] width 540 height 784
click at [1396, 772] on button "Cancel" at bounding box center [1397, 767] width 52 height 25
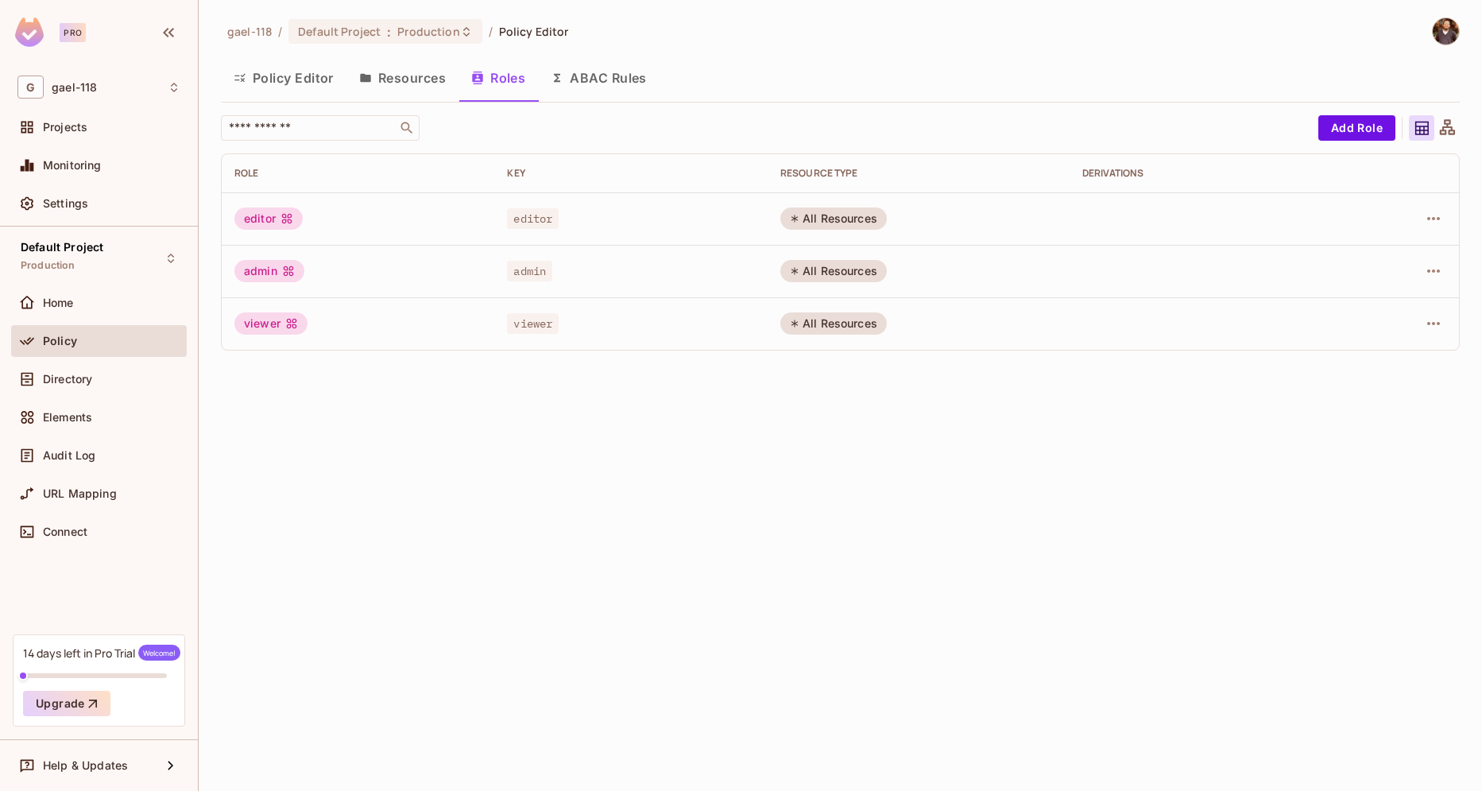
click at [802, 323] on div "All Resources" at bounding box center [833, 323] width 106 height 22
drag, startPoint x: 1233, startPoint y: 300, endPoint x: 1452, endPoint y: 308, distance: 218.7
click at [1452, 308] on tr "viewer viewer All Resources" at bounding box center [840, 323] width 1237 height 52
click at [1432, 316] on icon "button" at bounding box center [1433, 323] width 19 height 19
click at [1405, 385] on span "Edit Attributes" at bounding box center [1378, 394] width 88 height 25
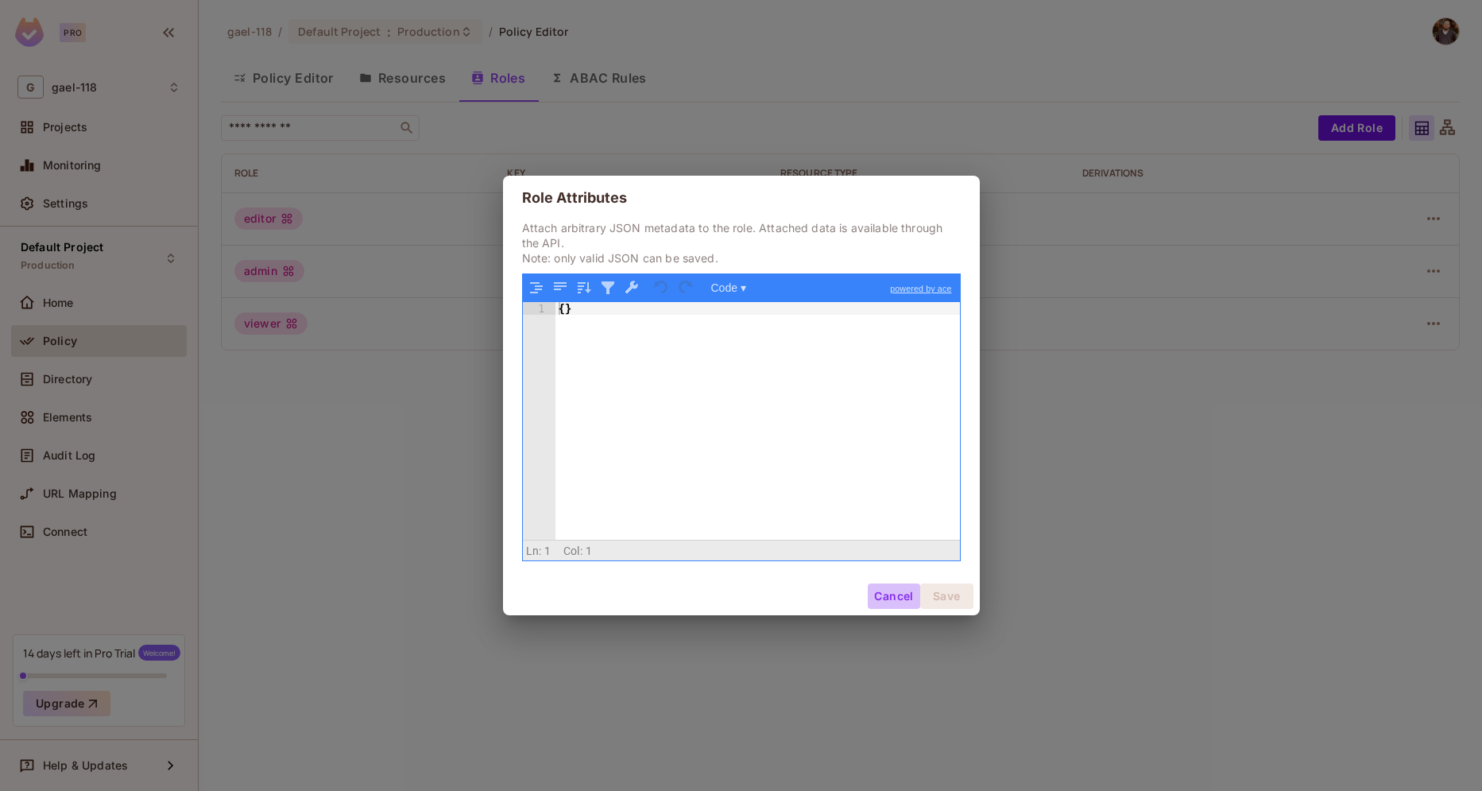
click at [892, 593] on button "Cancel" at bounding box center [894, 595] width 52 height 25
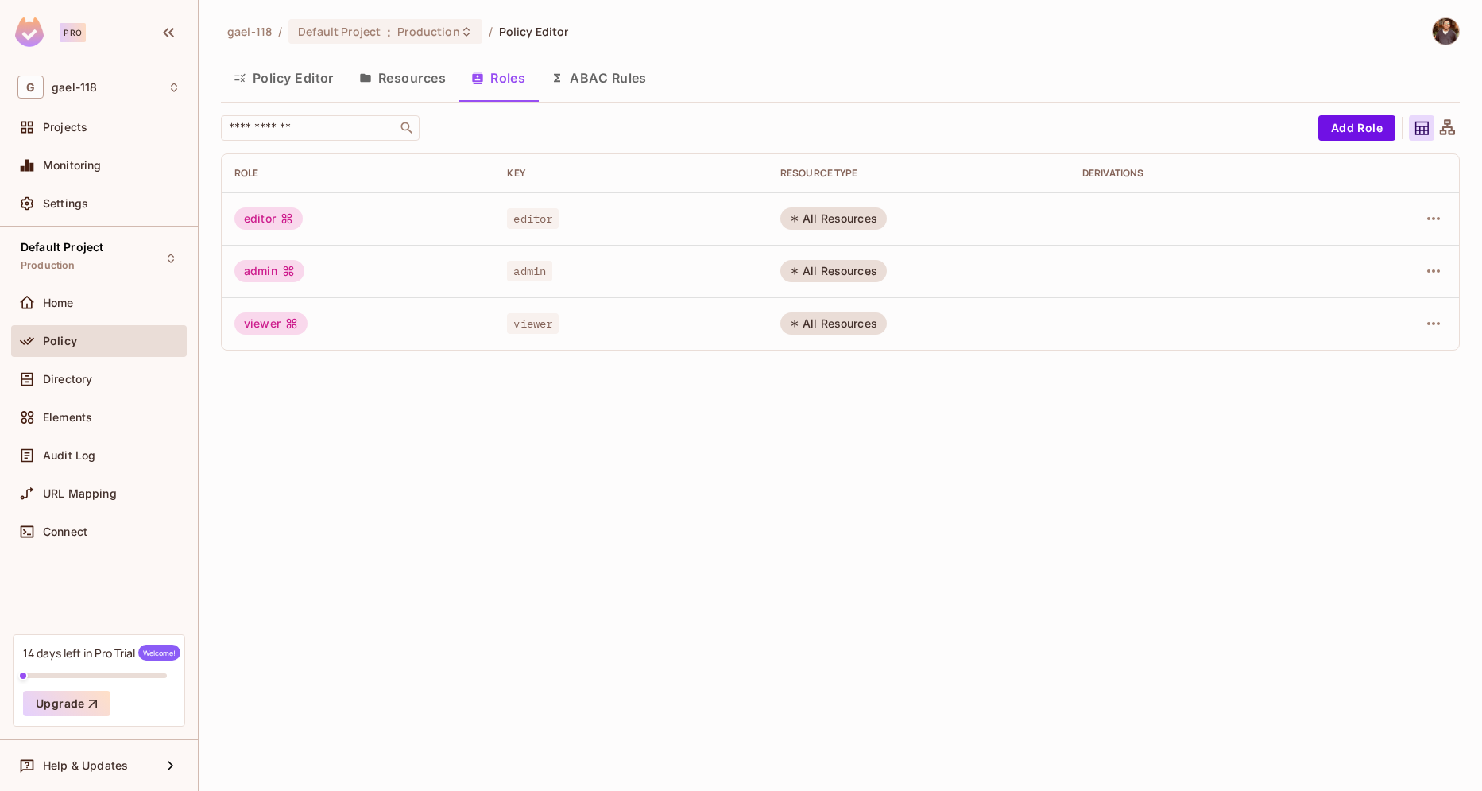
click at [614, 77] on button "ABAC Rules" at bounding box center [599, 78] width 122 height 40
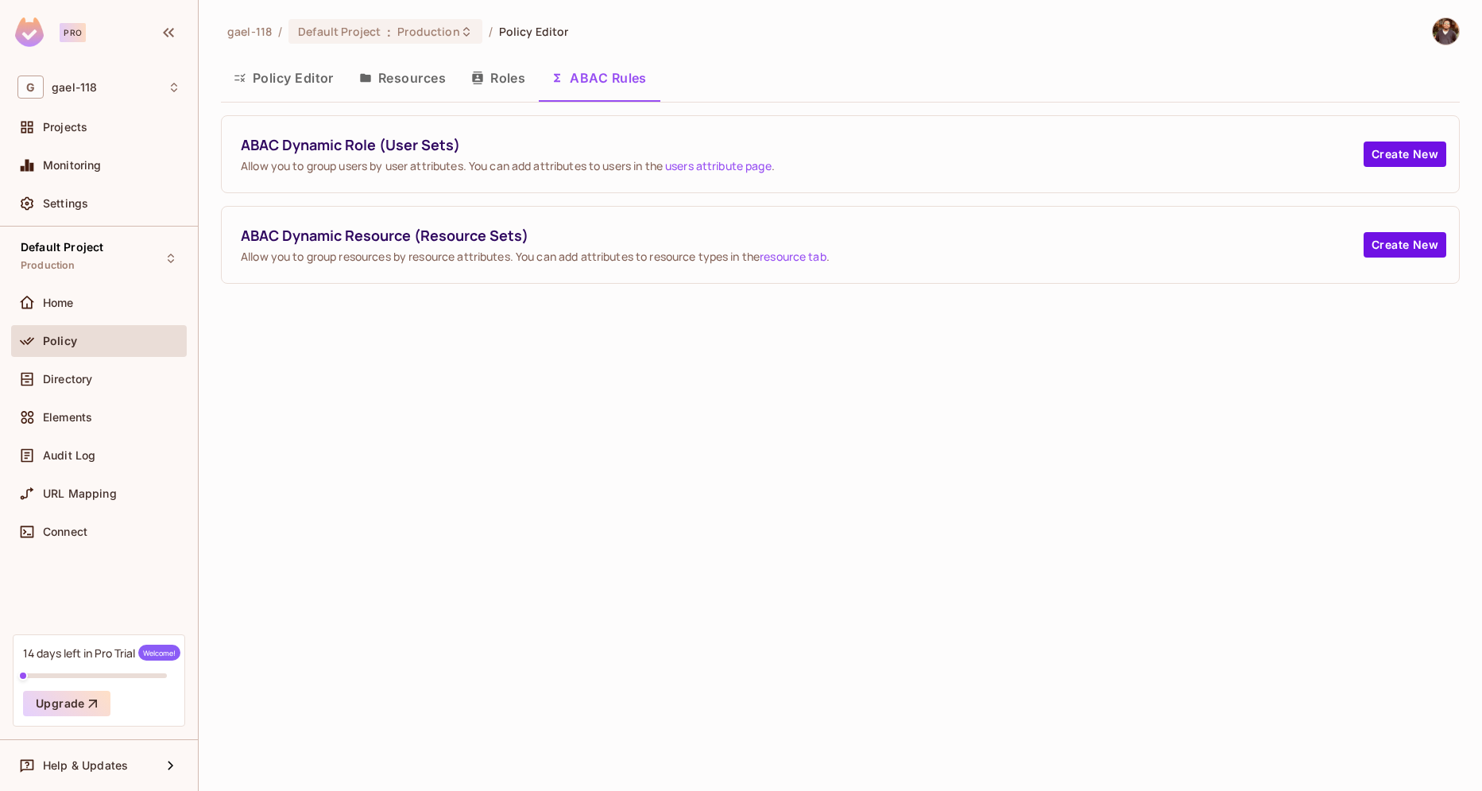
click at [504, 86] on button "Roles" at bounding box center [498, 78] width 79 height 40
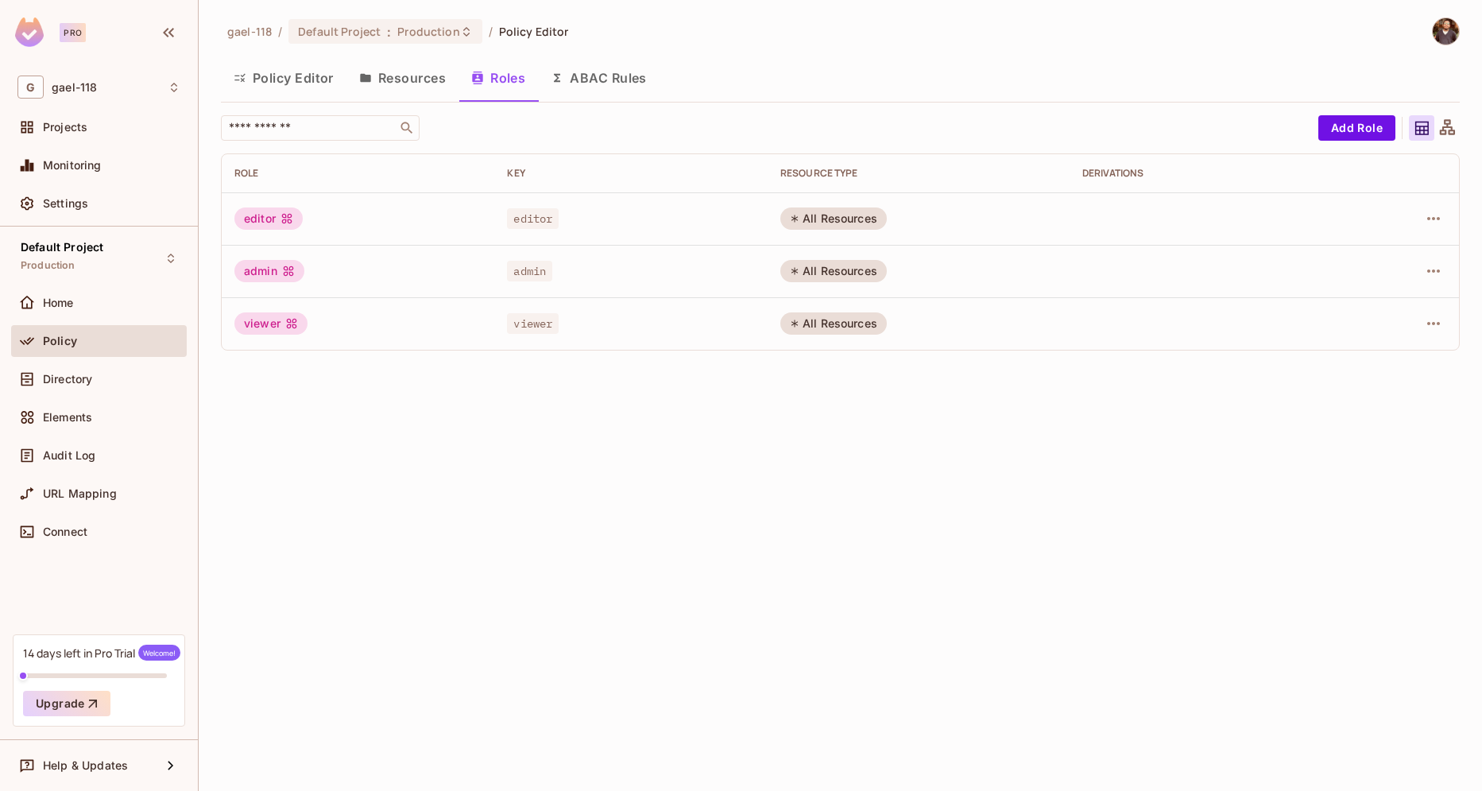
click at [269, 89] on button "Policy Editor" at bounding box center [284, 78] width 126 height 40
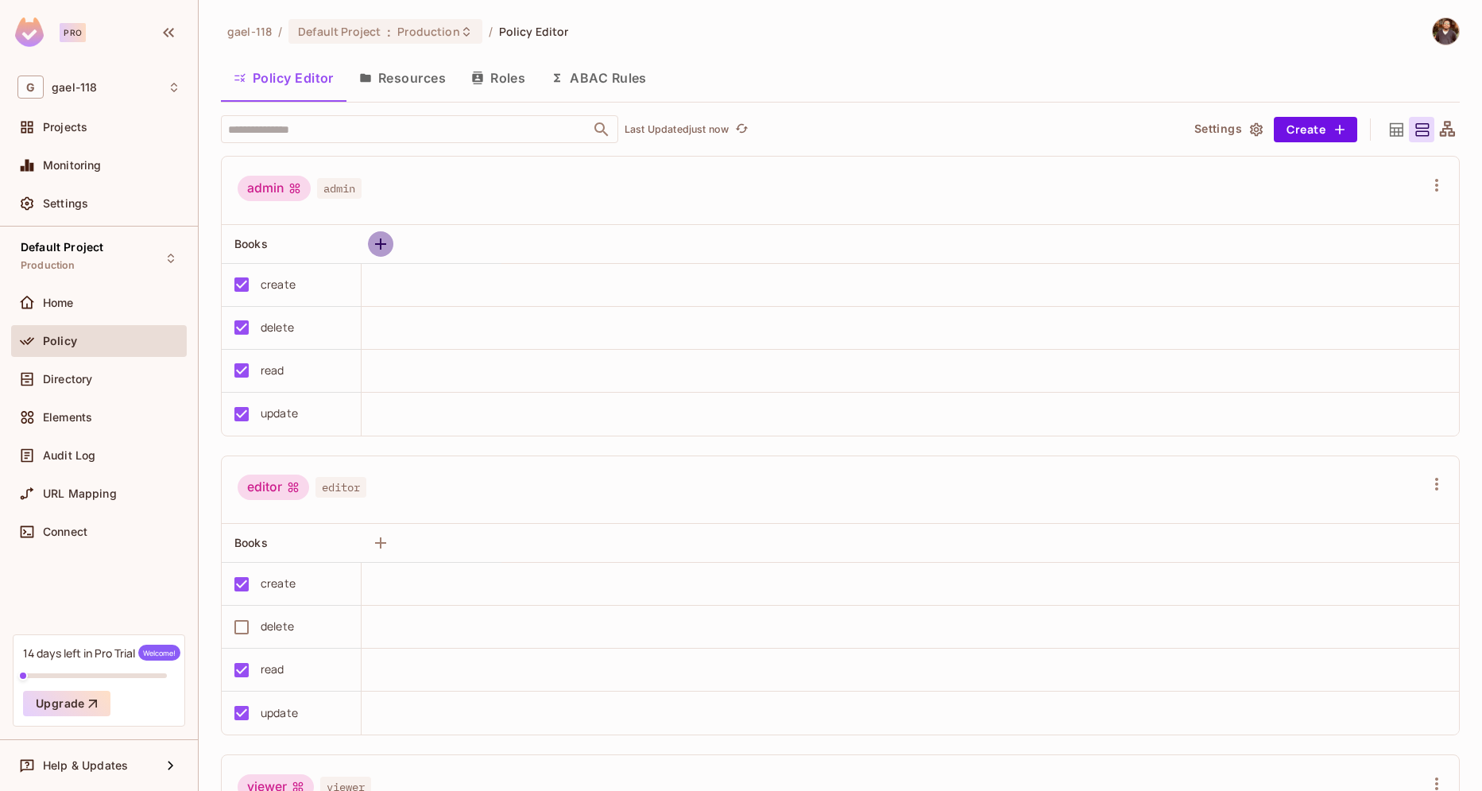
click at [376, 249] on icon "button" at bounding box center [380, 243] width 19 height 19
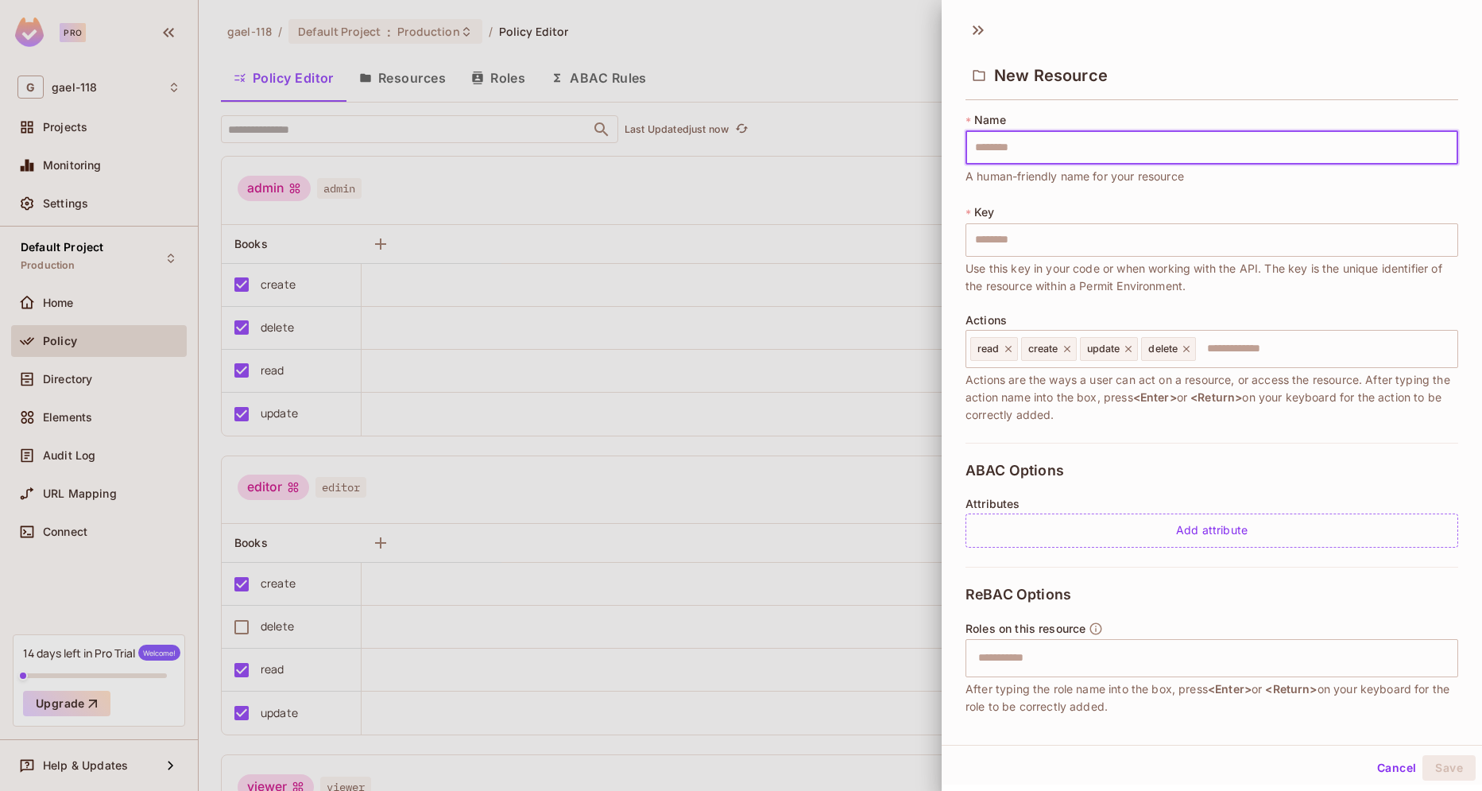
click at [440, 228] on div at bounding box center [741, 395] width 1482 height 791
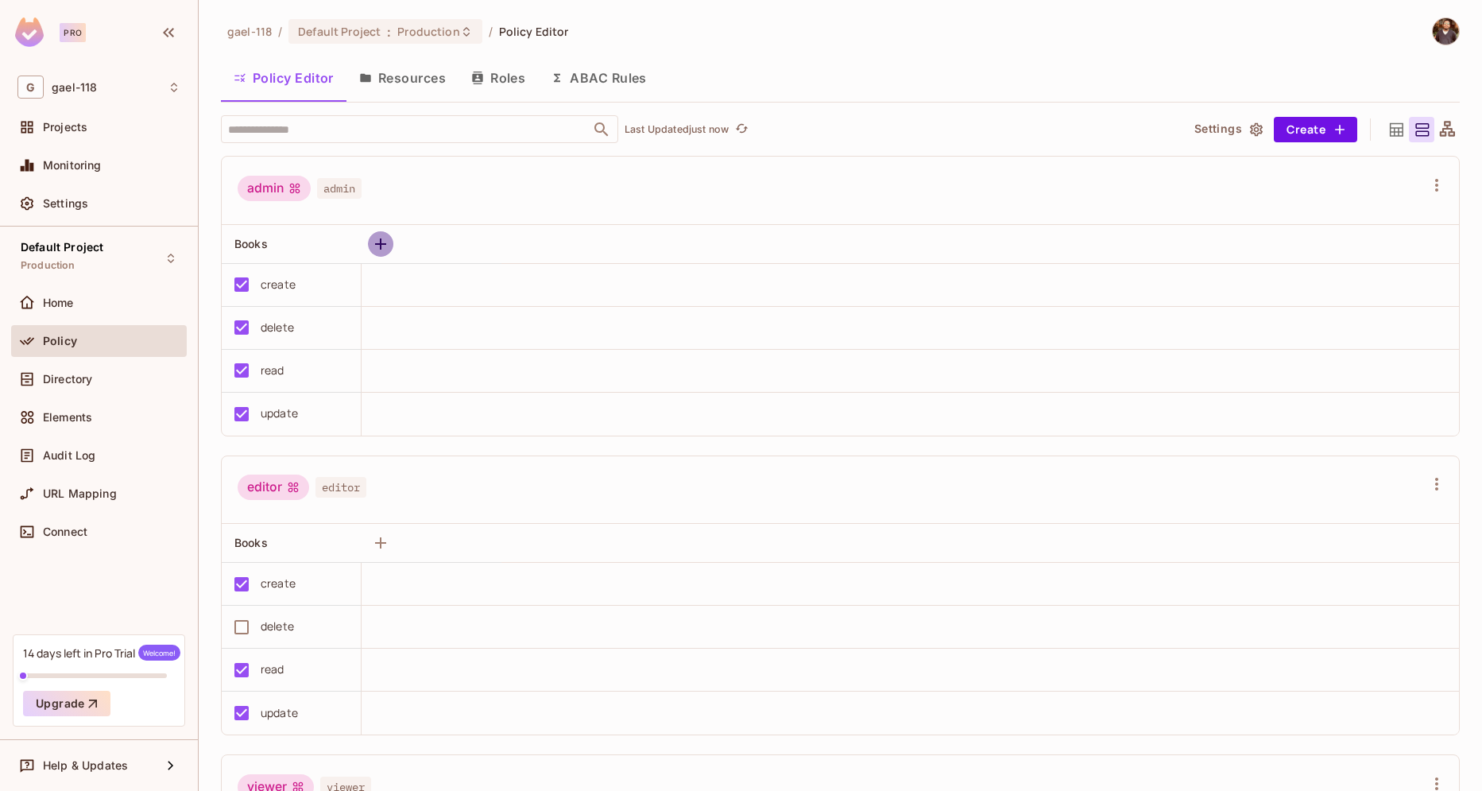
click at [372, 244] on icon "button" at bounding box center [380, 243] width 19 height 19
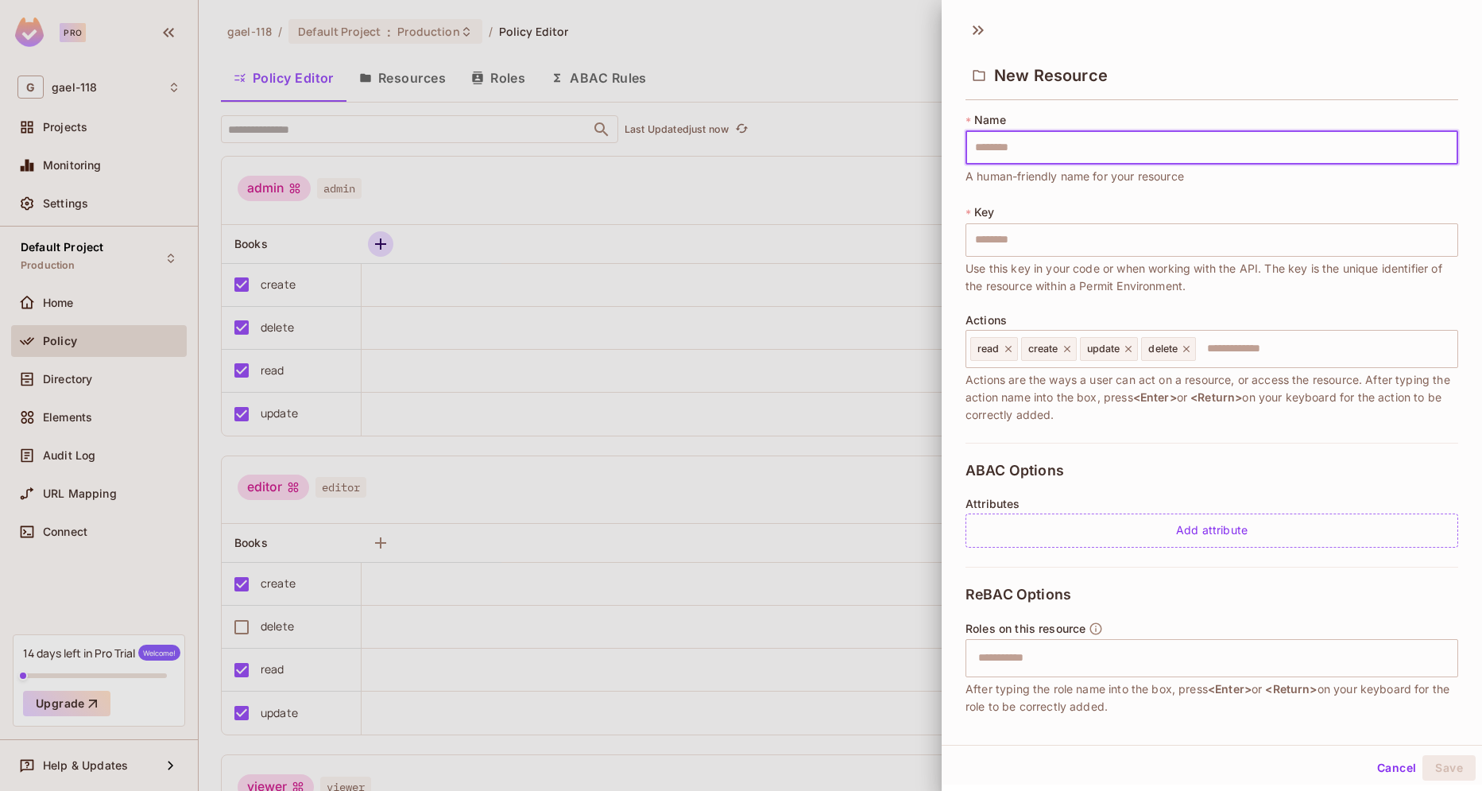
type input "*"
type input "**"
type input "***"
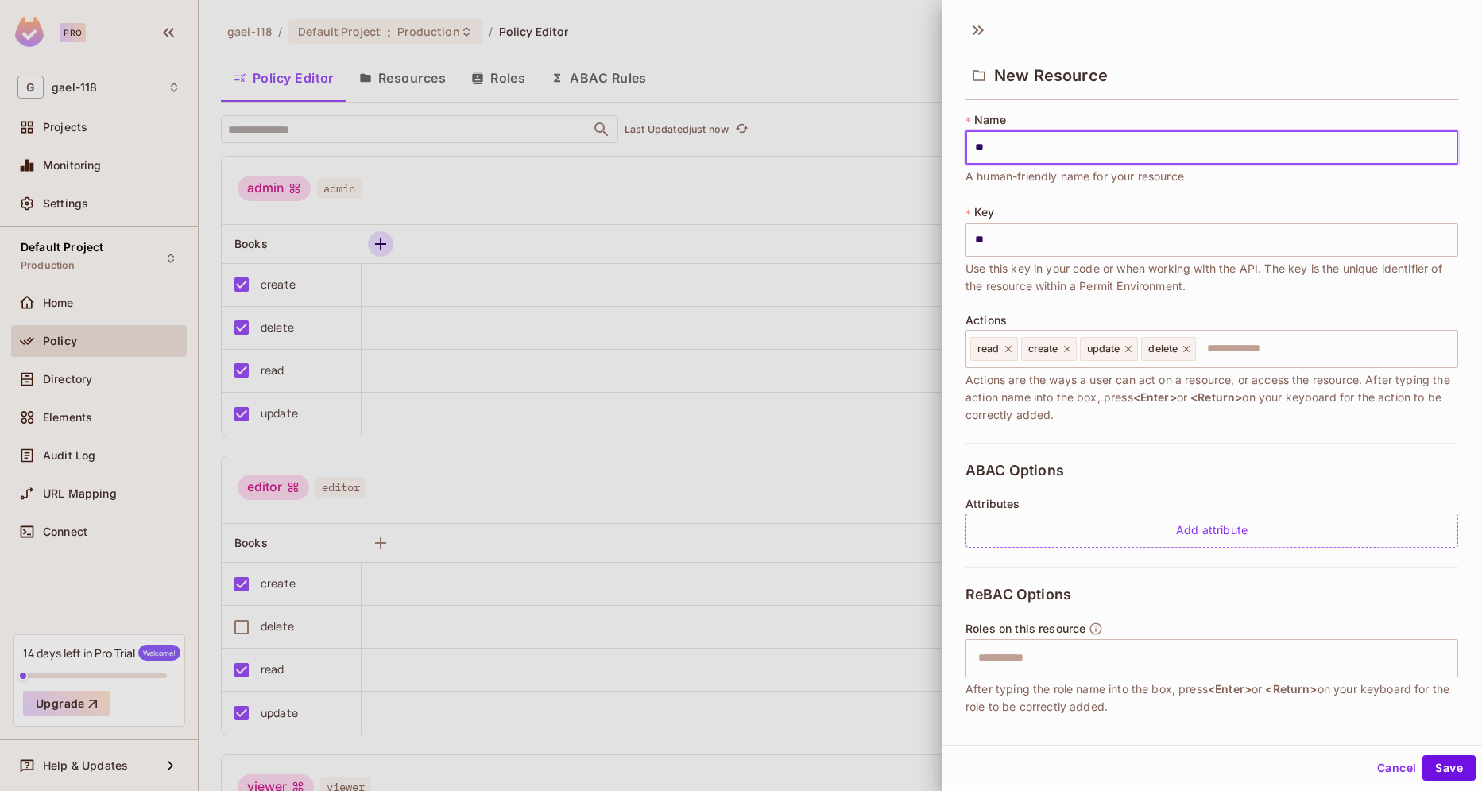
type input "***"
type input "****"
type input "*****"
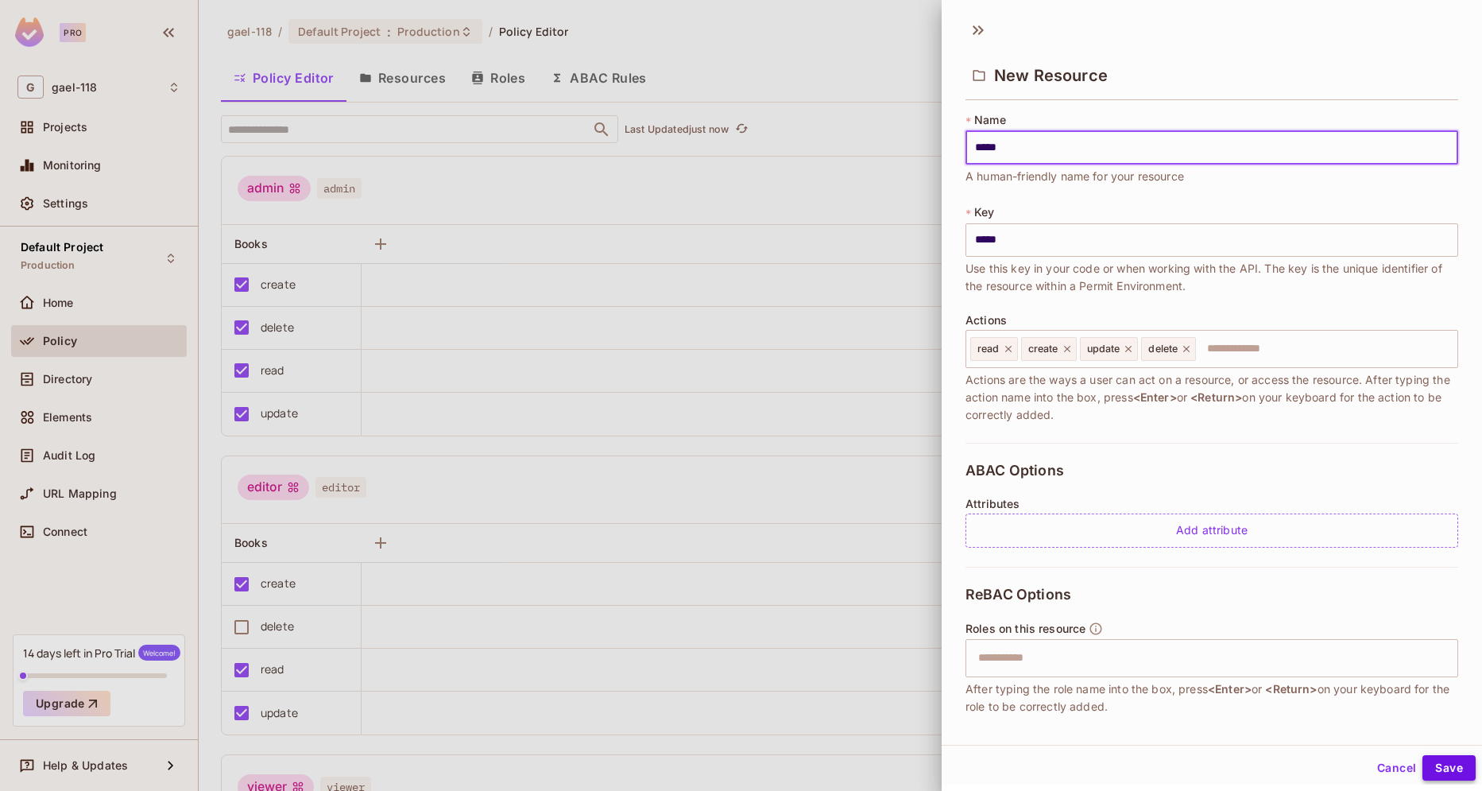
type input "*****"
click at [1438, 768] on button "Save" at bounding box center [1449, 767] width 53 height 25
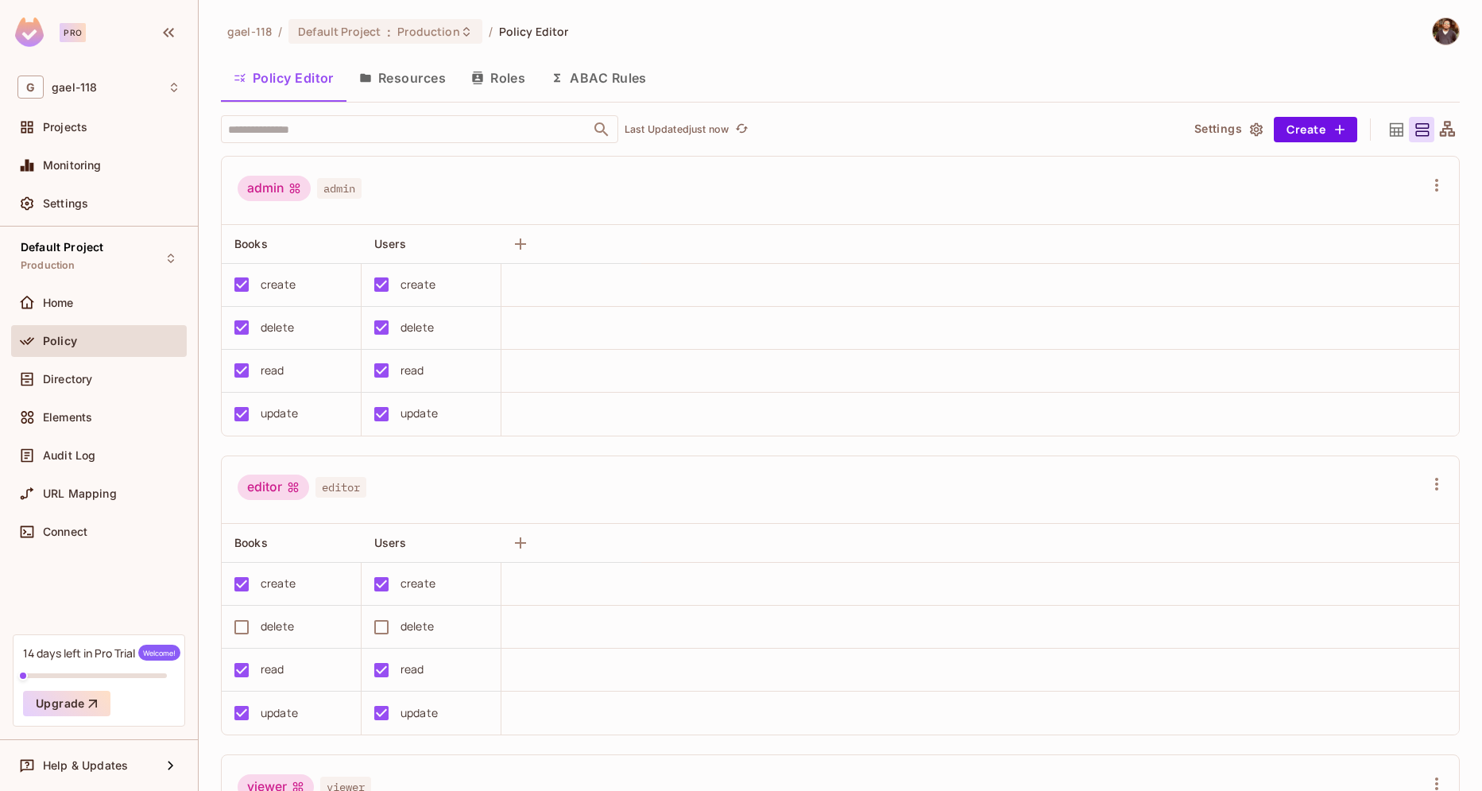
drag, startPoint x: 455, startPoint y: 353, endPoint x: 617, endPoint y: 188, distance: 231.5
